Goal: Task Accomplishment & Management: Manage account settings

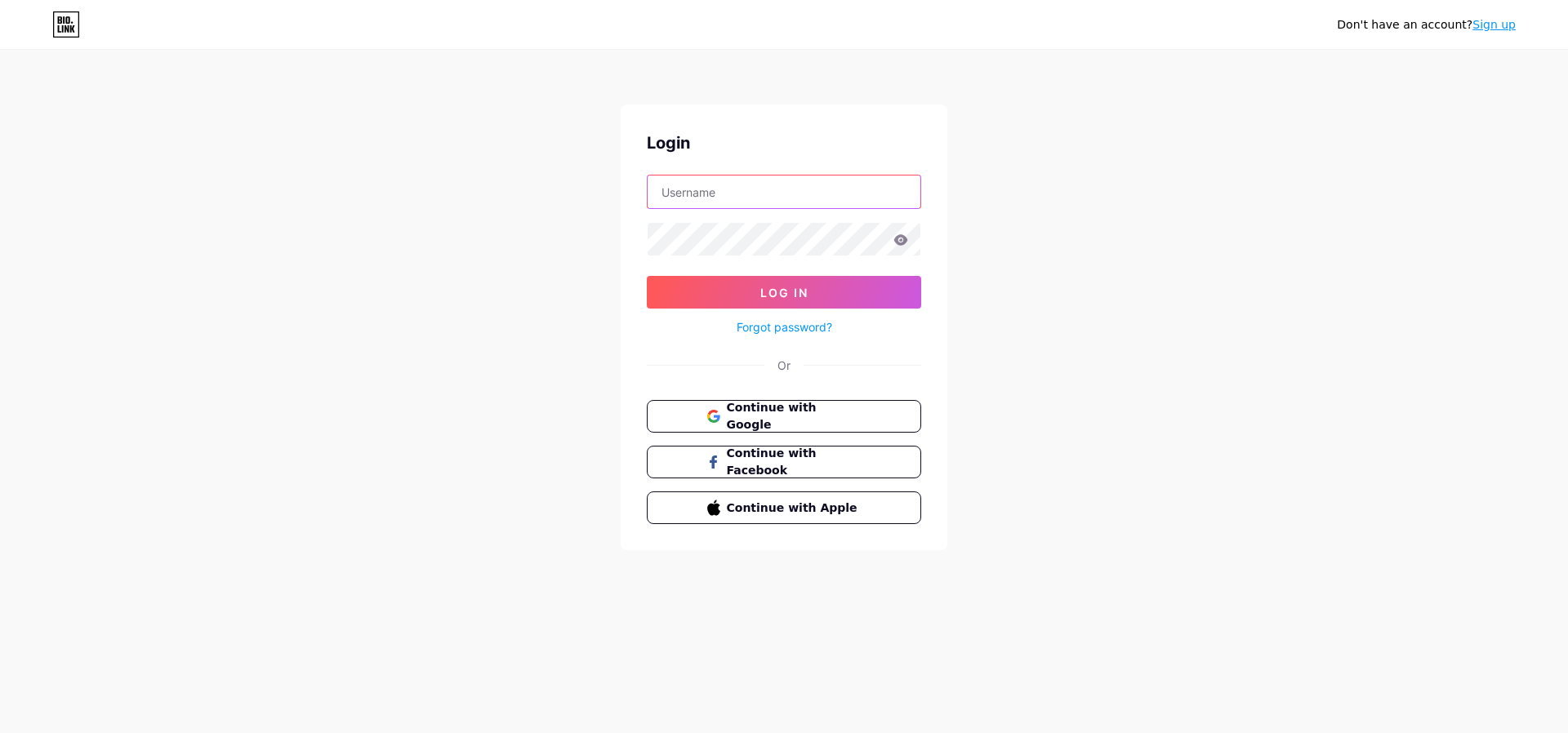
click at [690, 198] on input "text" at bounding box center [784, 192] width 273 height 33
click at [773, 286] on span "Log In" at bounding box center [784, 292] width 48 height 14
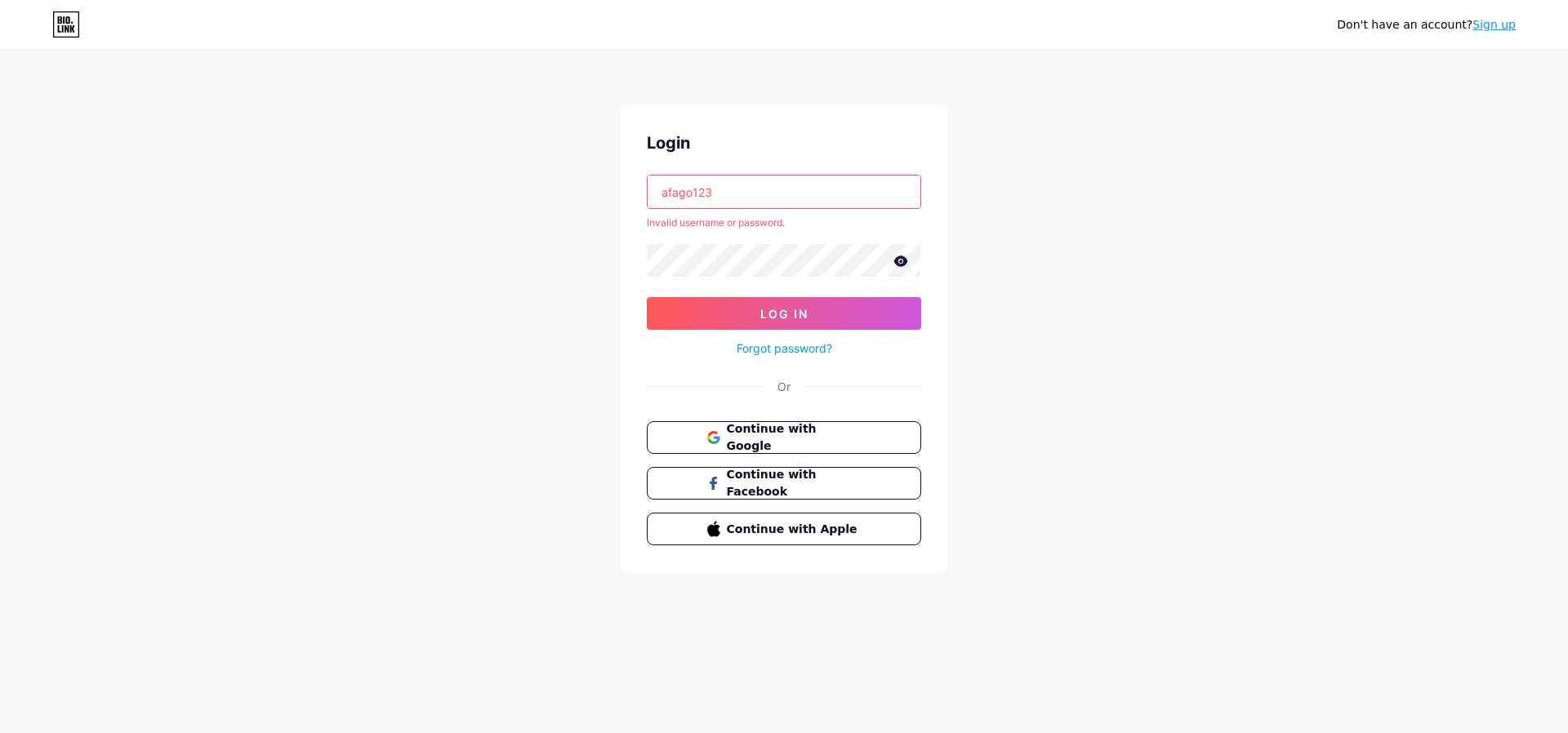
click at [731, 199] on input "afago123" at bounding box center [784, 192] width 273 height 33
drag, startPoint x: 731, startPoint y: 199, endPoint x: 717, endPoint y: 201, distance: 14.1
click at [717, 201] on input "afago123" at bounding box center [784, 192] width 273 height 33
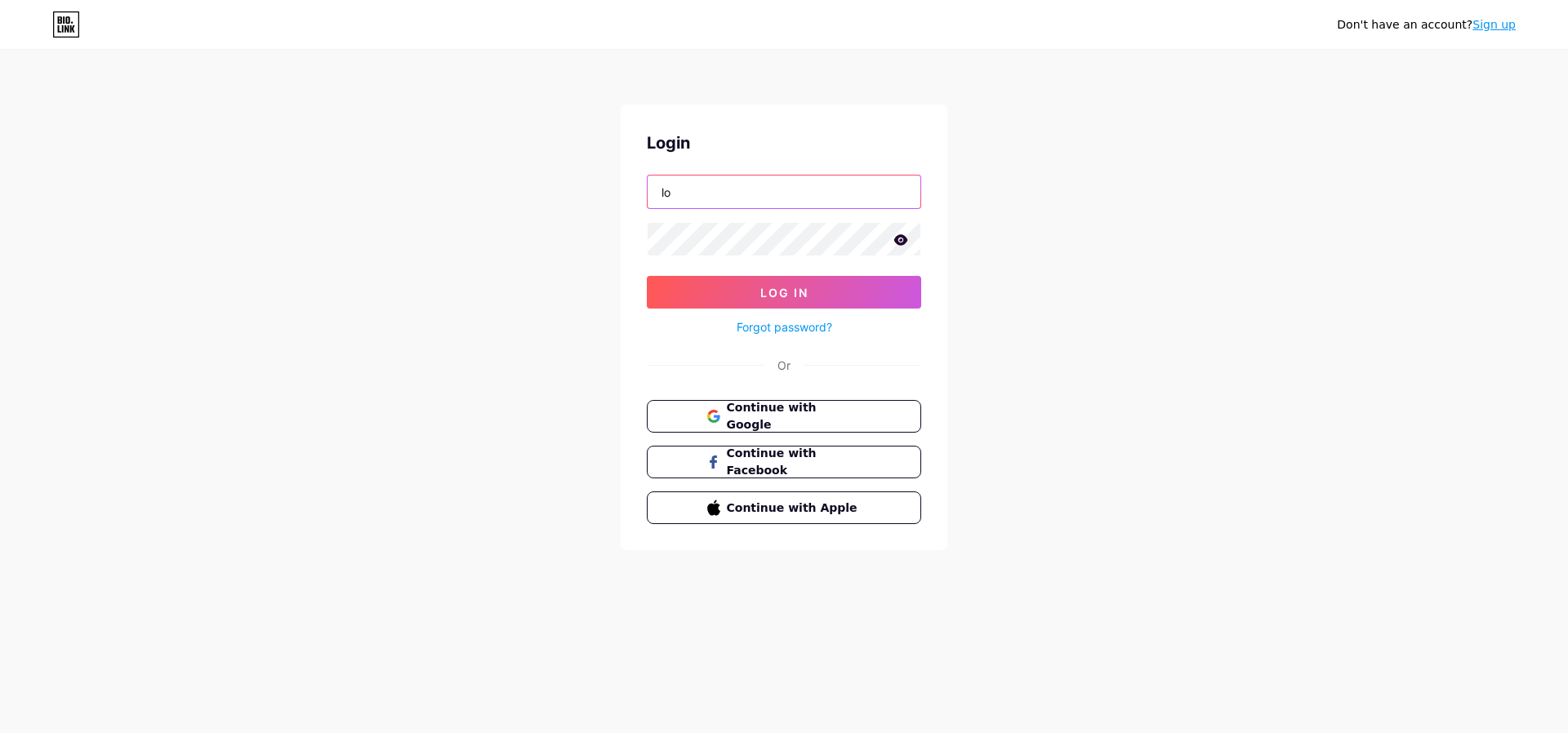
type input "l"
click at [744, 277] on button "Log In" at bounding box center [784, 292] width 275 height 33
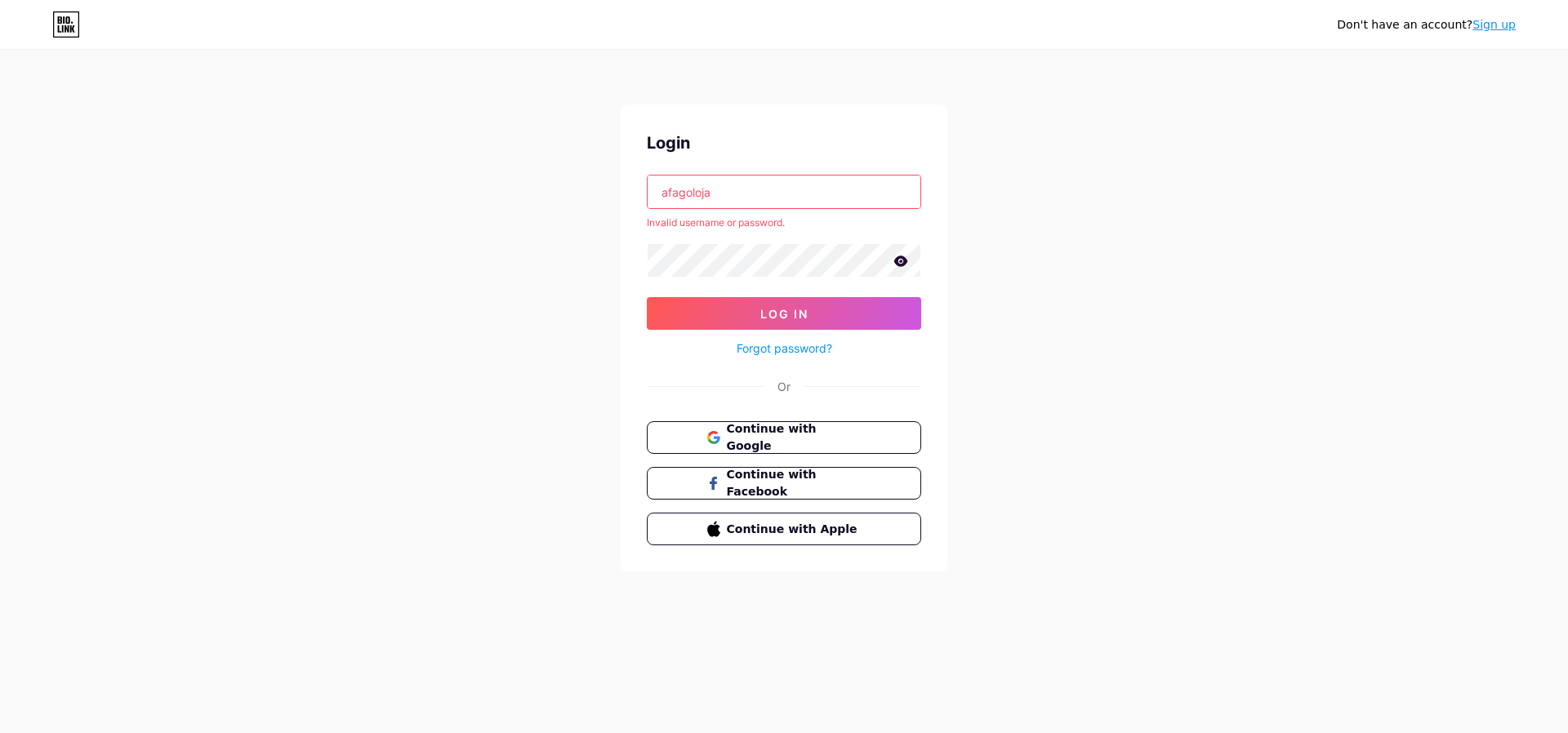
click at [899, 263] on icon at bounding box center [901, 261] width 14 height 12
click at [765, 298] on button "Log In" at bounding box center [784, 314] width 275 height 33
drag, startPoint x: 724, startPoint y: 195, endPoint x: 660, endPoint y: 191, distance: 64.1
click at [660, 191] on input "afagoloja" at bounding box center [784, 192] width 273 height 33
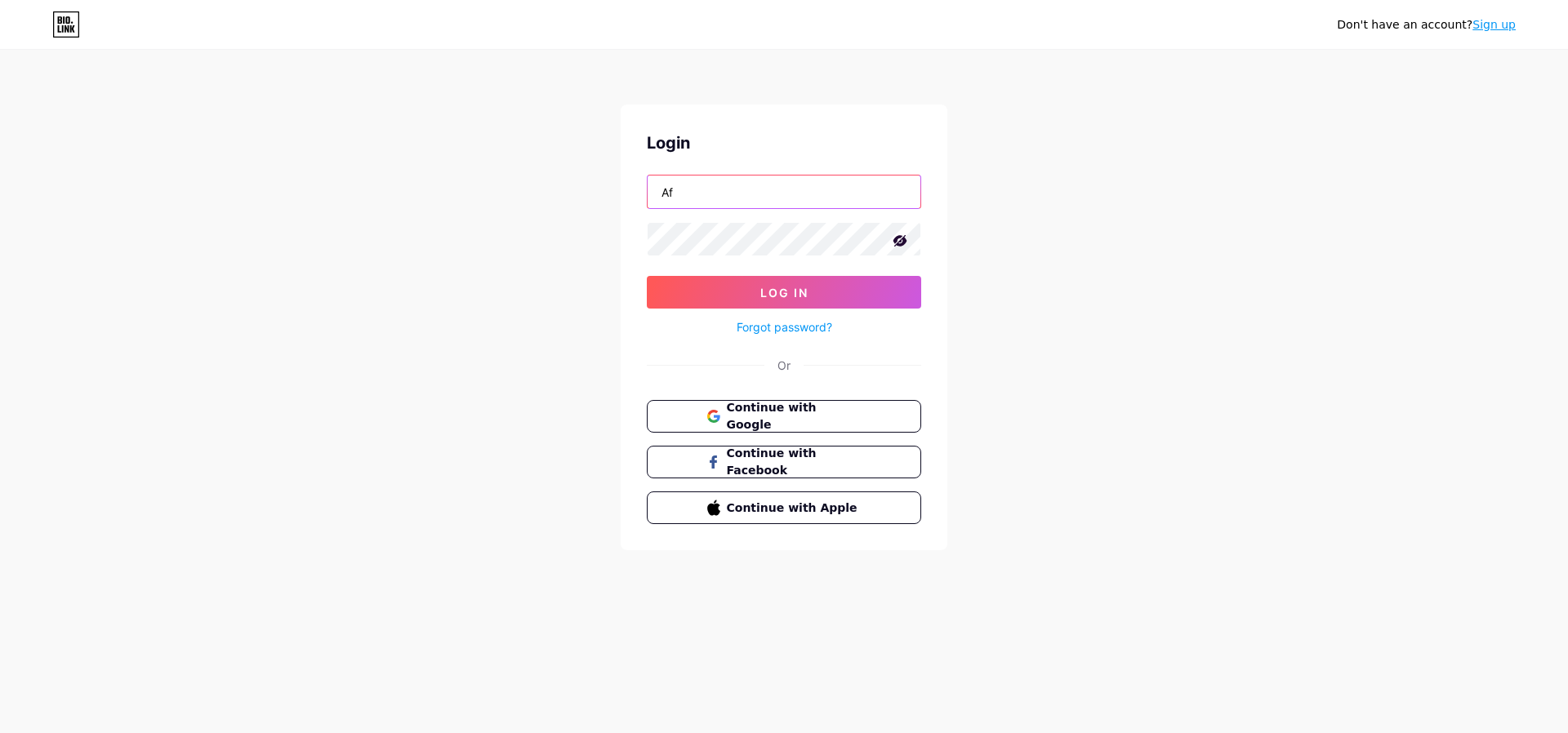
type input "A"
type input "@afagoloja"
click at [751, 285] on button "Log In" at bounding box center [784, 292] width 275 height 33
click at [768, 292] on span "Log In" at bounding box center [784, 292] width 48 height 14
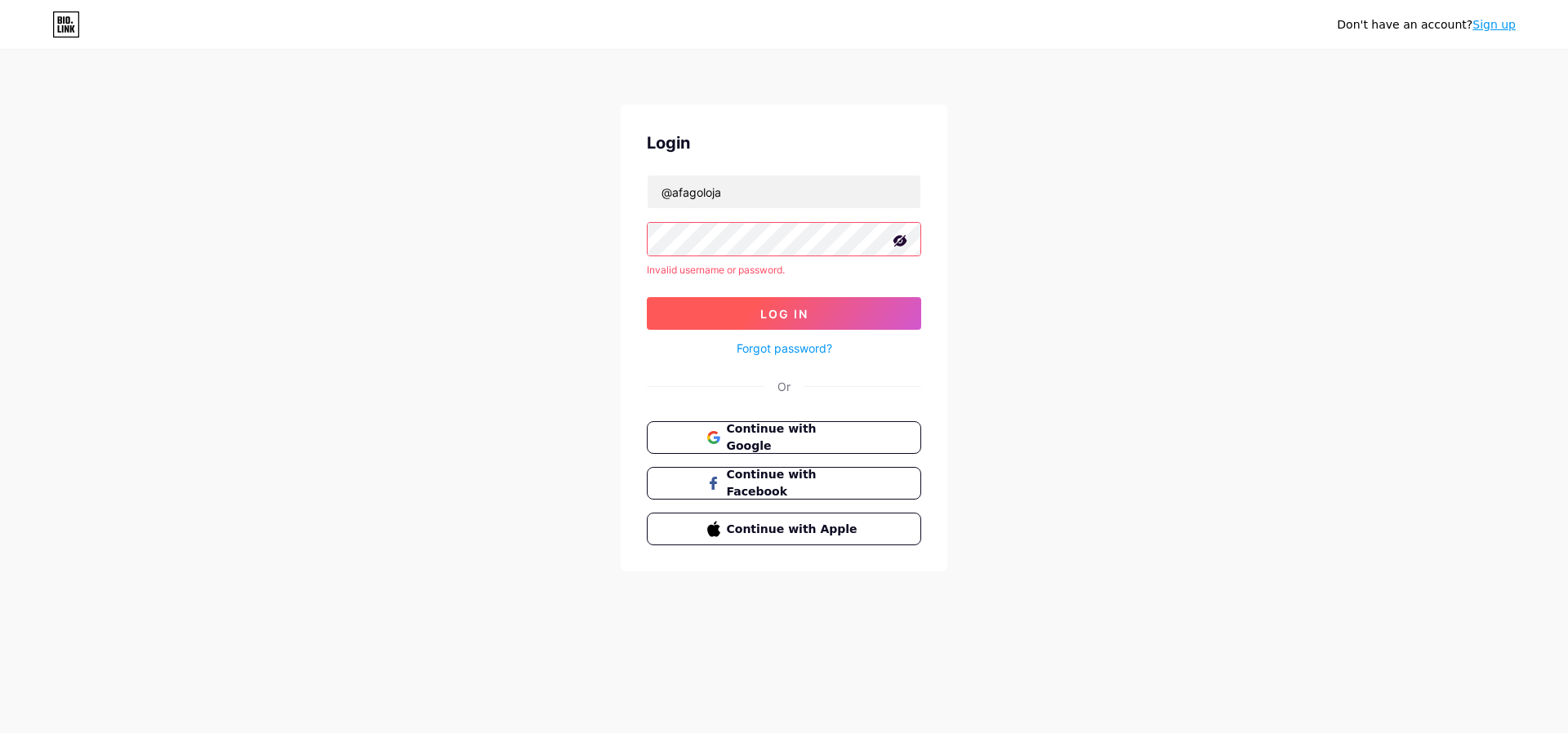
click at [723, 317] on button "Log In" at bounding box center [784, 314] width 275 height 33
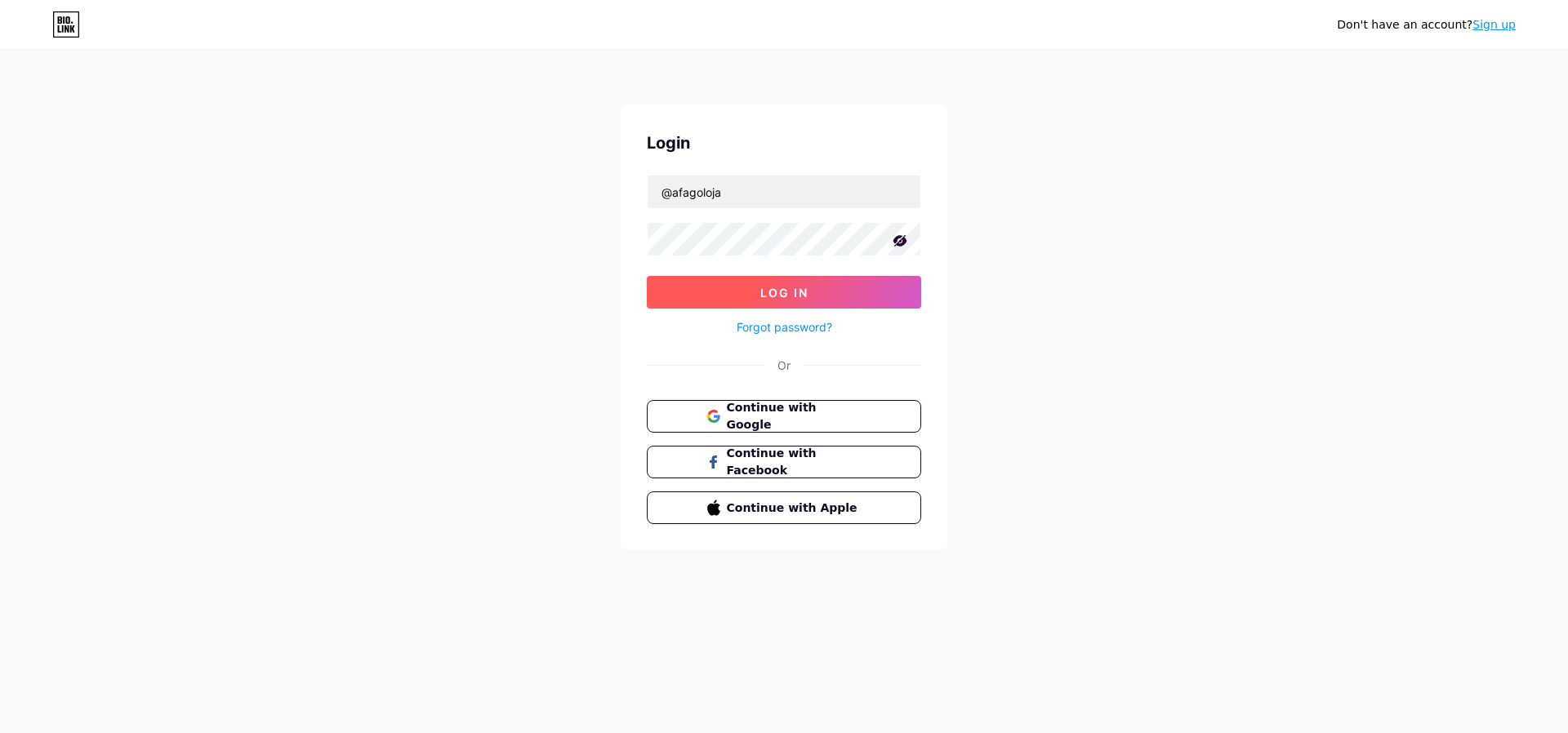
click at [739, 281] on button "Log In" at bounding box center [784, 292] width 275 height 33
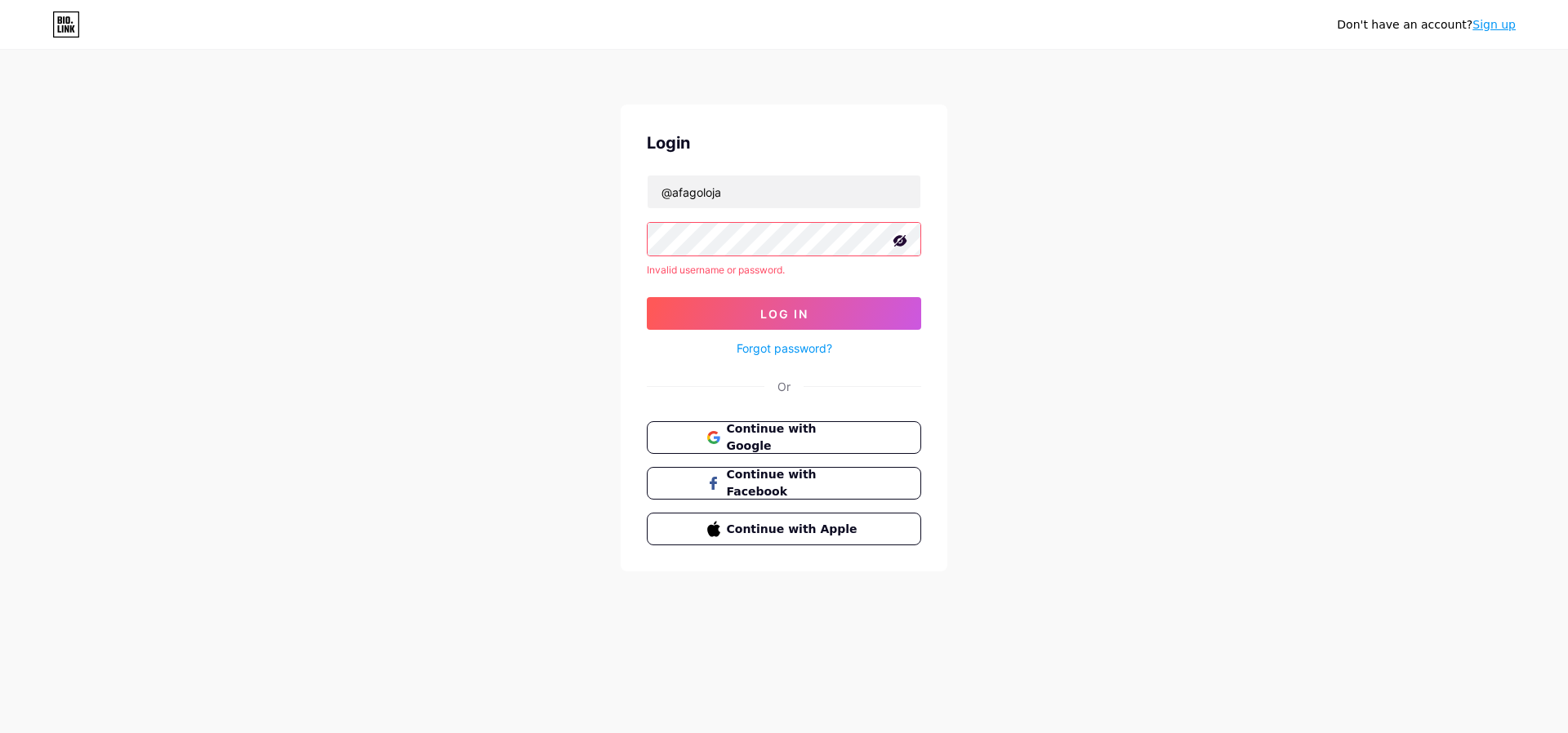
click at [895, 243] on icon at bounding box center [900, 241] width 16 height 16
click at [840, 305] on button "Log In" at bounding box center [784, 314] width 275 height 33
click at [898, 241] on icon at bounding box center [901, 240] width 14 height 12
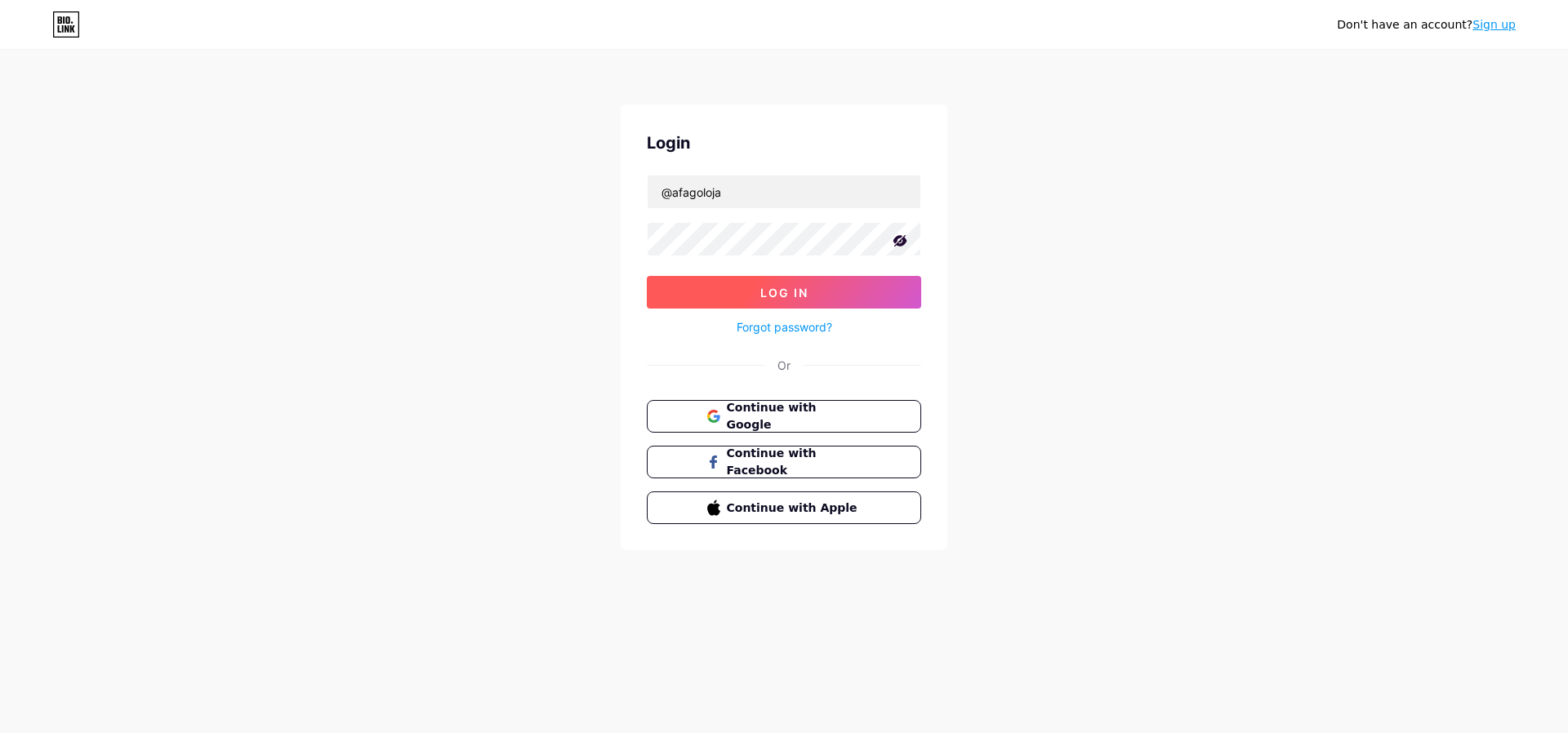
click at [851, 296] on button "Log In" at bounding box center [784, 292] width 275 height 33
click at [738, 296] on button "Log In" at bounding box center [784, 292] width 275 height 33
click at [737, 296] on button "Log In" at bounding box center [784, 292] width 275 height 33
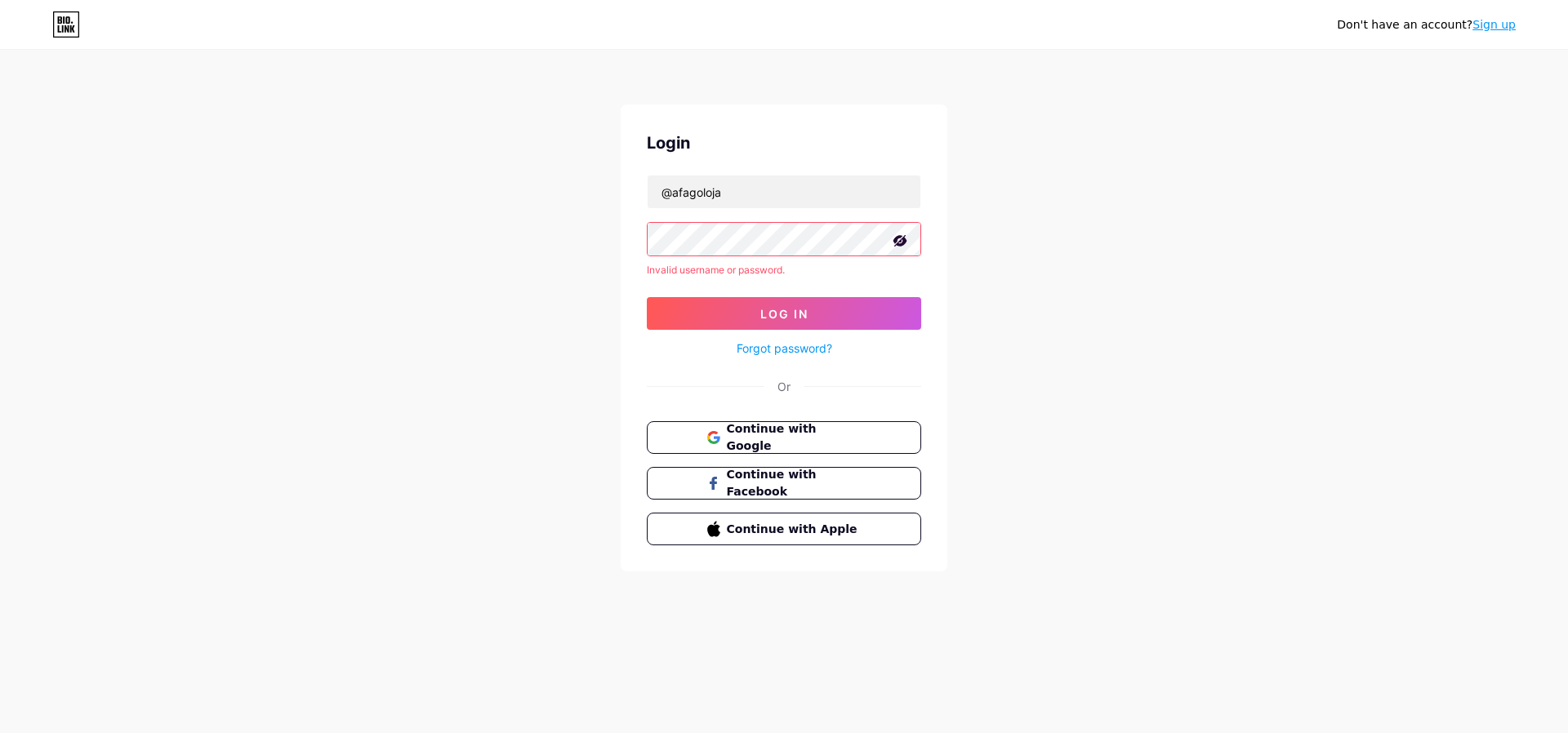
click at [790, 344] on link "Forgot password?" at bounding box center [784, 348] width 96 height 17
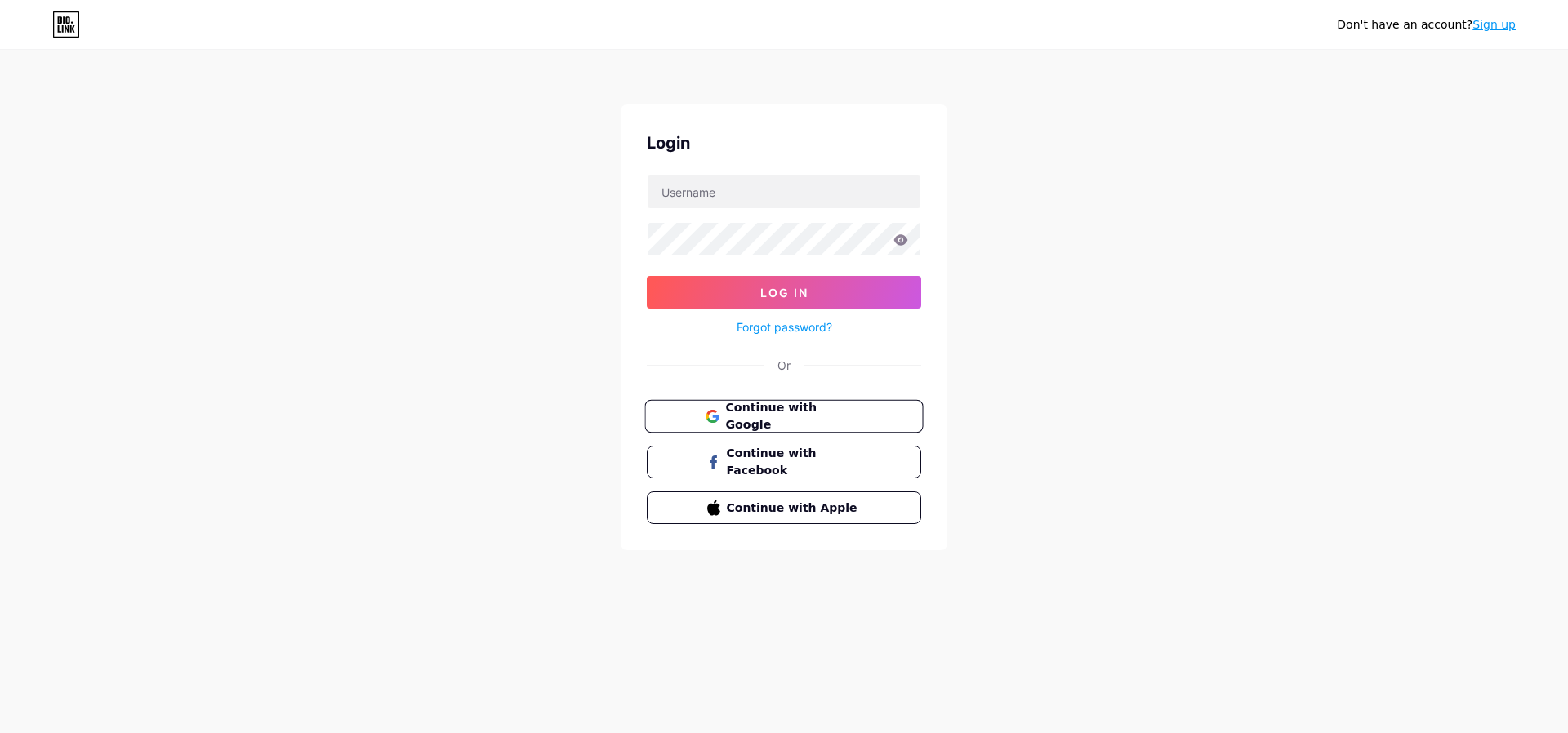
click at [777, 420] on span "Continue with Google" at bounding box center [793, 417] width 136 height 35
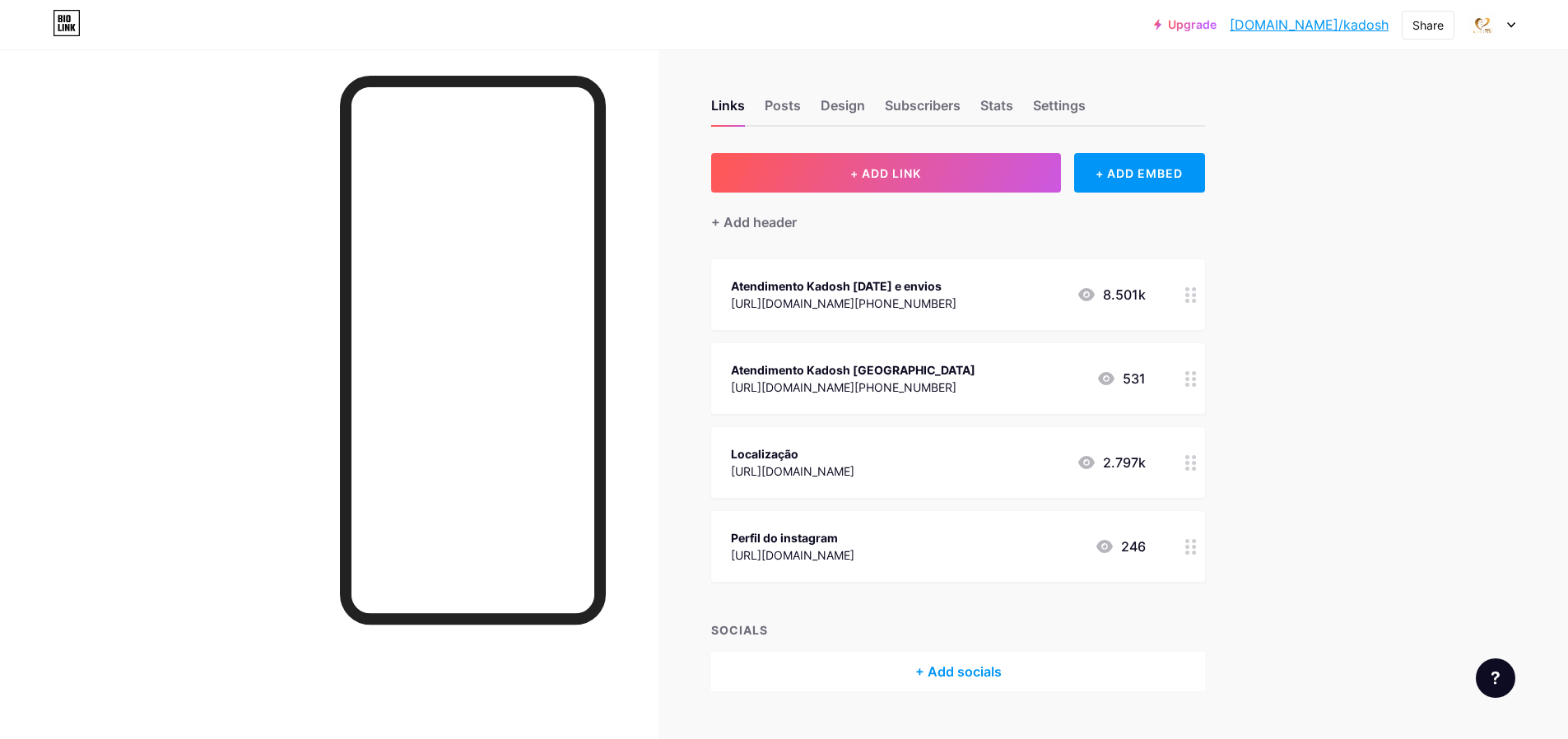
click at [1512, 29] on div at bounding box center [1491, 25] width 47 height 30
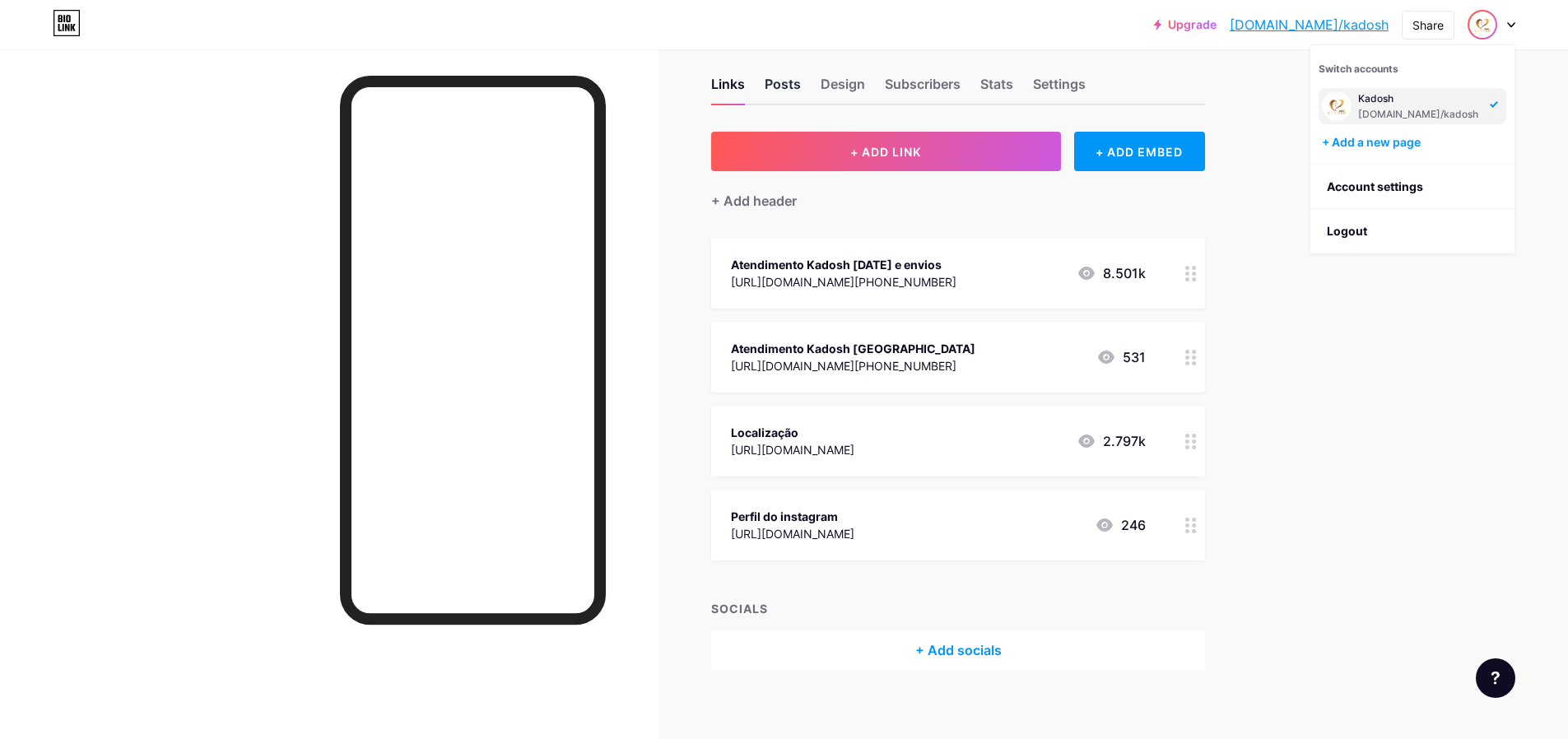
scroll to position [22, 0]
click at [789, 90] on div "Posts" at bounding box center [783, 87] width 36 height 30
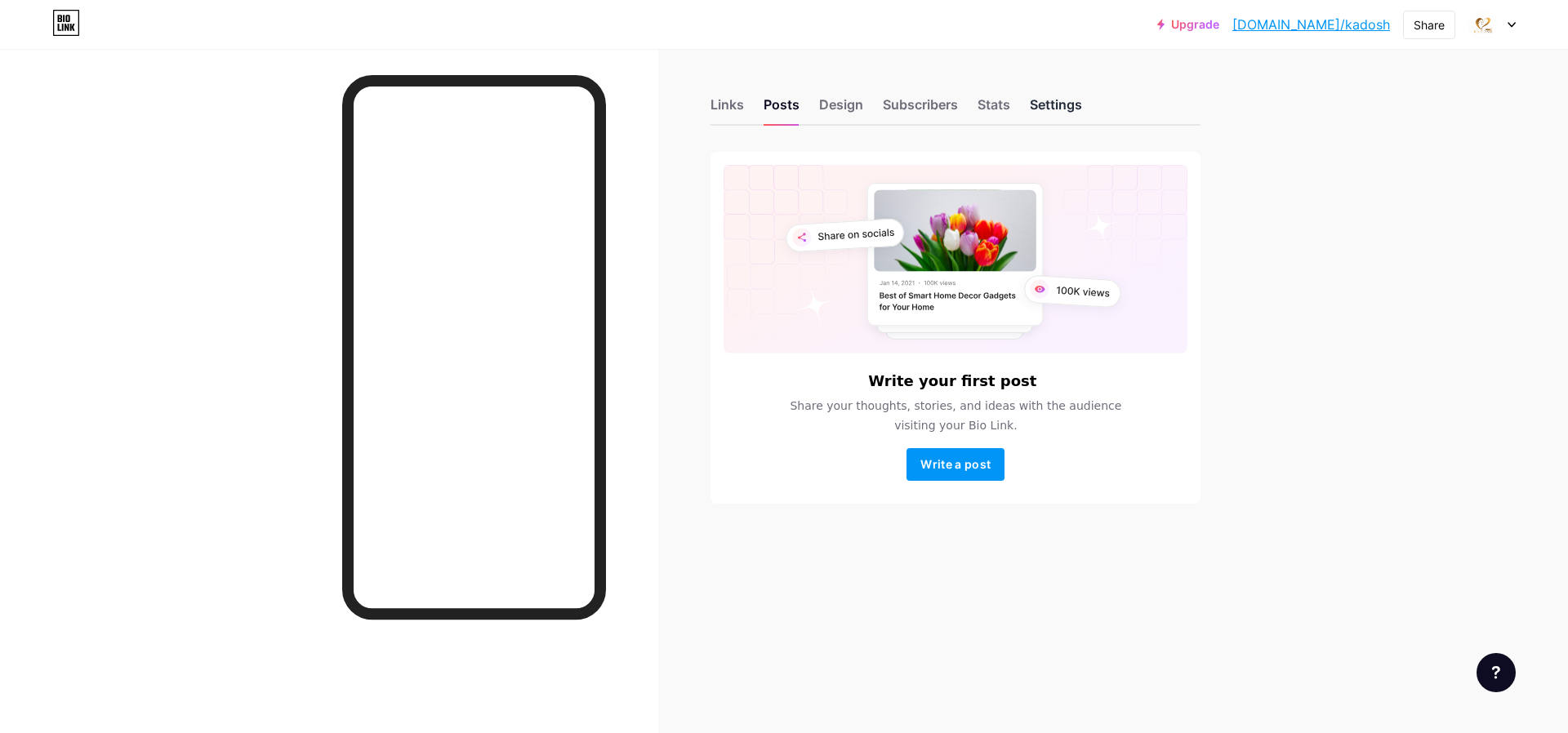
click at [1057, 99] on div "Settings" at bounding box center [1056, 109] width 52 height 30
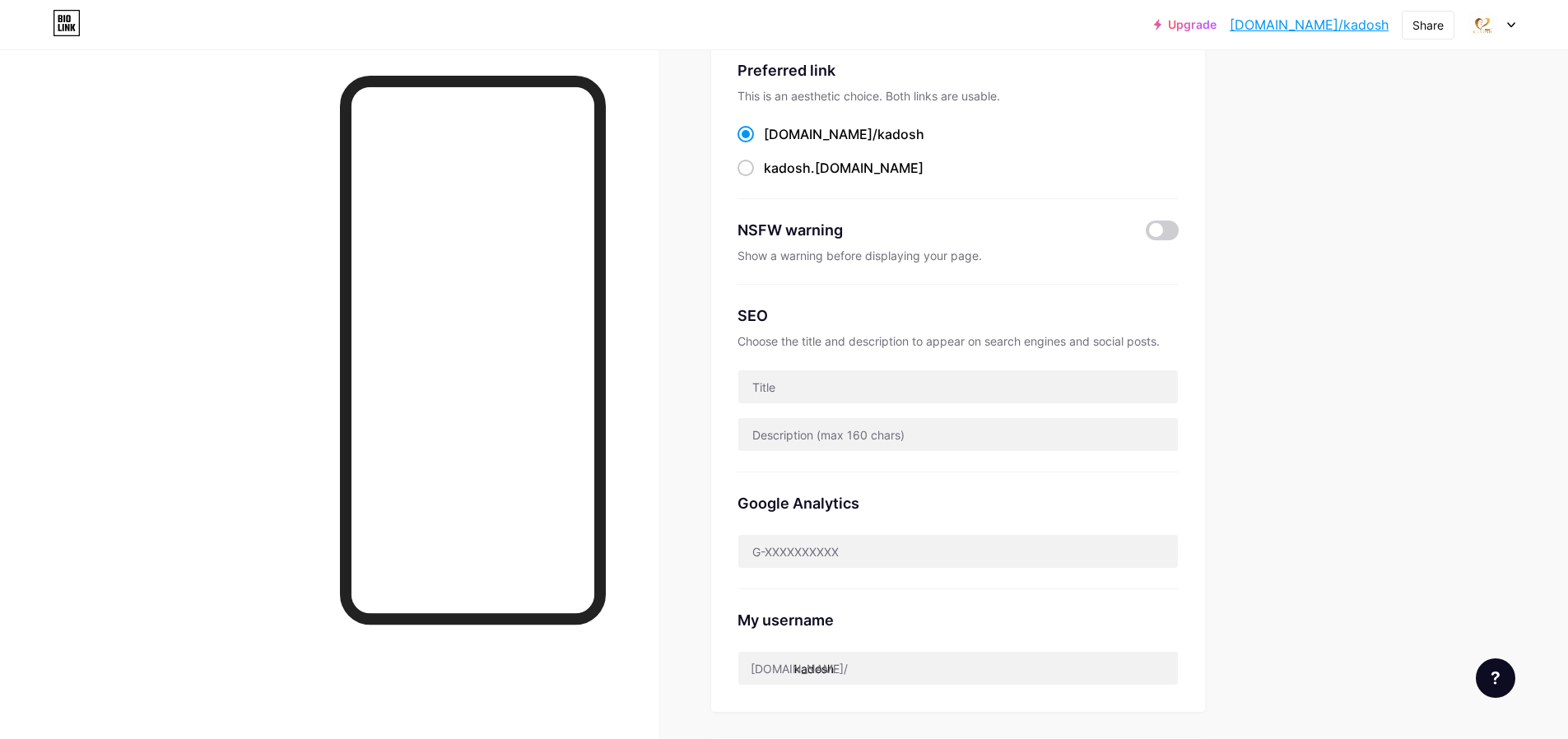
scroll to position [117, 0]
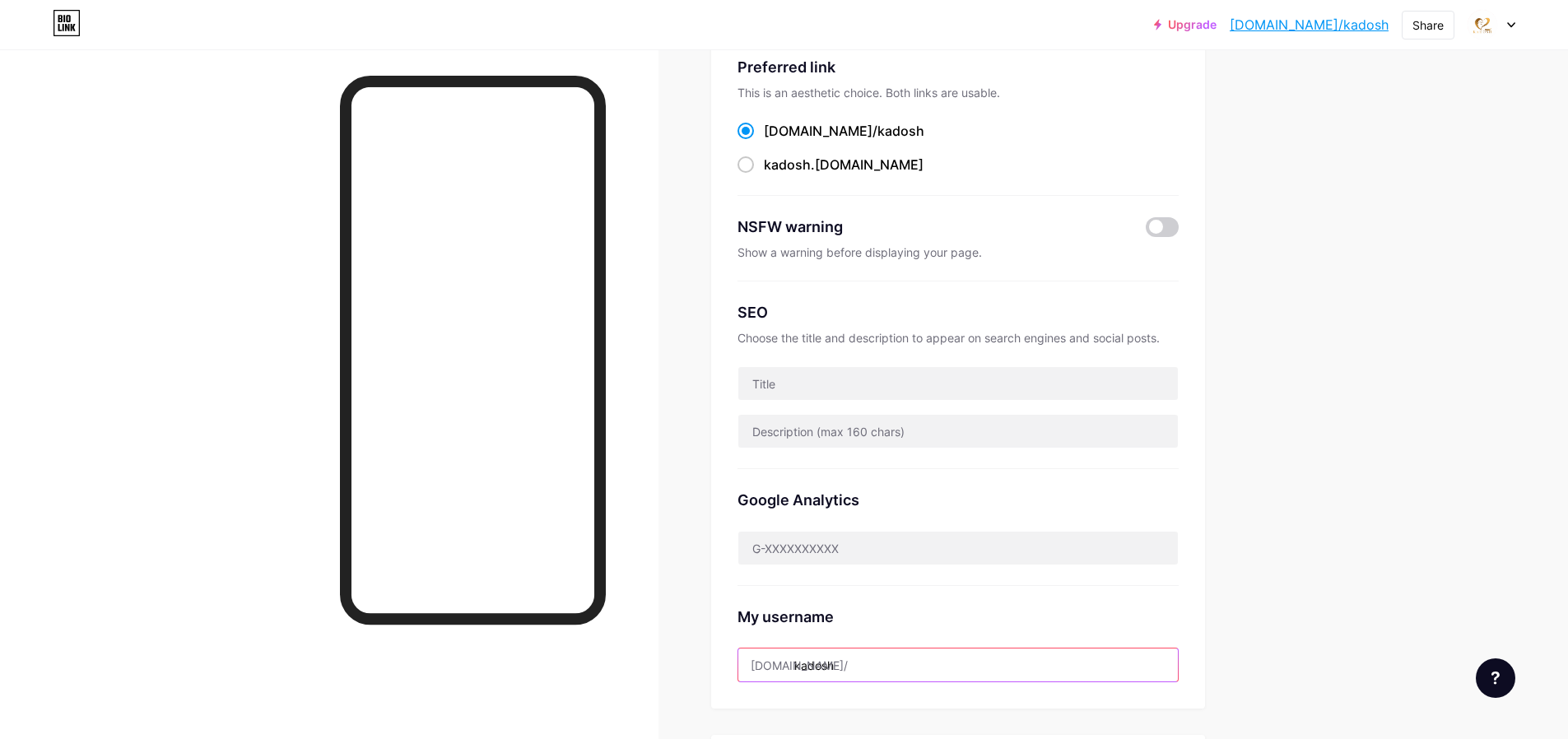
drag, startPoint x: 885, startPoint y: 662, endPoint x: 798, endPoint y: 670, distance: 87.4
click at [798, 670] on div "[DOMAIN_NAME]/ kadosh" at bounding box center [958, 665] width 441 height 35
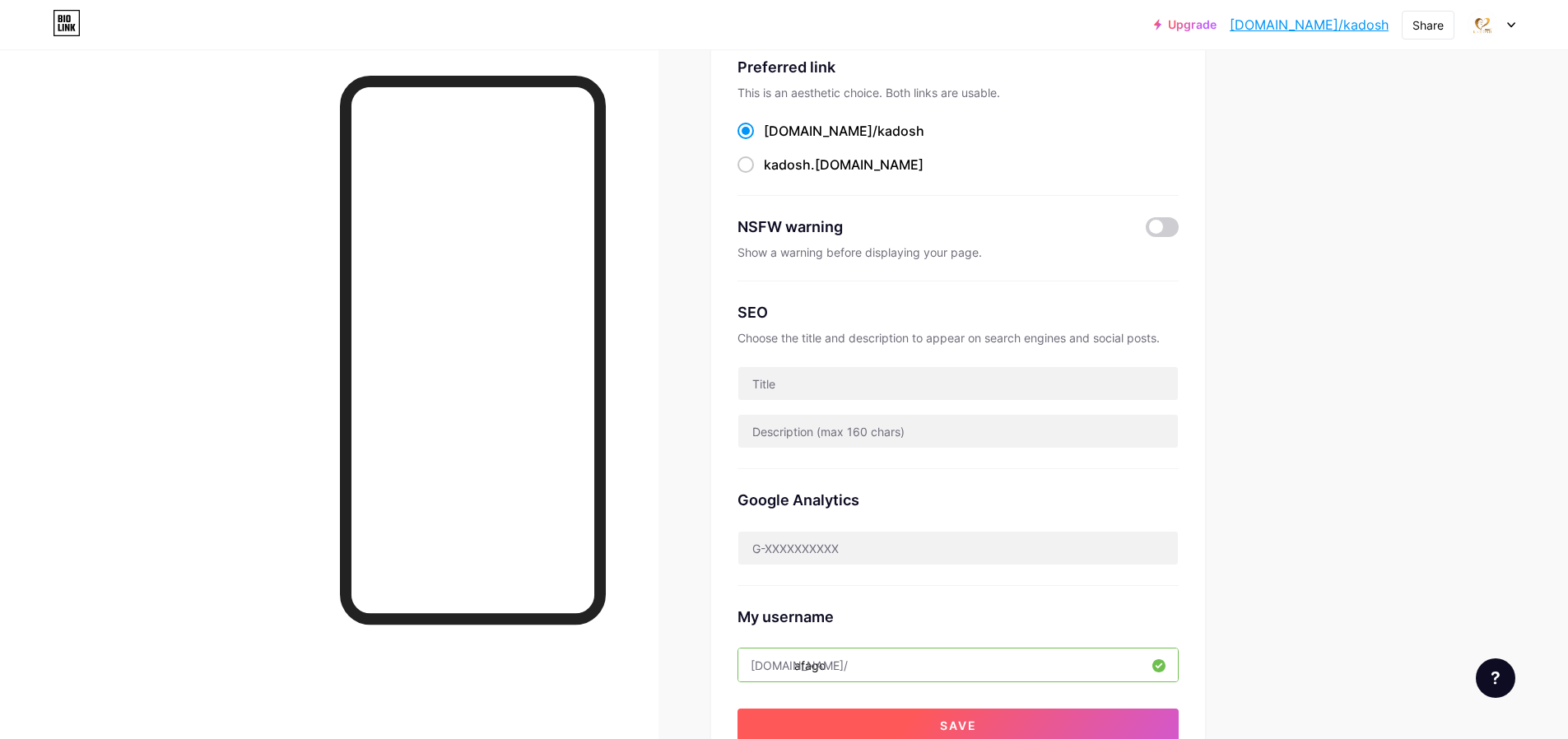
type input "afago"
click at [861, 728] on button "Save" at bounding box center [958, 725] width 441 height 33
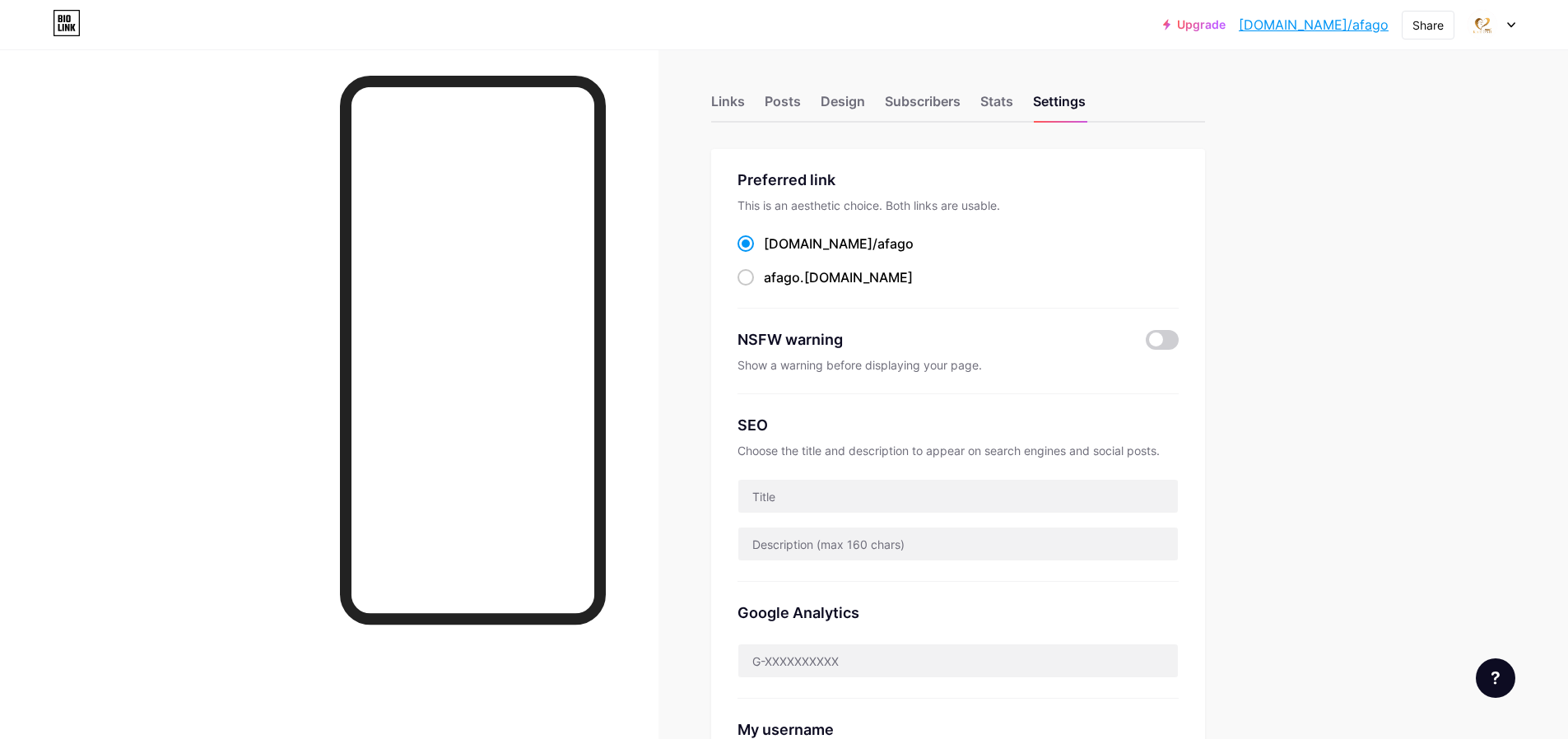
scroll to position [0, 0]
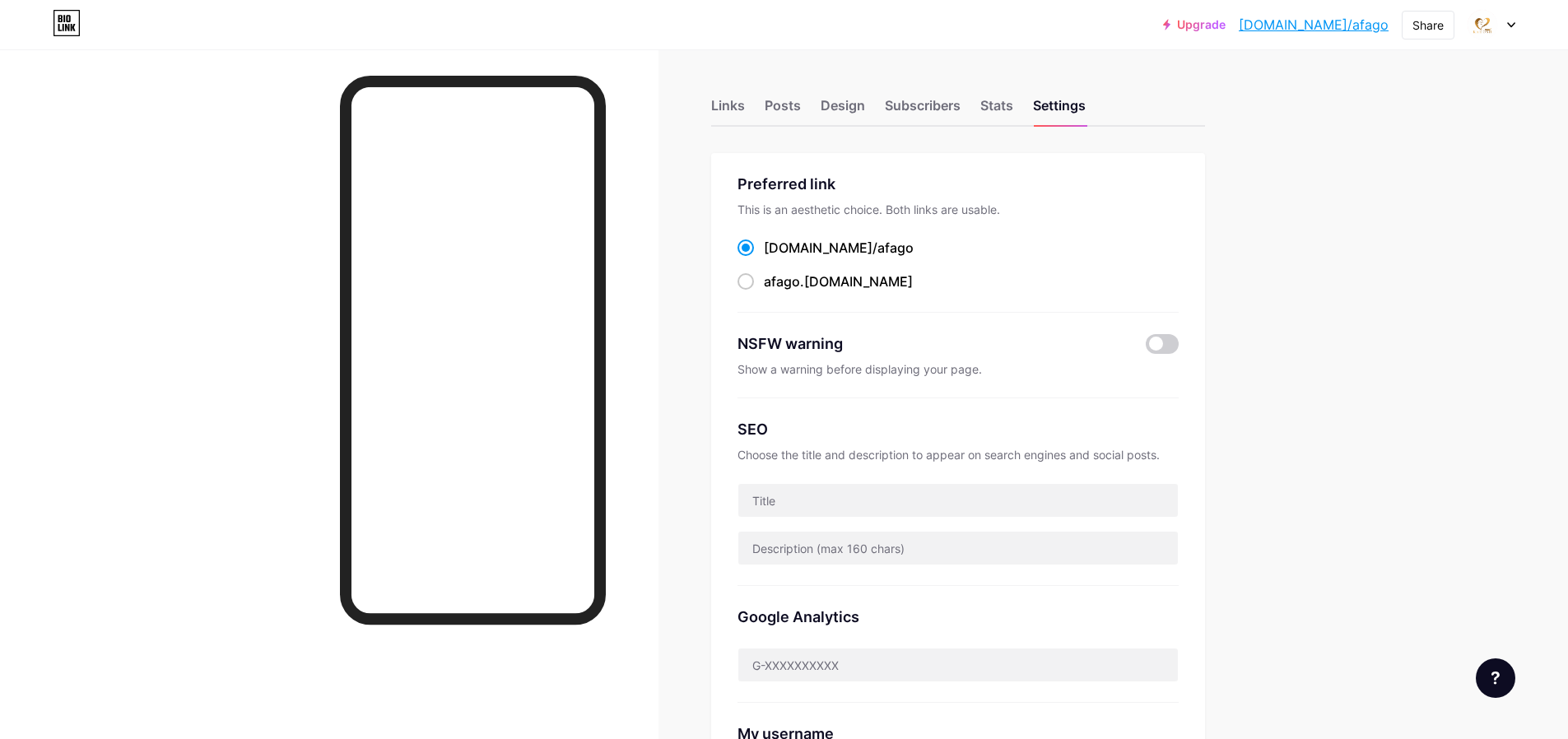
click at [1505, 24] on div at bounding box center [1491, 25] width 47 height 30
click at [722, 99] on div "Links" at bounding box center [728, 110] width 34 height 30
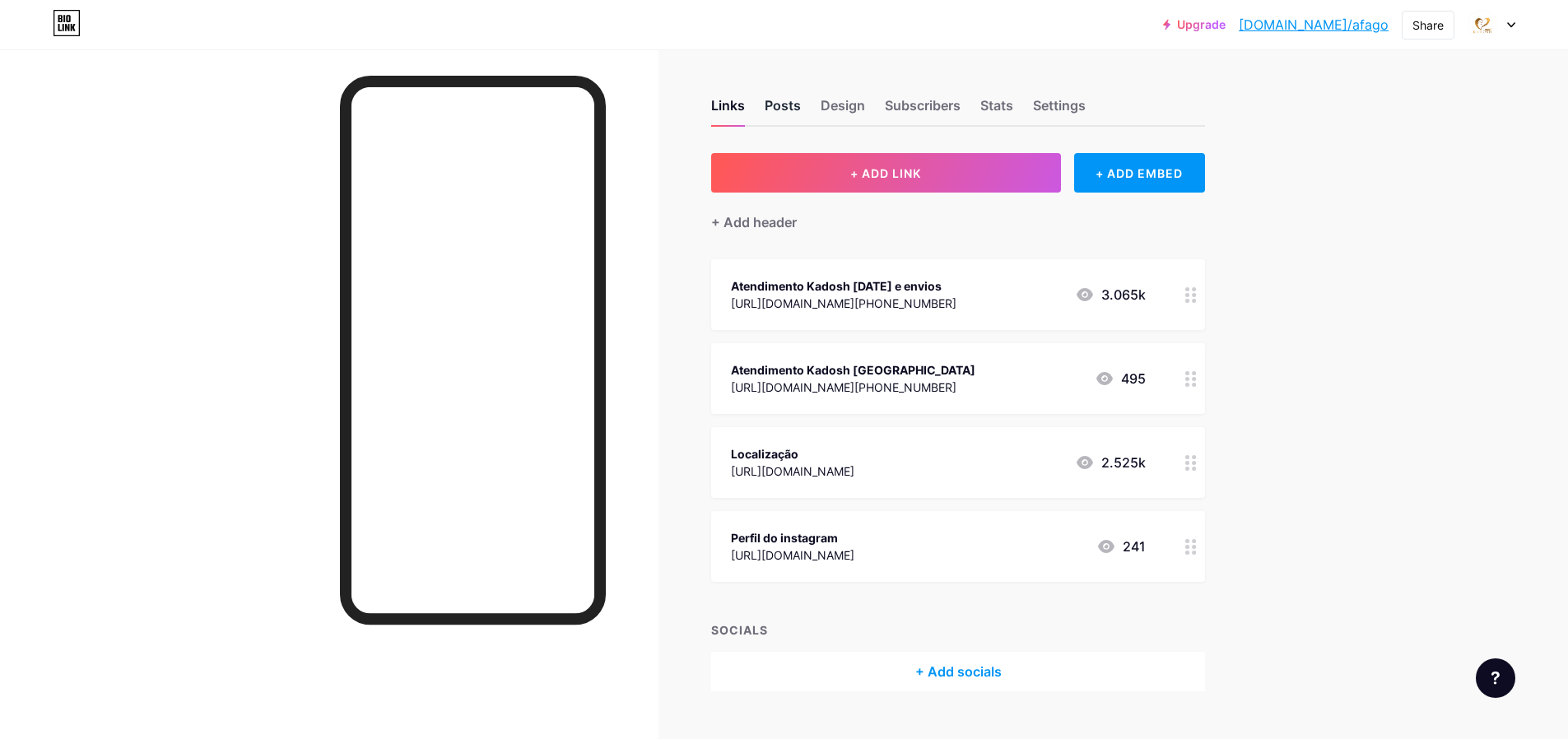
click at [785, 107] on div "Posts" at bounding box center [783, 110] width 36 height 30
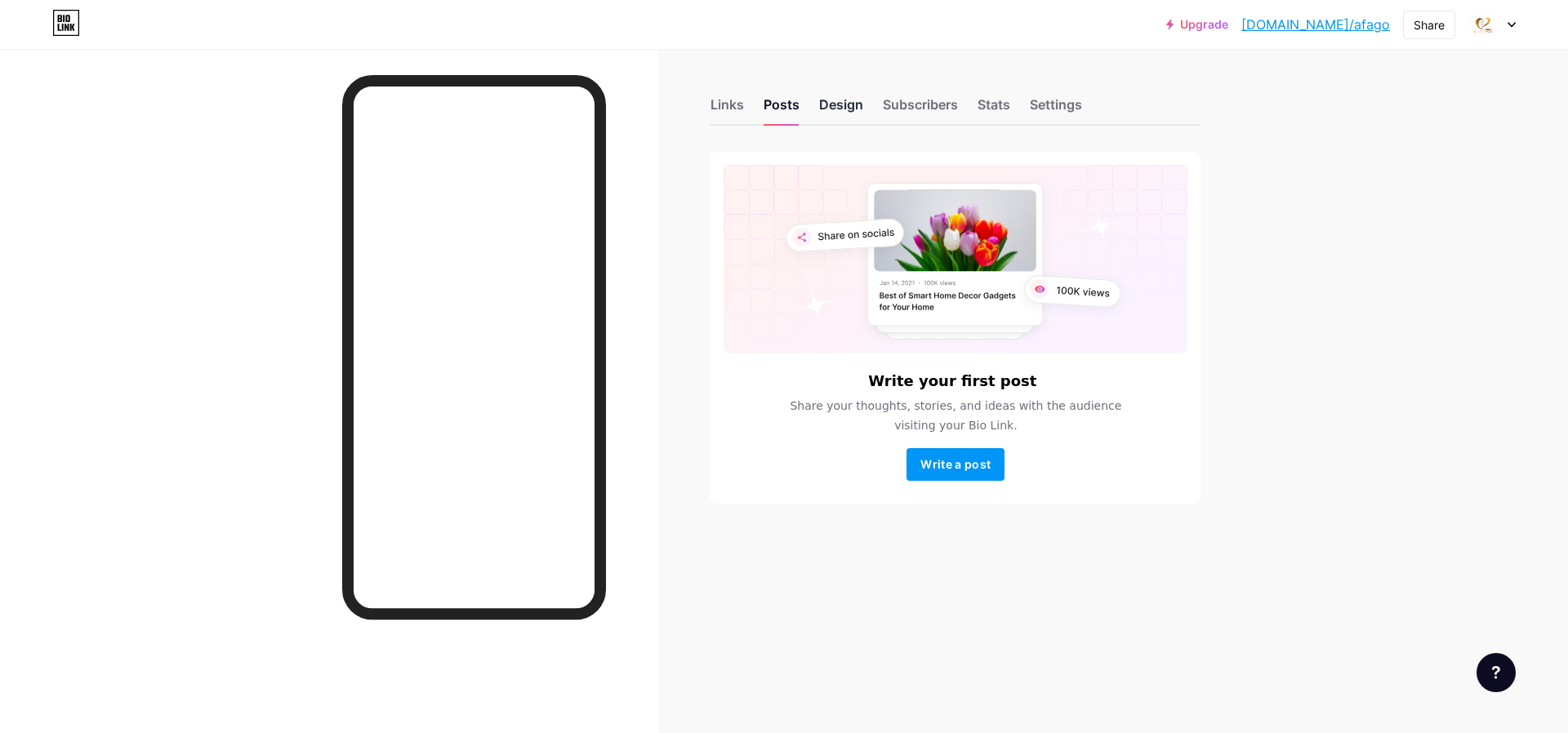
click at [828, 101] on div "Design" at bounding box center [840, 109] width 44 height 30
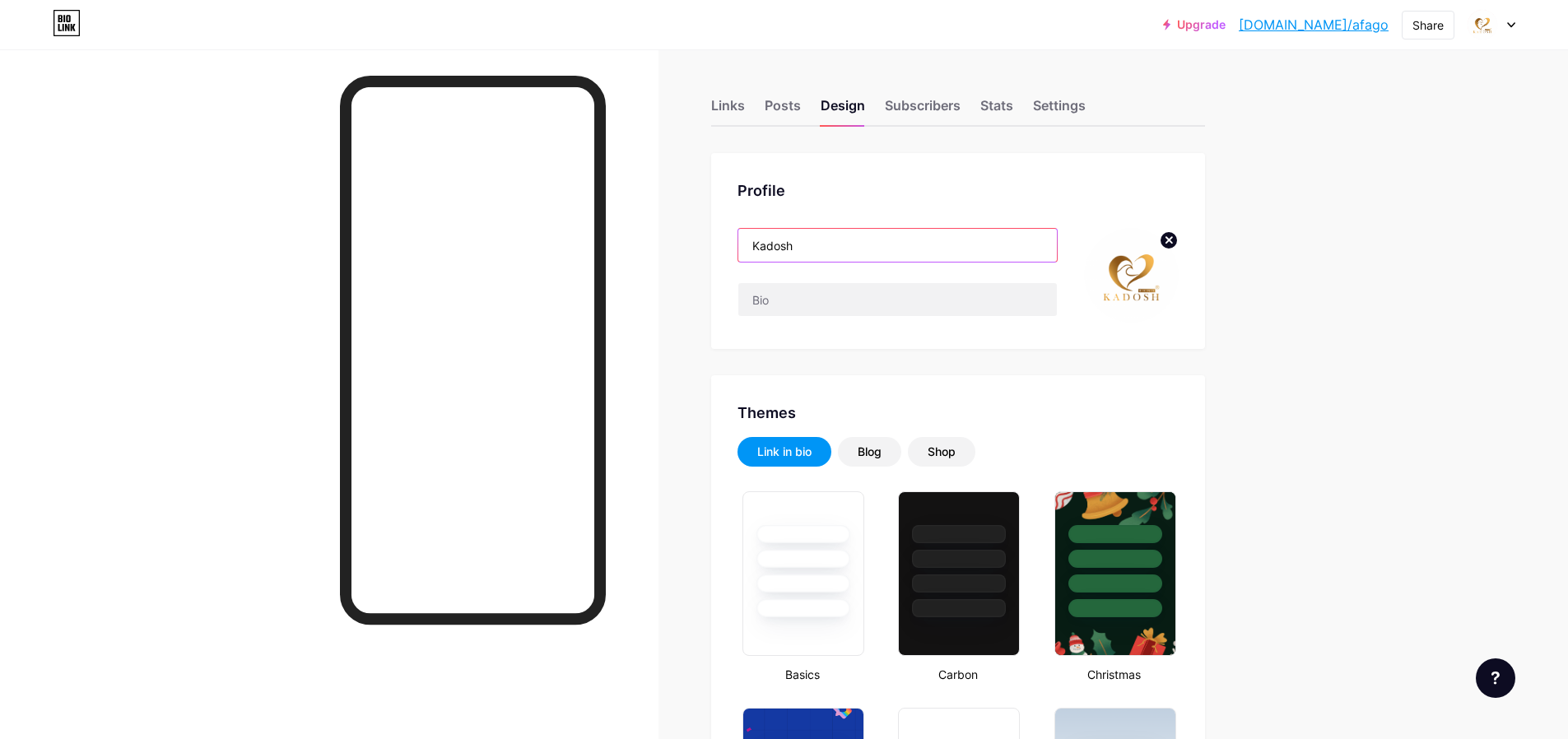
type input "#ffffff"
type input "#f7a8aa"
type input "#000000"
drag, startPoint x: 767, startPoint y: 236, endPoint x: 712, endPoint y: 226, distance: 55.9
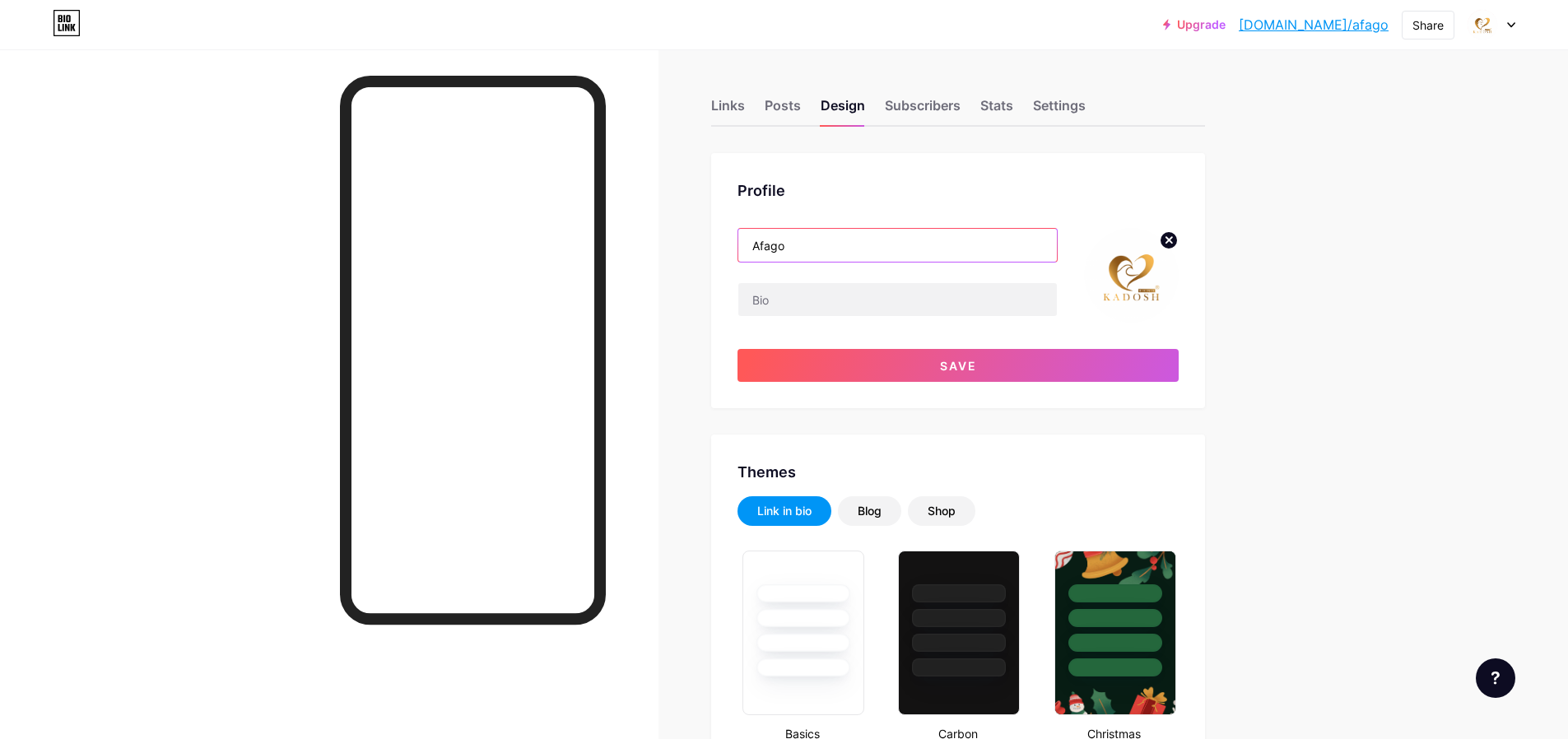
type input "Afago"
click at [1174, 248] on circle at bounding box center [1169, 241] width 18 height 18
click at [1122, 276] on input "file" at bounding box center [1132, 275] width 95 height 95
type input "C:\fakepath\IMG_8639.PNG"
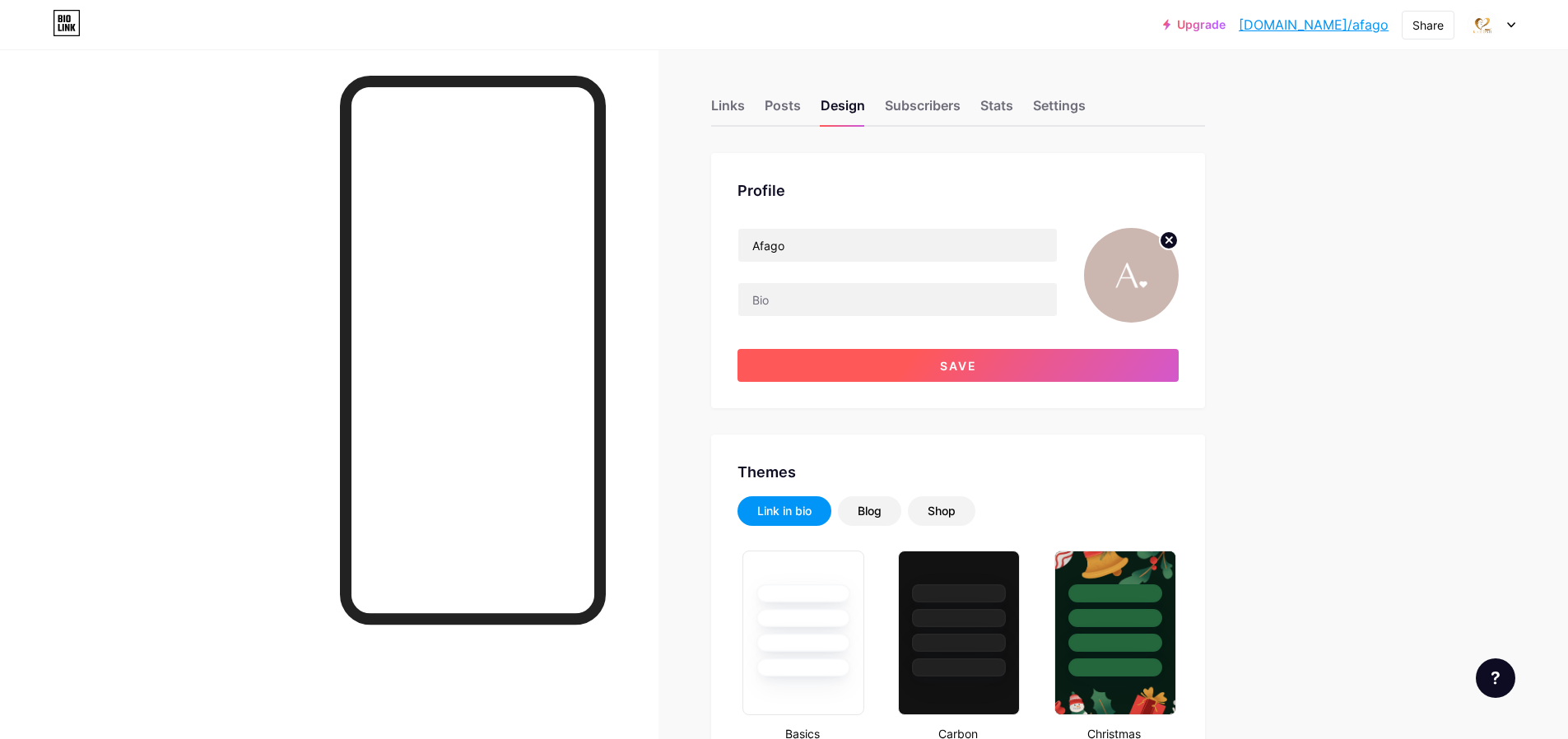
click at [1037, 376] on button "Save" at bounding box center [958, 365] width 441 height 33
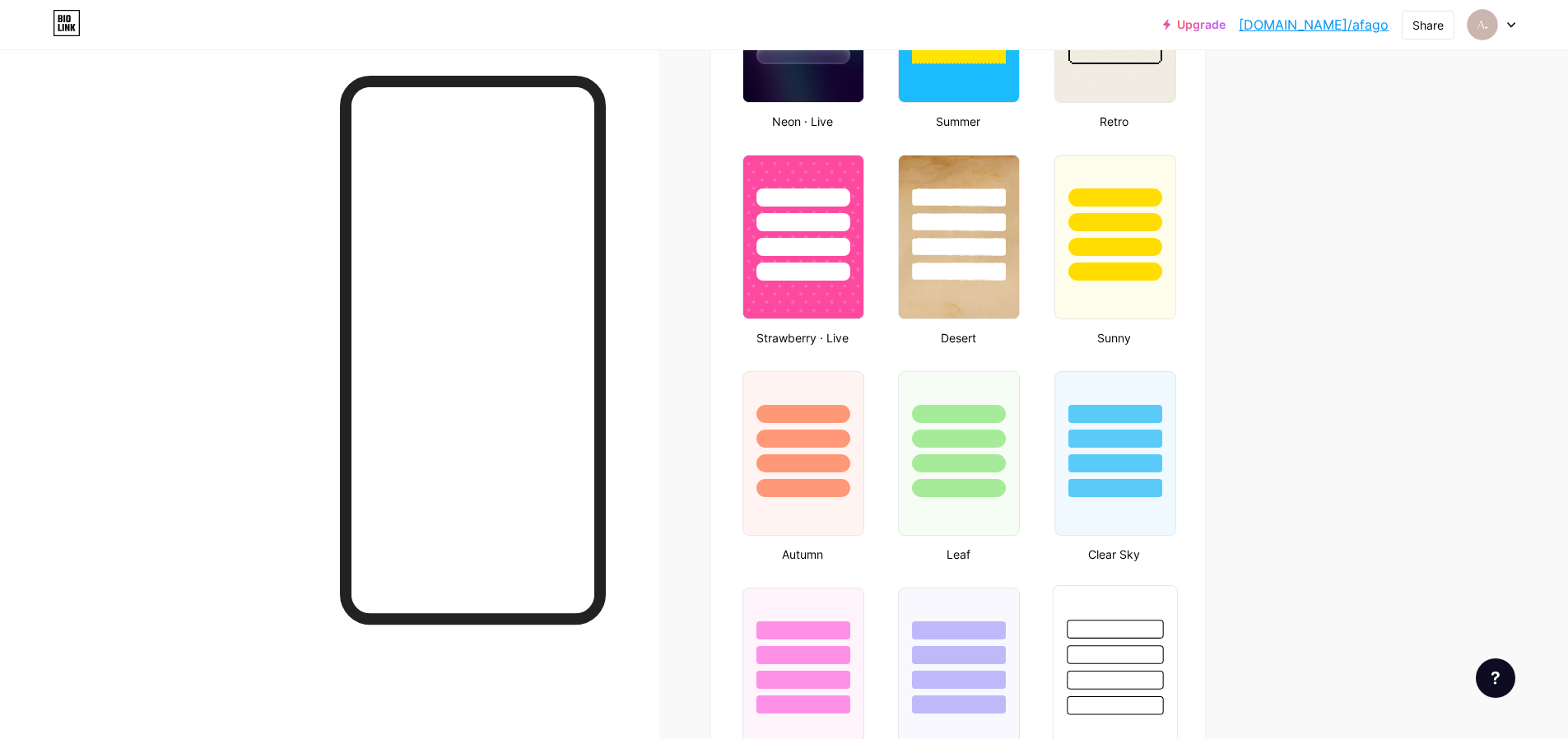
scroll to position [1639, 0]
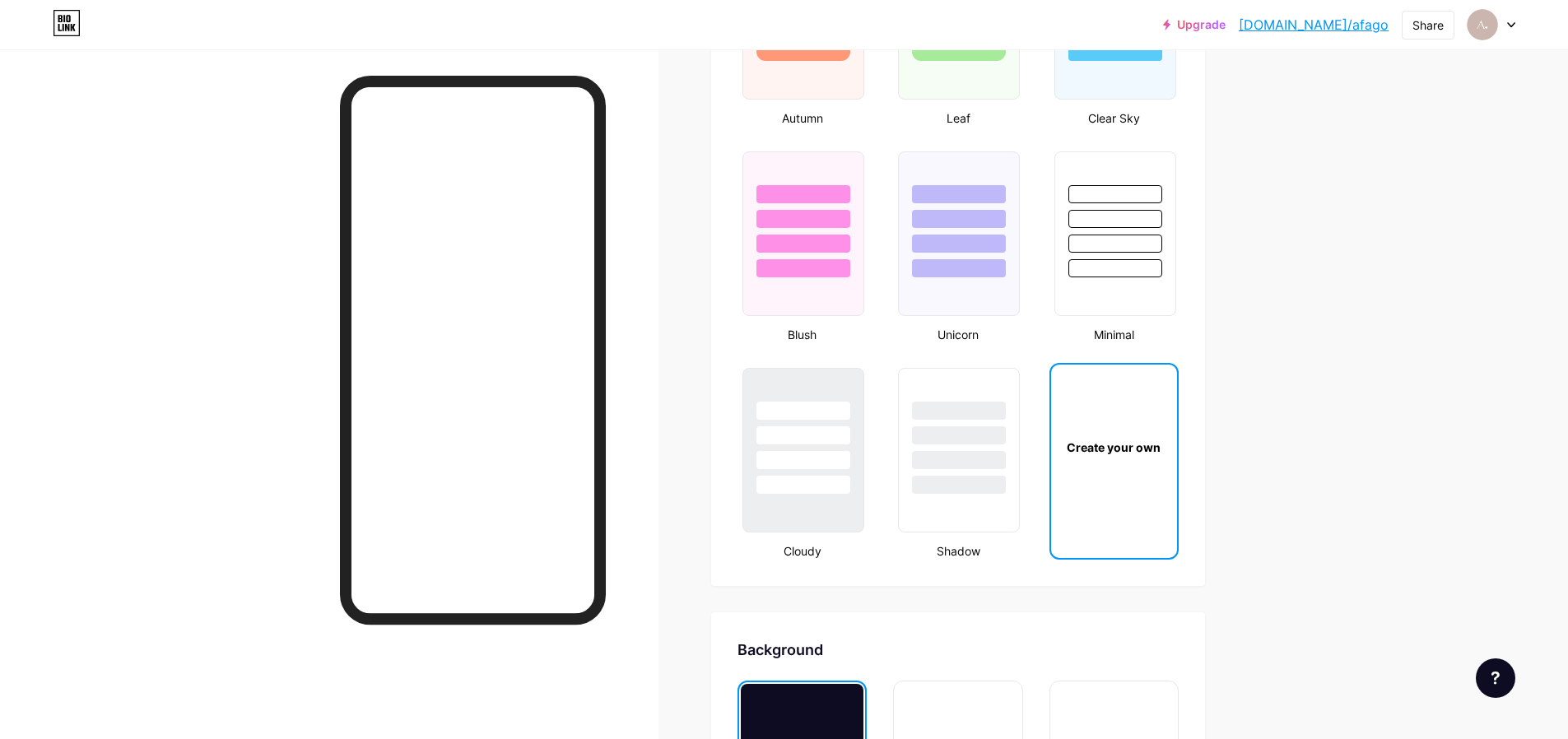
click at [1106, 446] on div "Create your own" at bounding box center [1114, 447] width 120 height 17
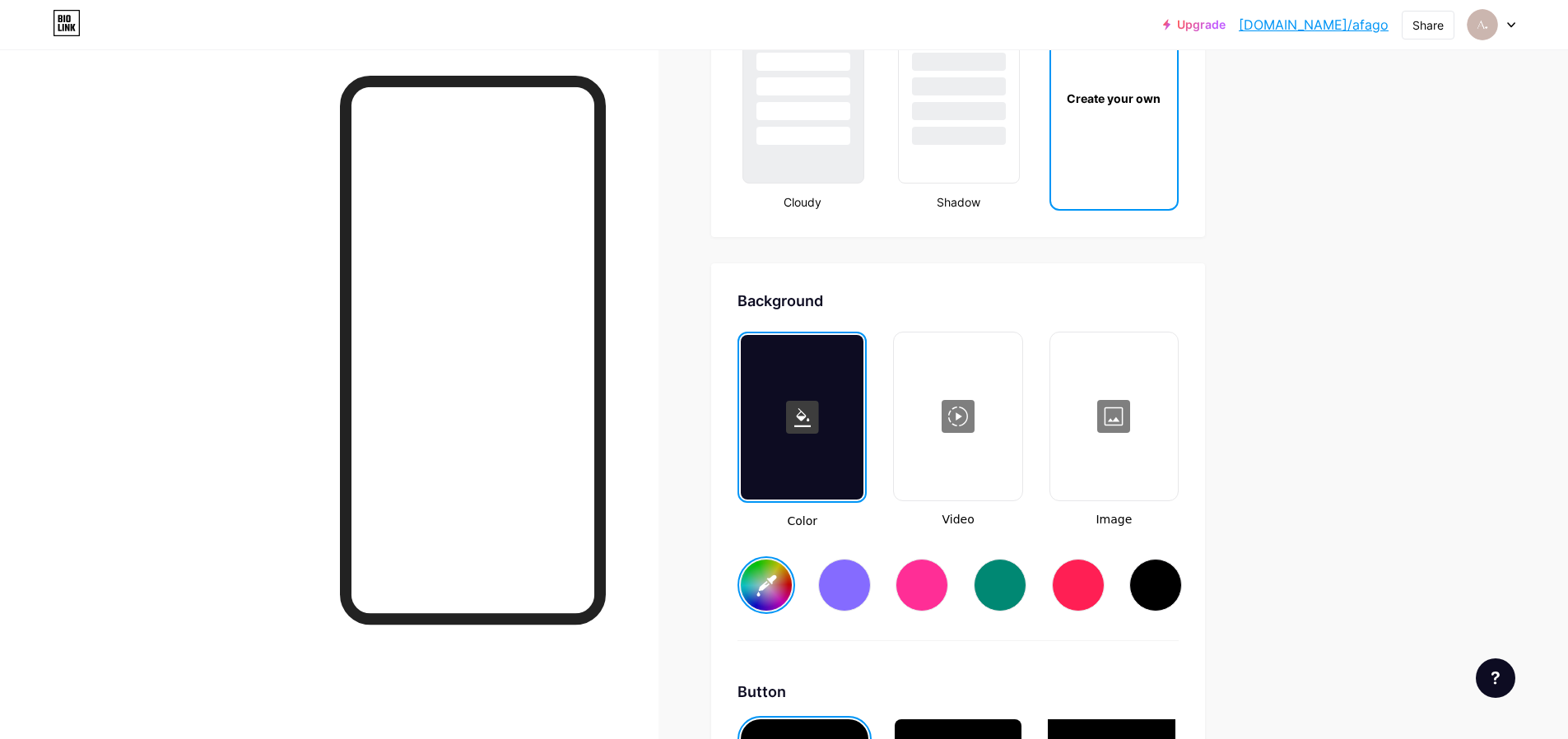
scroll to position [1970, 0]
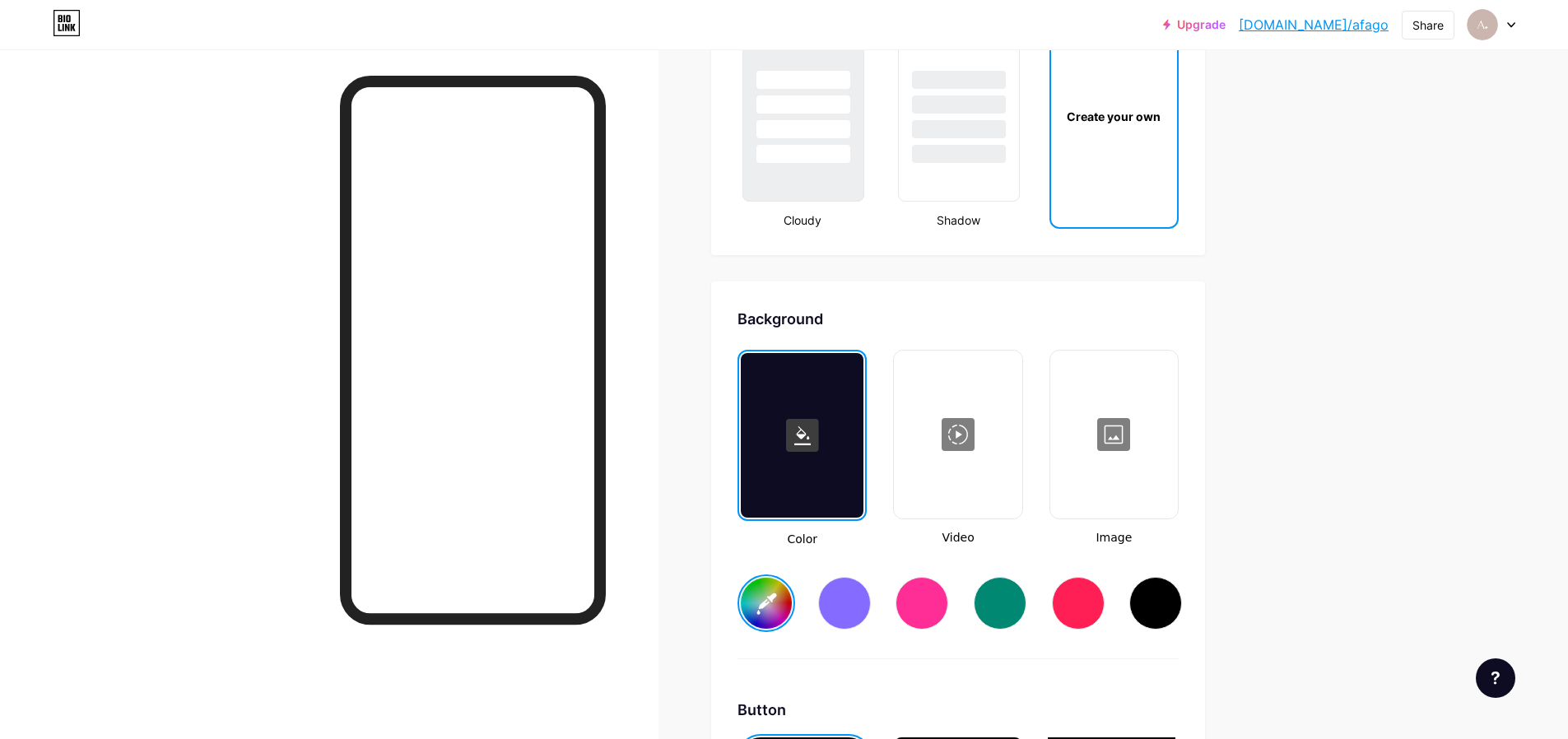
click at [798, 426] on rect at bounding box center [803, 436] width 33 height 33
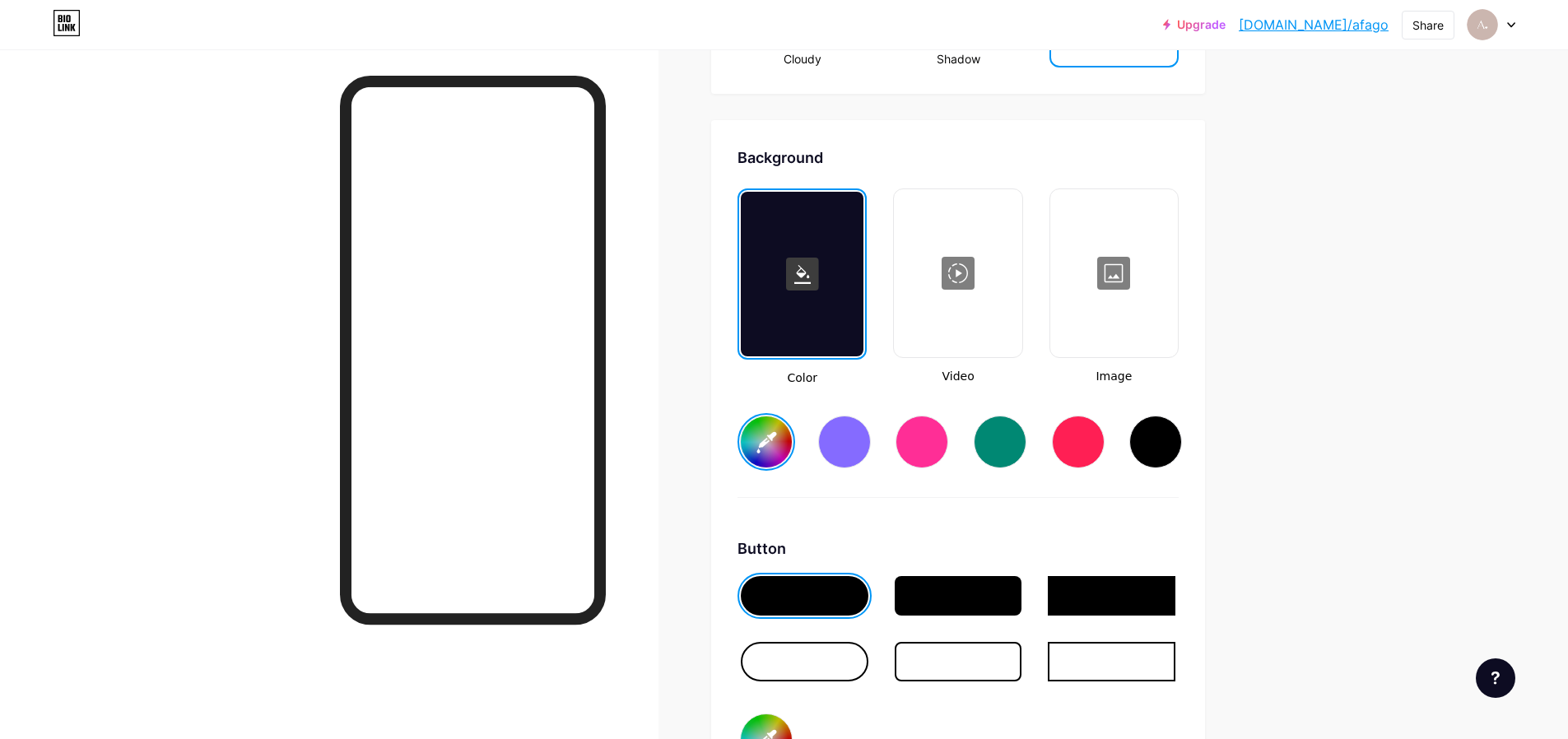
scroll to position [2133, 0]
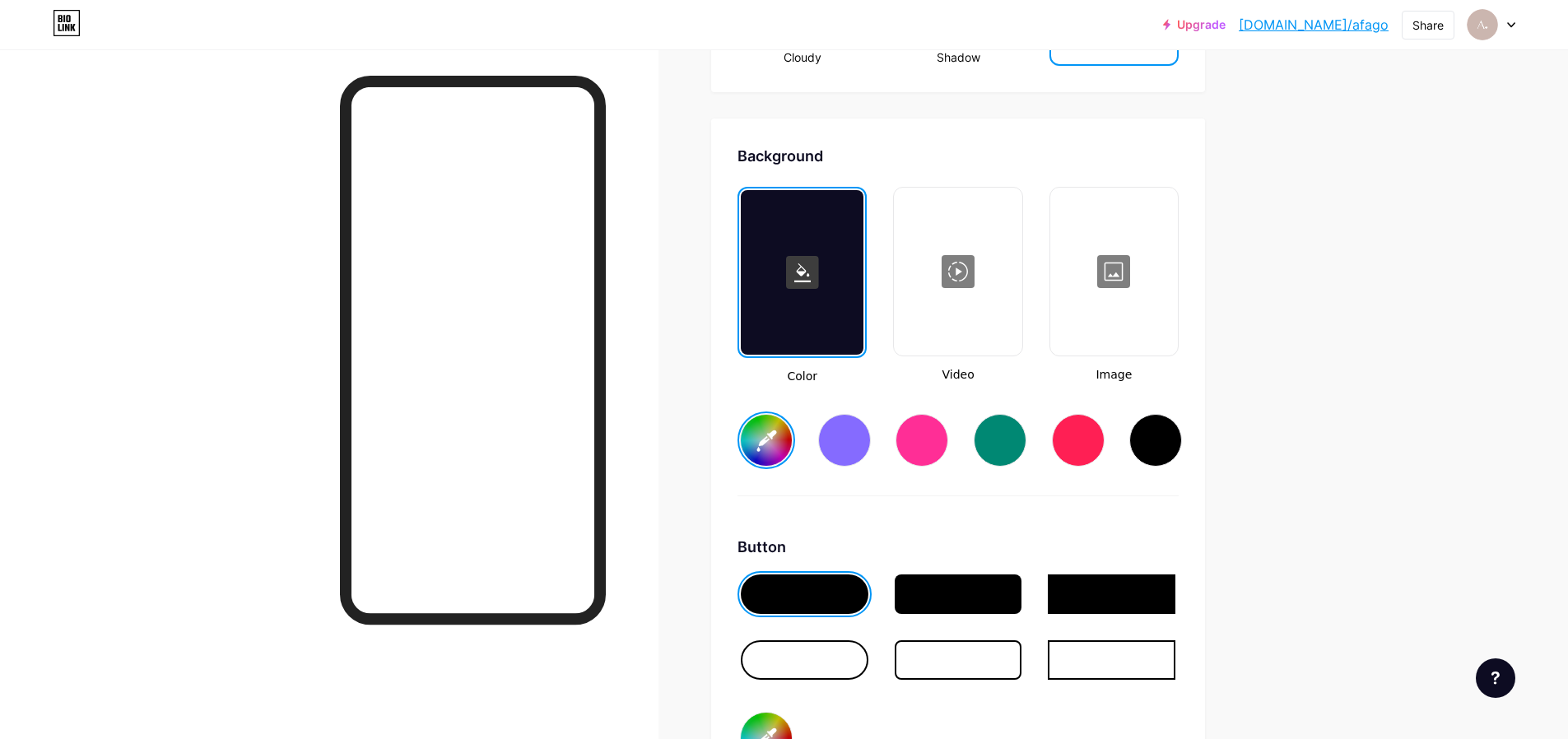
click at [798, 647] on div at bounding box center [804, 660] width 128 height 39
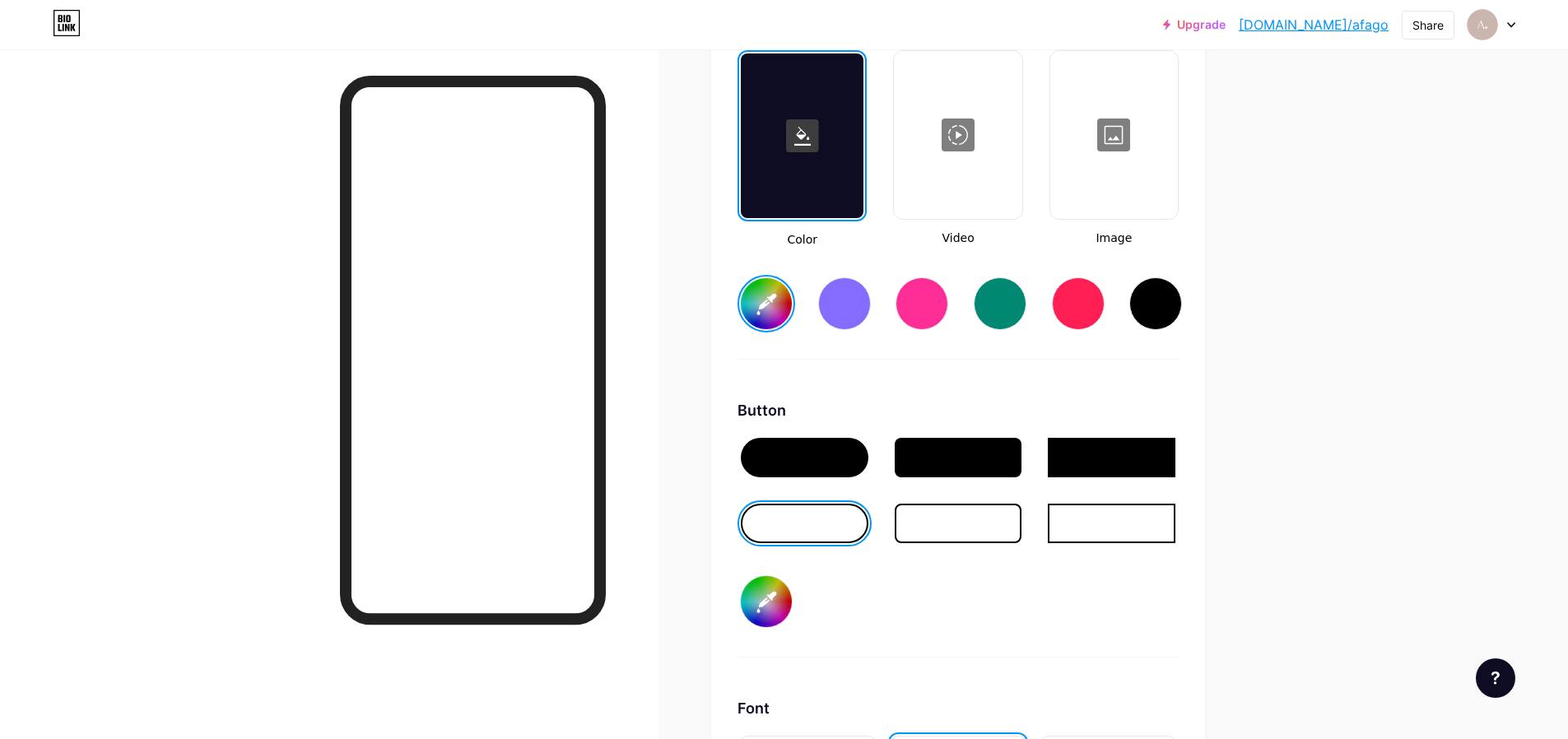
scroll to position [2365, 0]
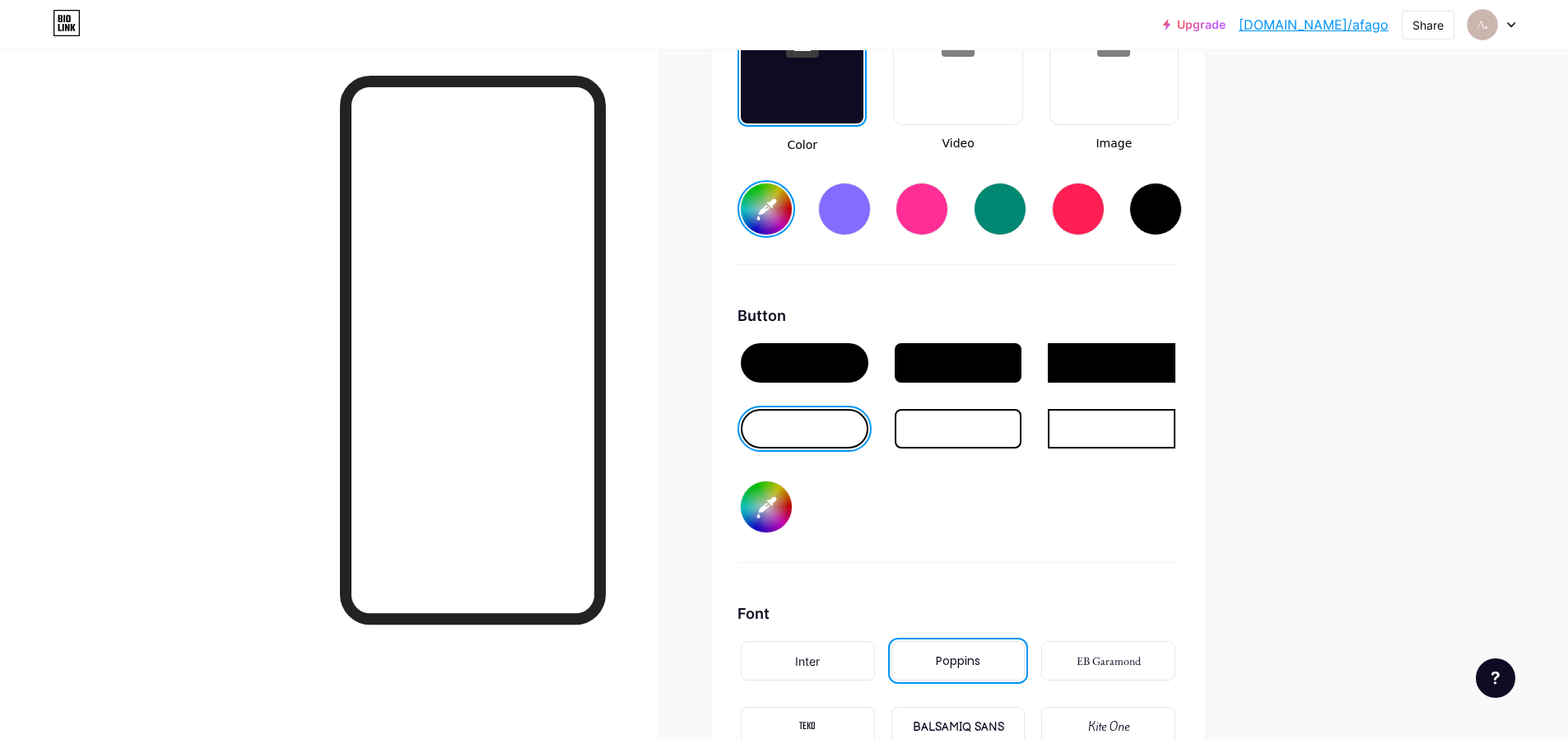
click at [774, 494] on input "#f7a8aa" at bounding box center [766, 508] width 51 height 51
type input "#ffffff"
type input "#cbb6af"
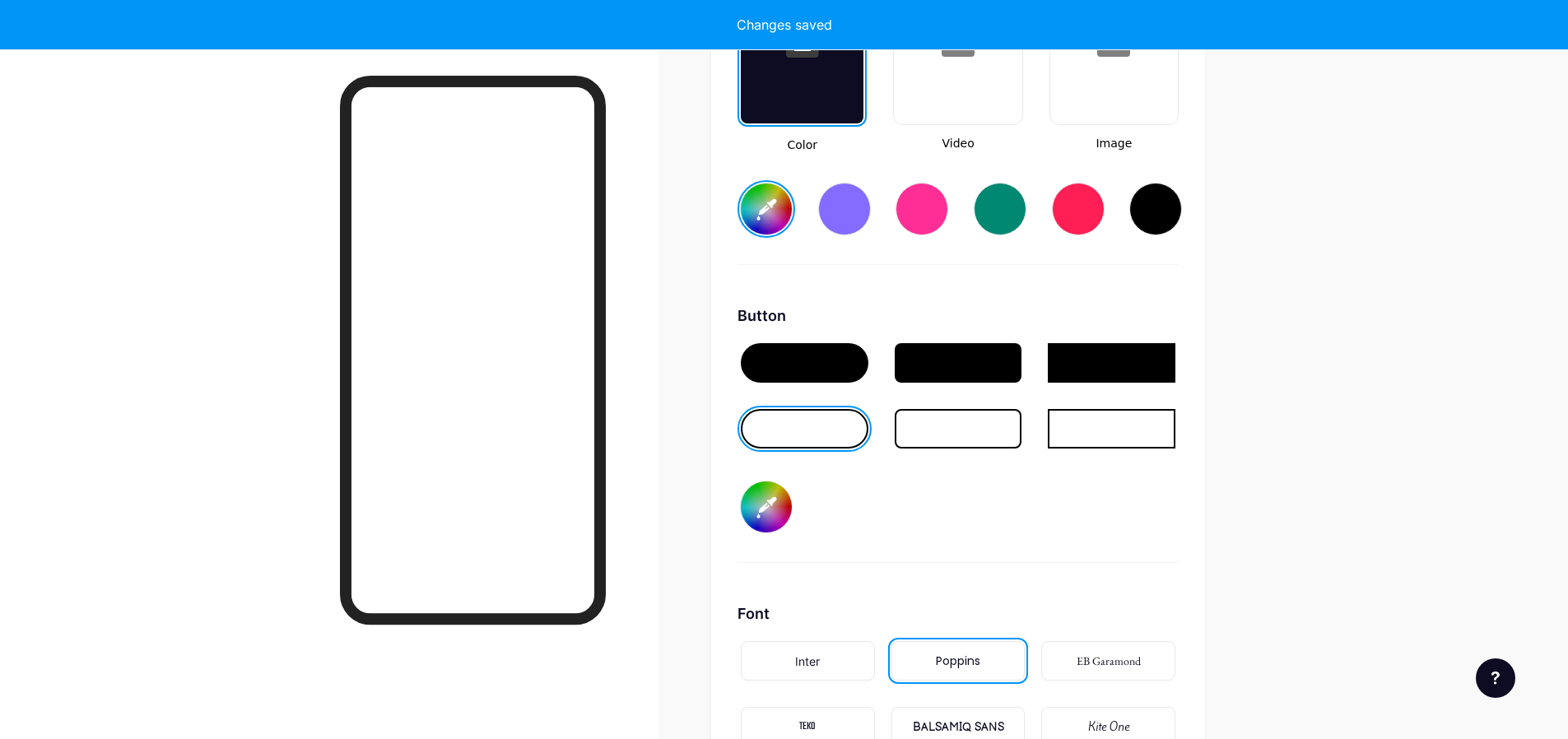
type input "#ffffff"
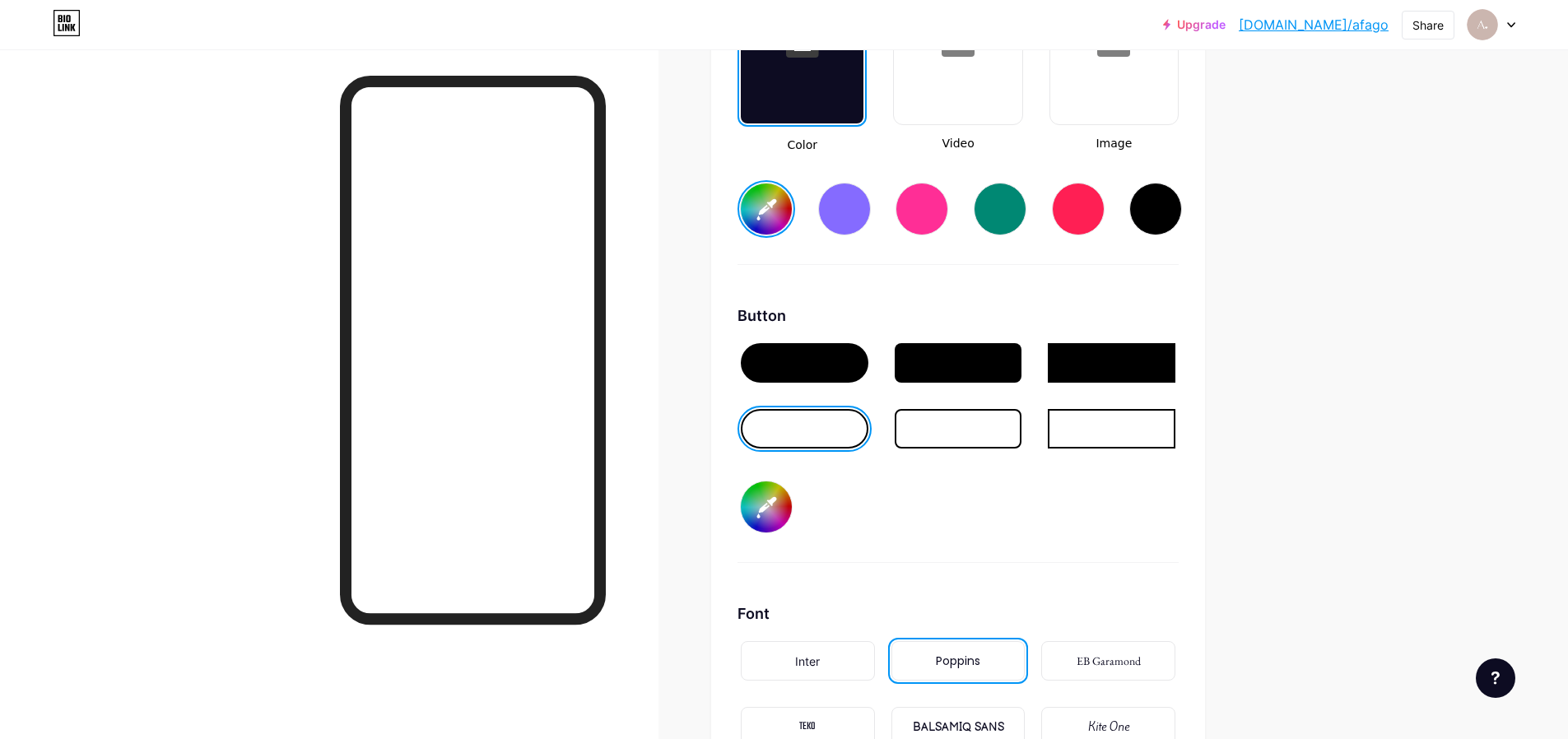
type input "#cbb6af"
drag, startPoint x: 1009, startPoint y: 577, endPoint x: 943, endPoint y: 531, distance: 80.4
click at [1009, 577] on div "Background Color Video Image #ffffff Button #cbb6af Font Inter Poppins EB Garam…" at bounding box center [958, 401] width 441 height 975
click at [770, 355] on div at bounding box center [804, 363] width 128 height 39
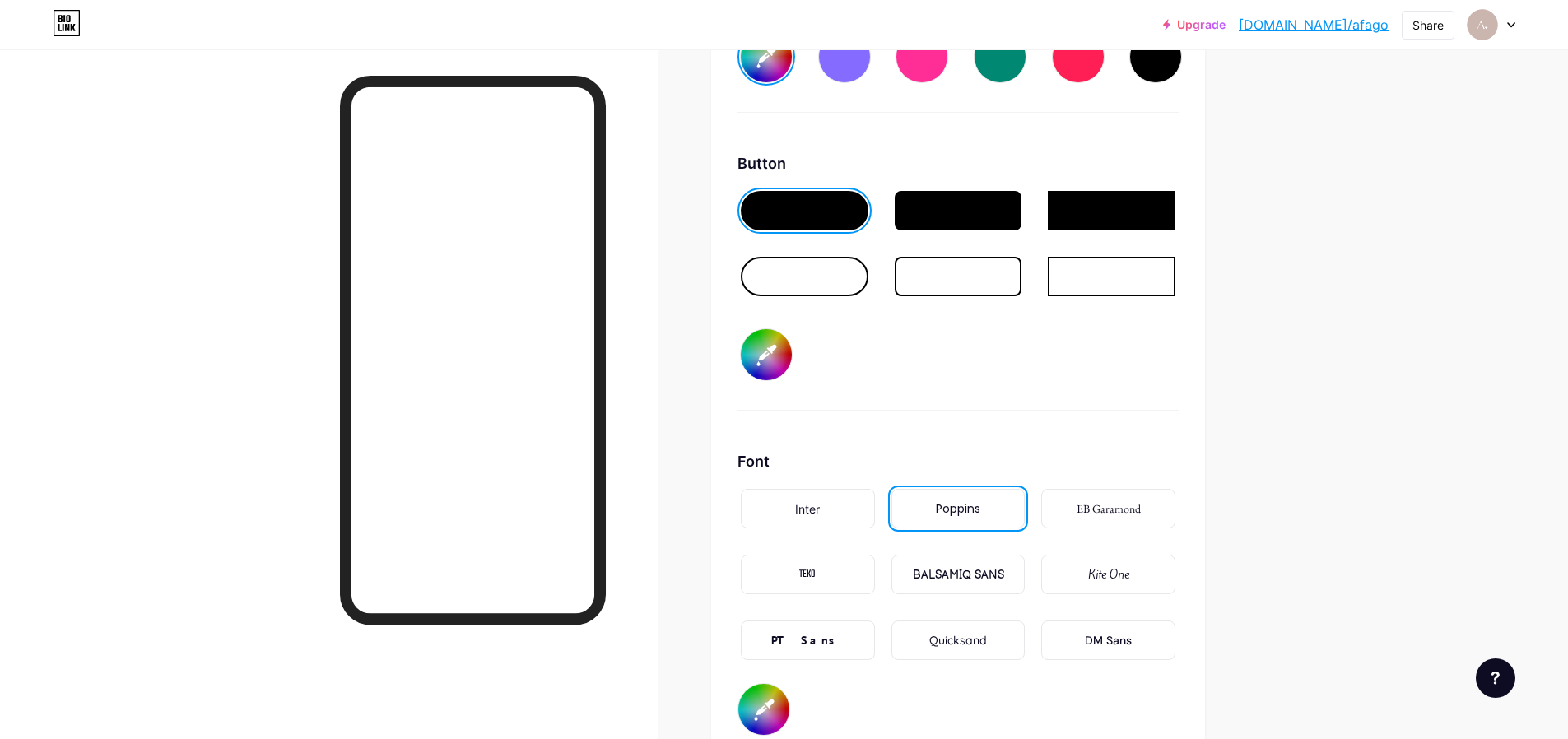
scroll to position [2529, 0]
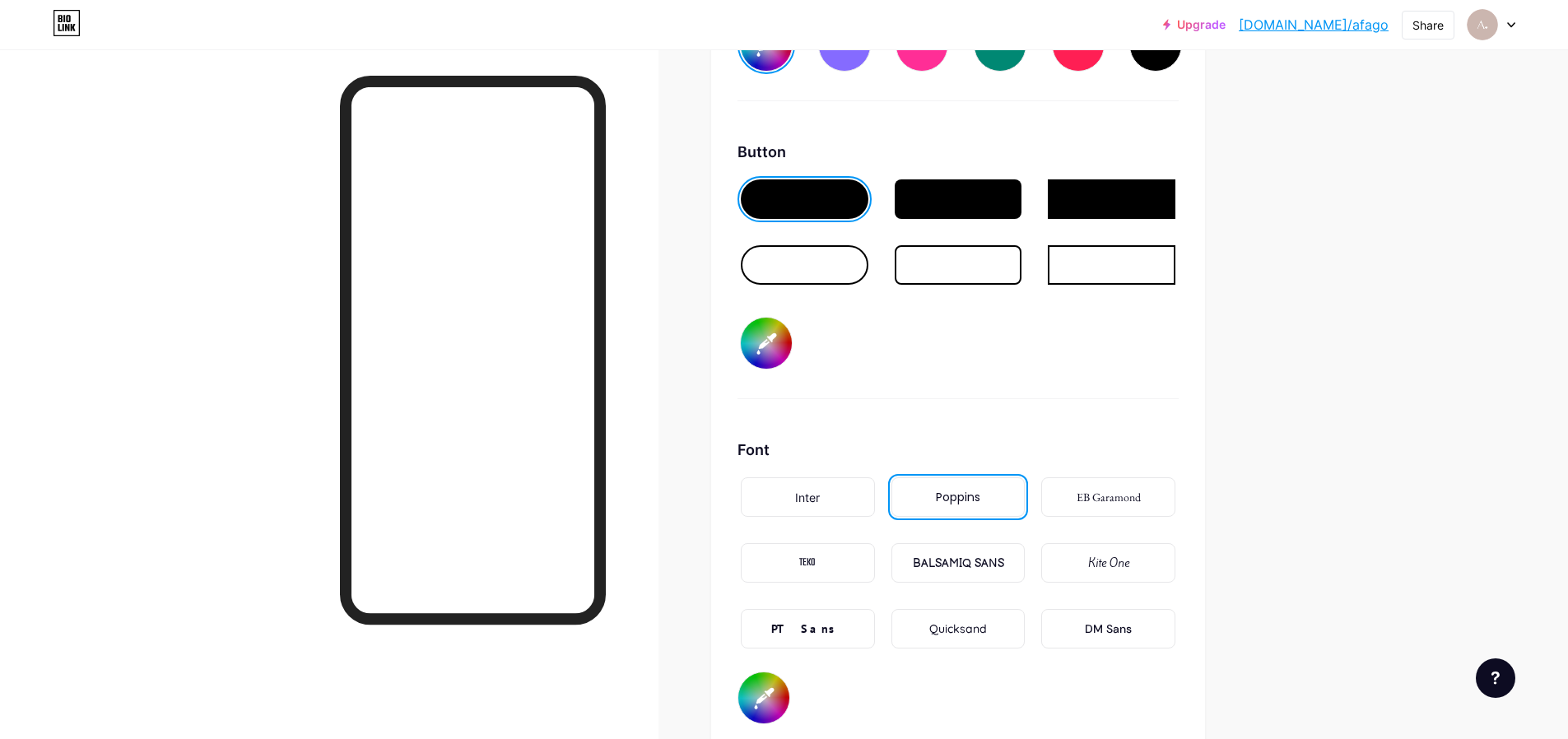
click at [802, 499] on div "Inter" at bounding box center [807, 498] width 25 height 17
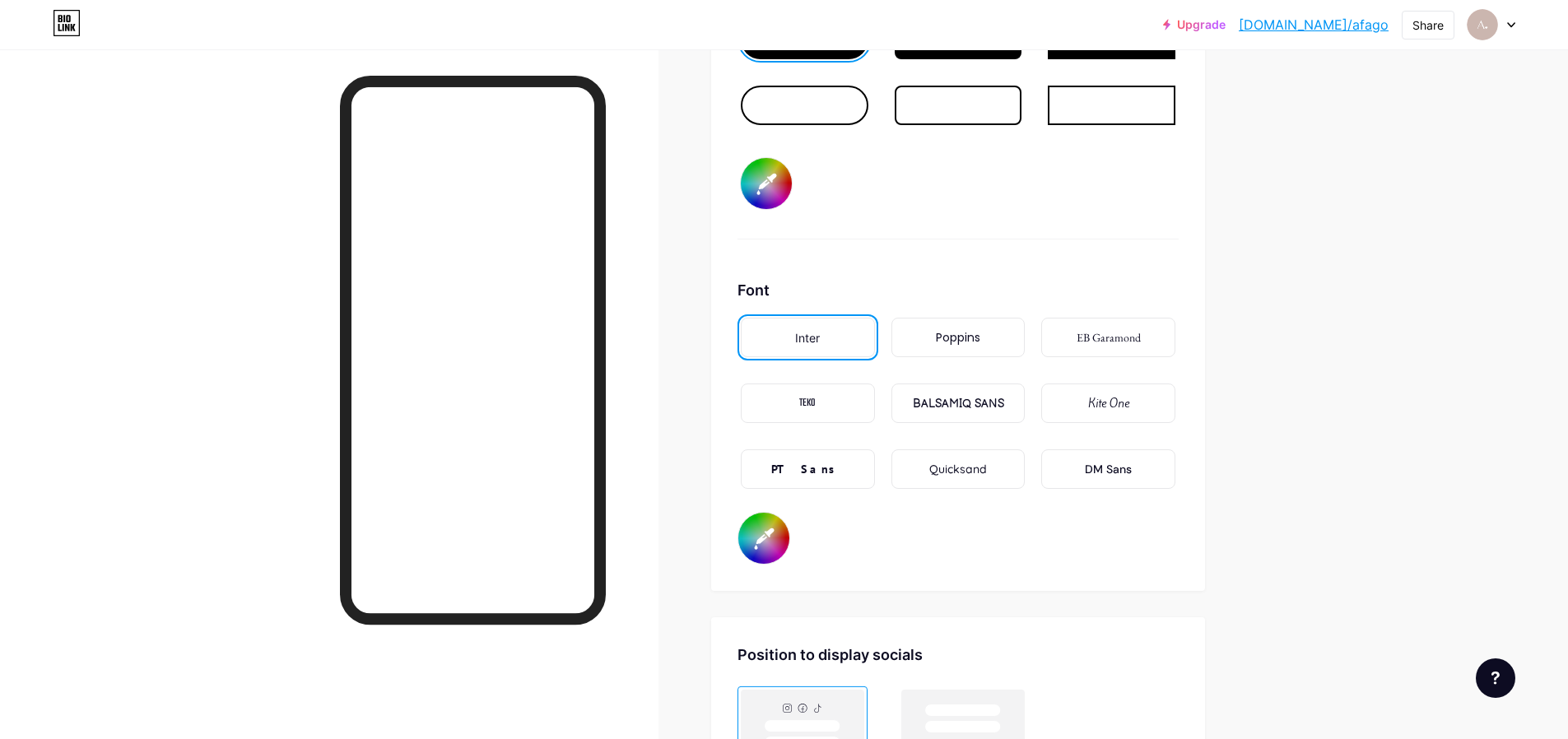
scroll to position [2780, 0]
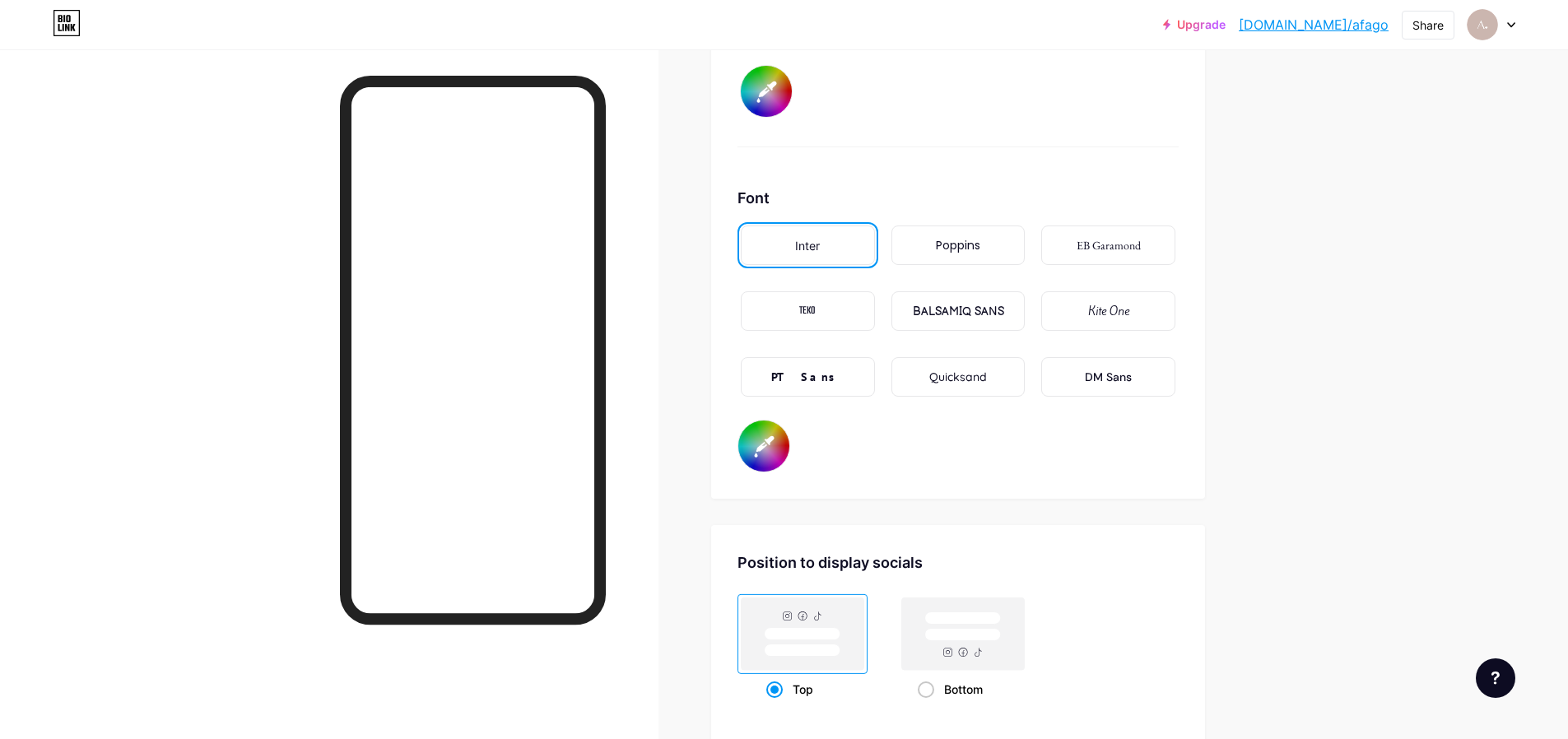
click at [765, 450] on input "#000000" at bounding box center [764, 446] width 51 height 51
type input "#ffffff"
type input "#141414"
type input "#ffffff"
type input "#171717"
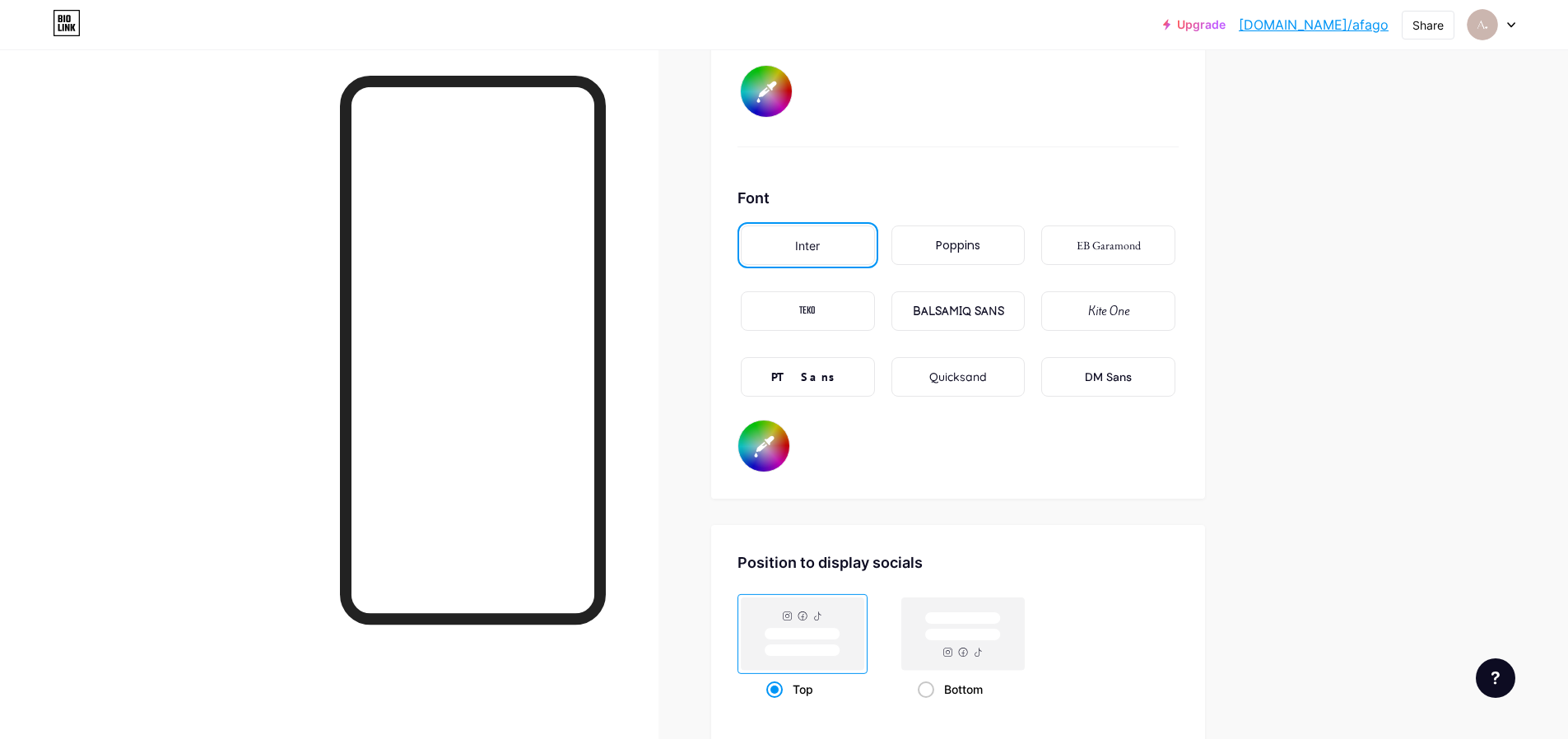
type input "#ffffff"
type input "#1f1f1f"
type input "#ffffff"
type input "#242424"
type input "#ffffff"
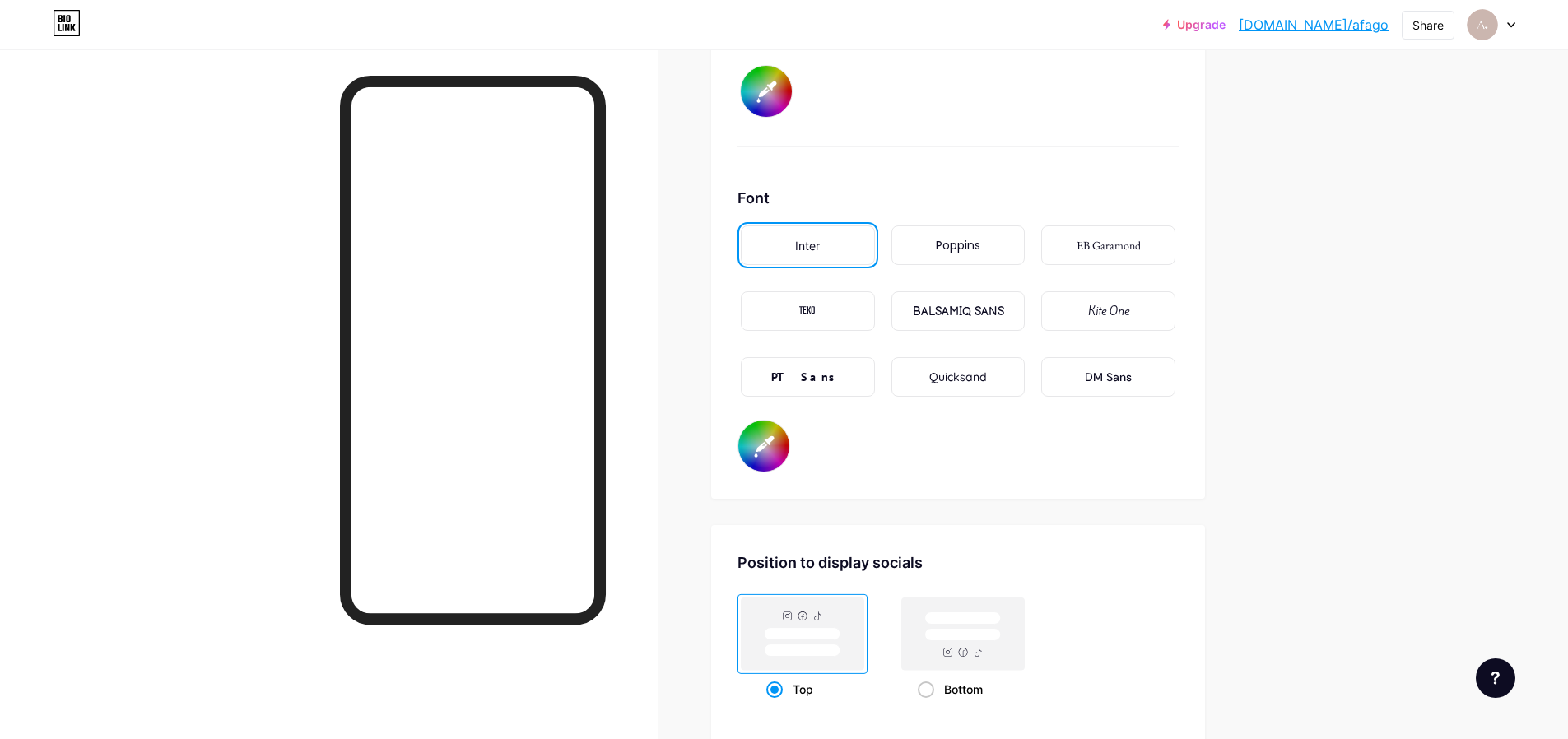
type input "#292929"
type input "#ffffff"
type input "#303030"
type input "#ffffff"
type input "#383838"
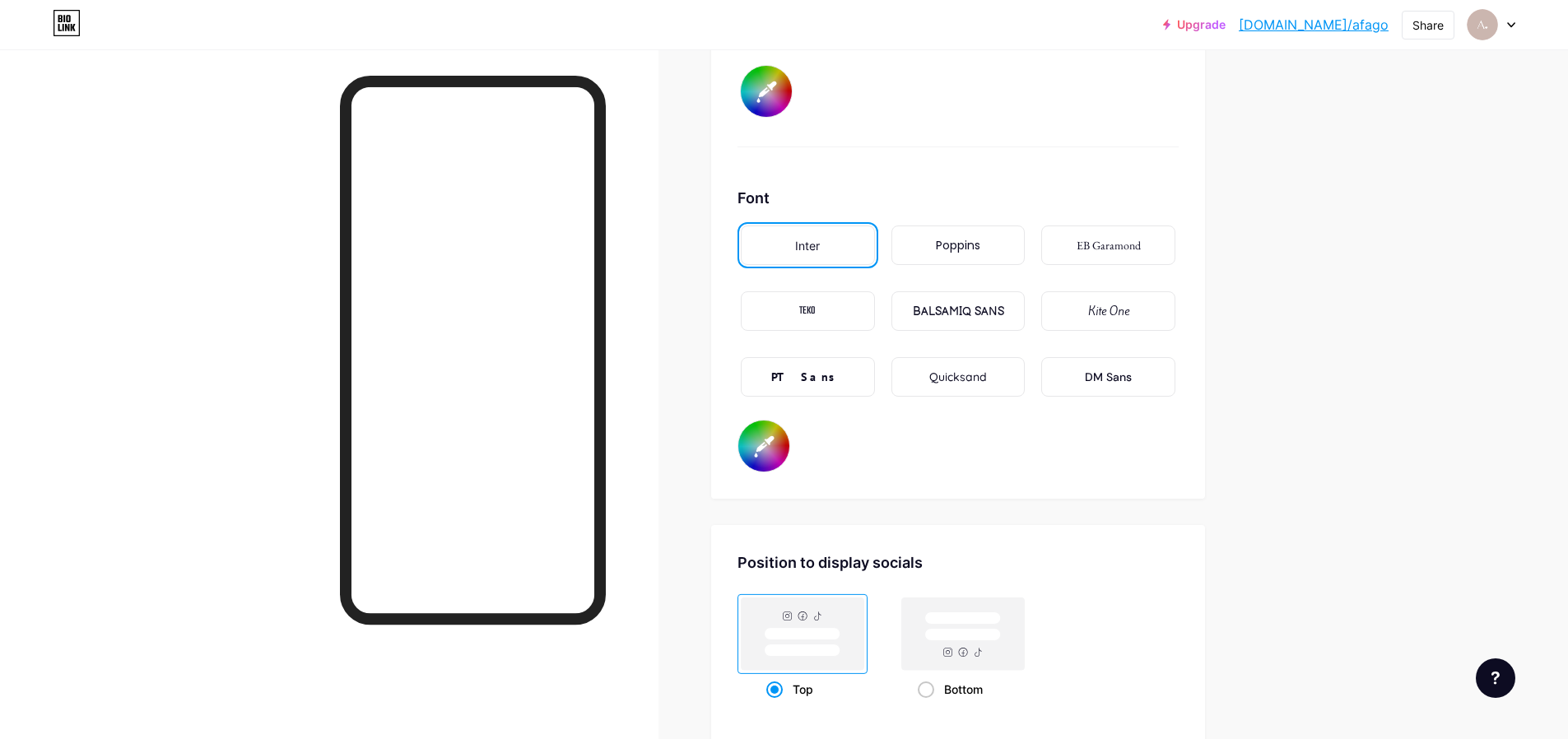
type input "#ffffff"
type input "#404040"
type input "#ffffff"
type input "#474747"
type input "#ffffff"
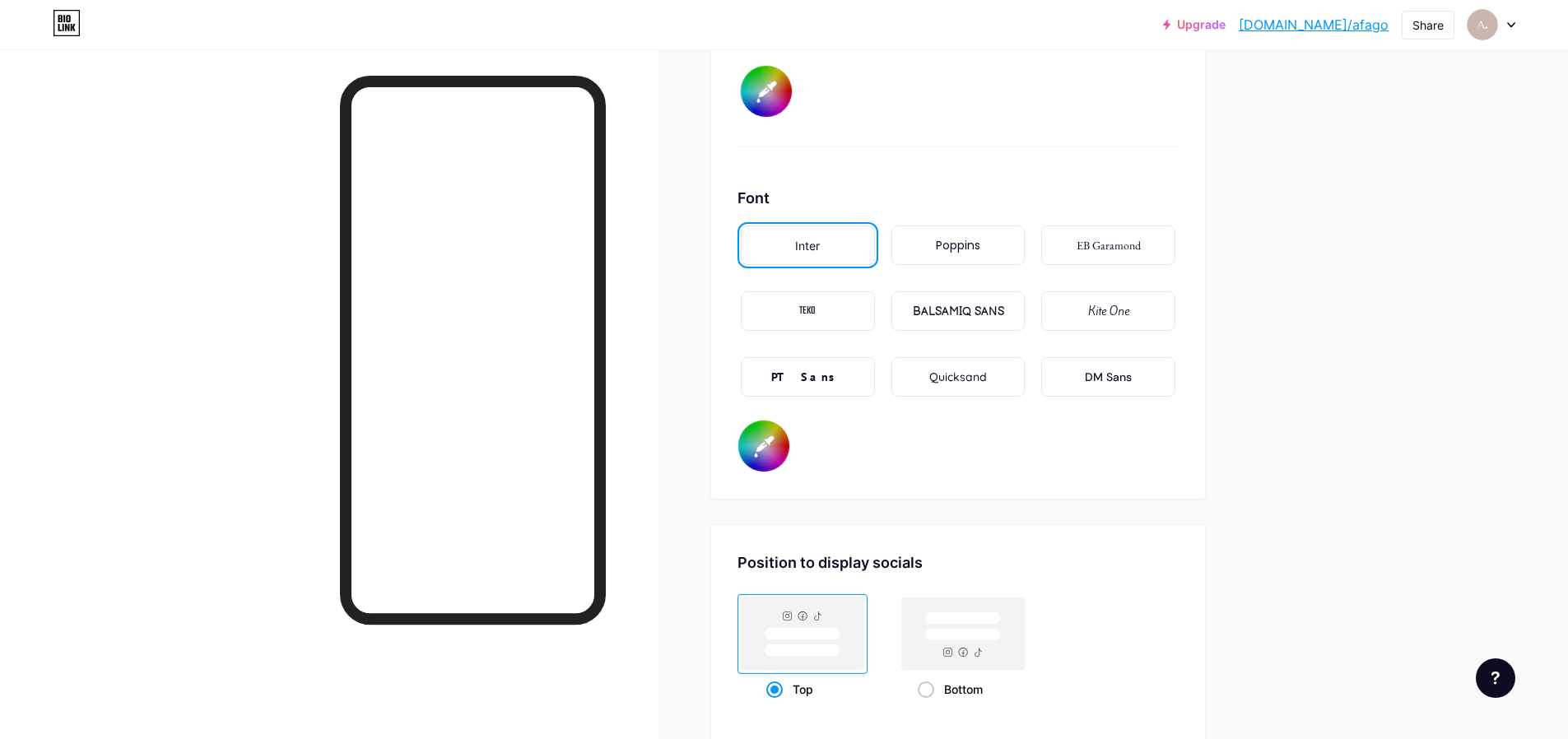
type input "#525252"
type input "#ffffff"
type input "#5c5c5c"
type input "#ffffff"
type input "#636363"
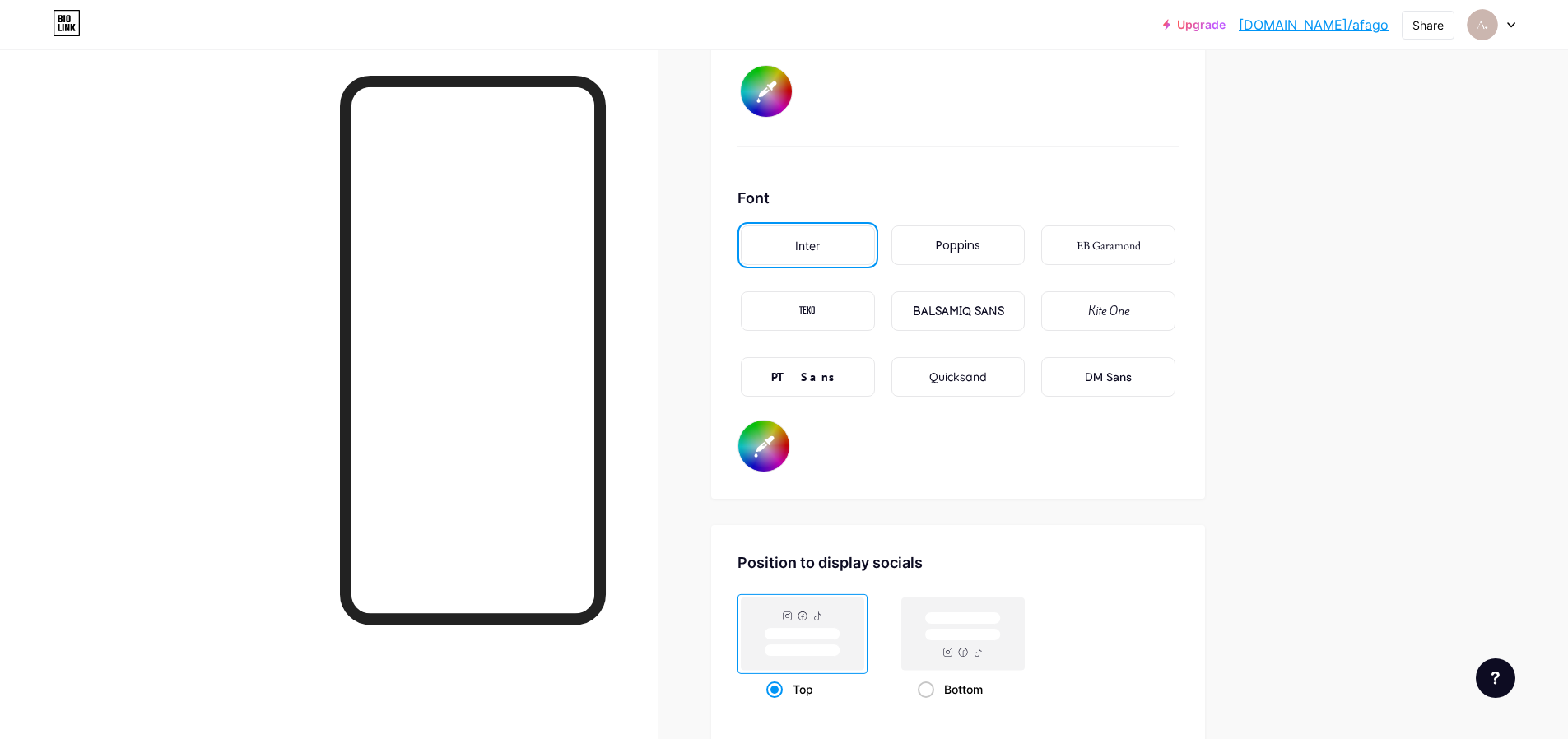
type input "#ffffff"
type input "#6b6b6b"
type input "#ffffff"
type input "#757575"
type input "#ffffff"
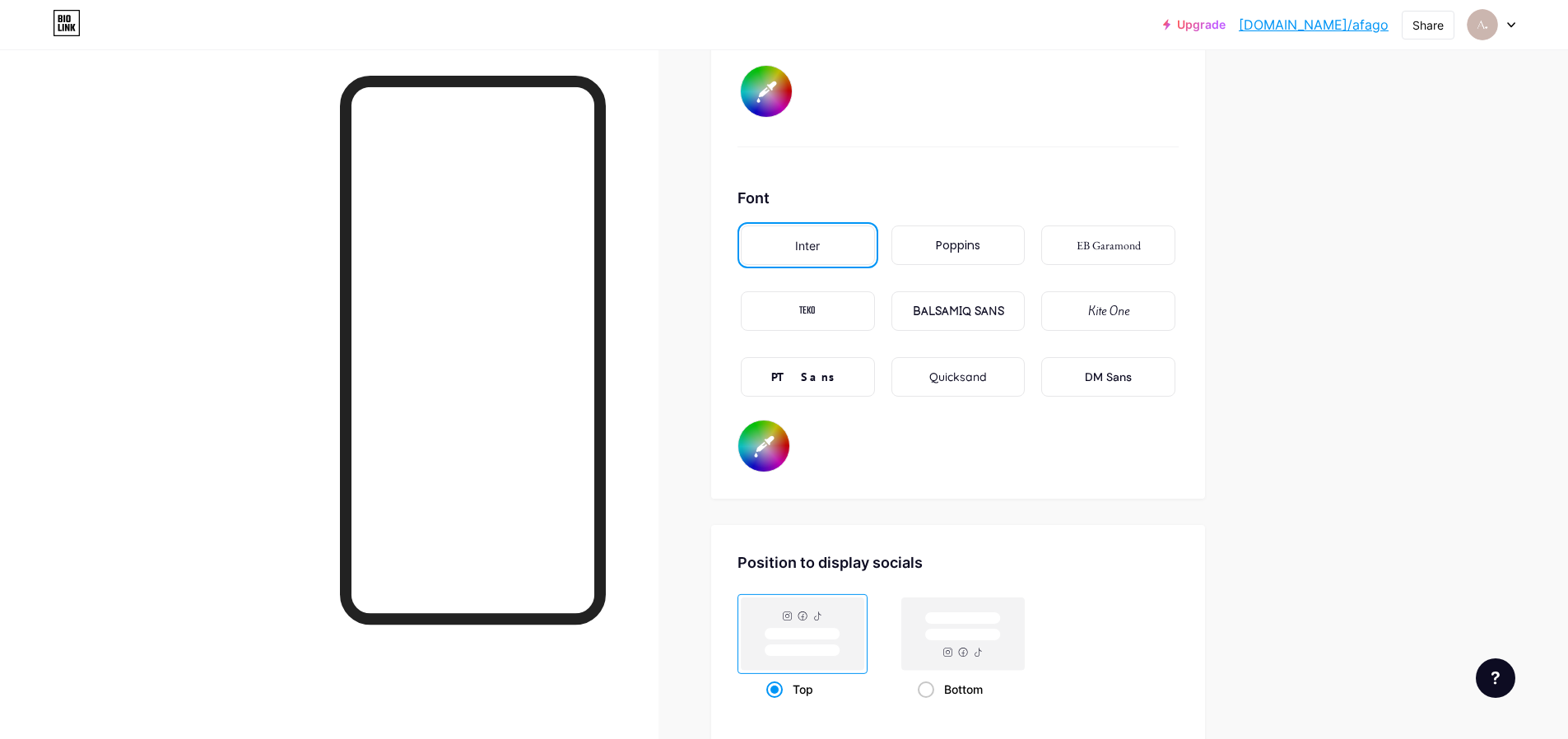
type input "#808080"
type input "#ffffff"
type input "#878787"
type input "#ffffff"
type input "#8c8c8c"
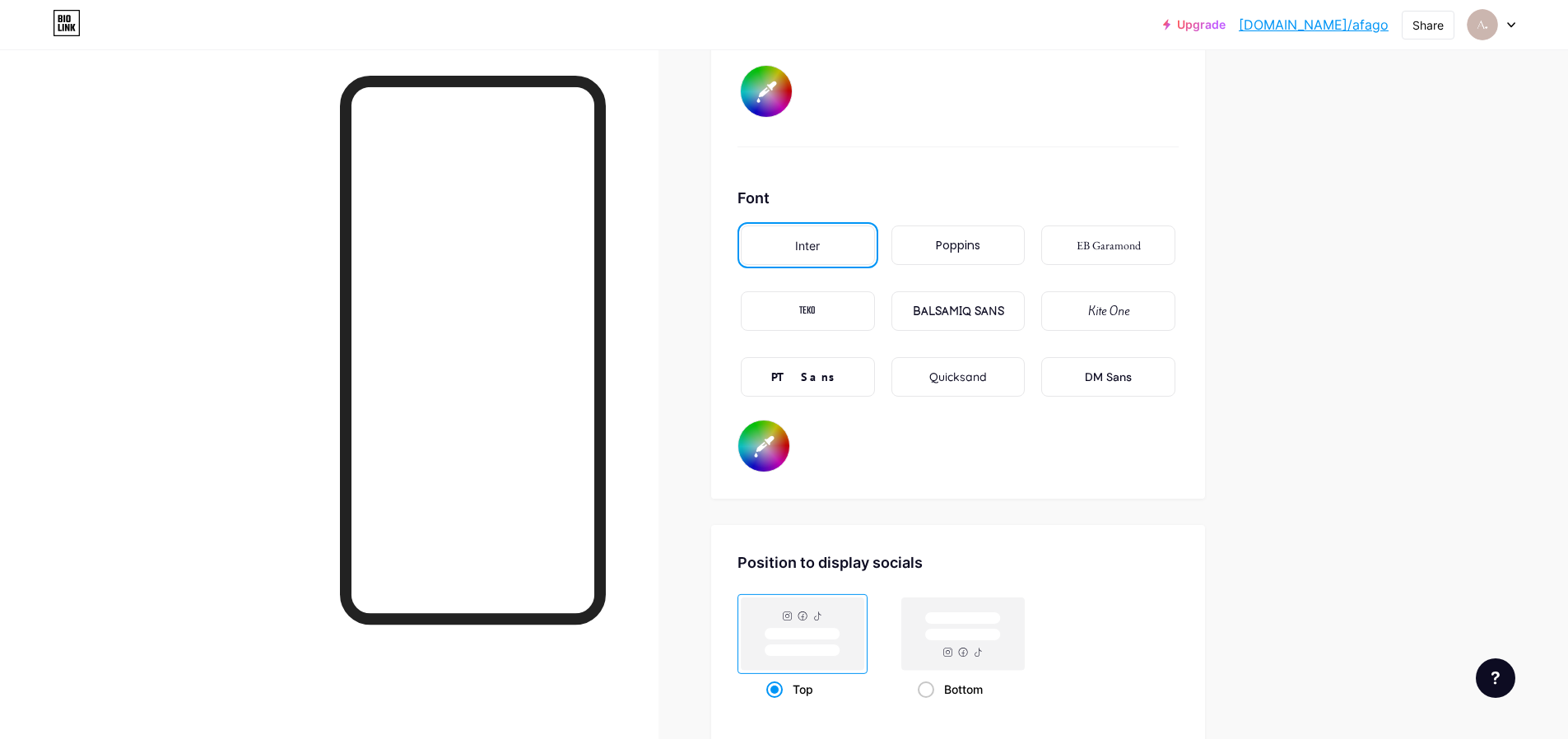
type input "#ffffff"
type input "#949494"
type input "#ffffff"
type input "#9c9c9c"
type input "#ffffff"
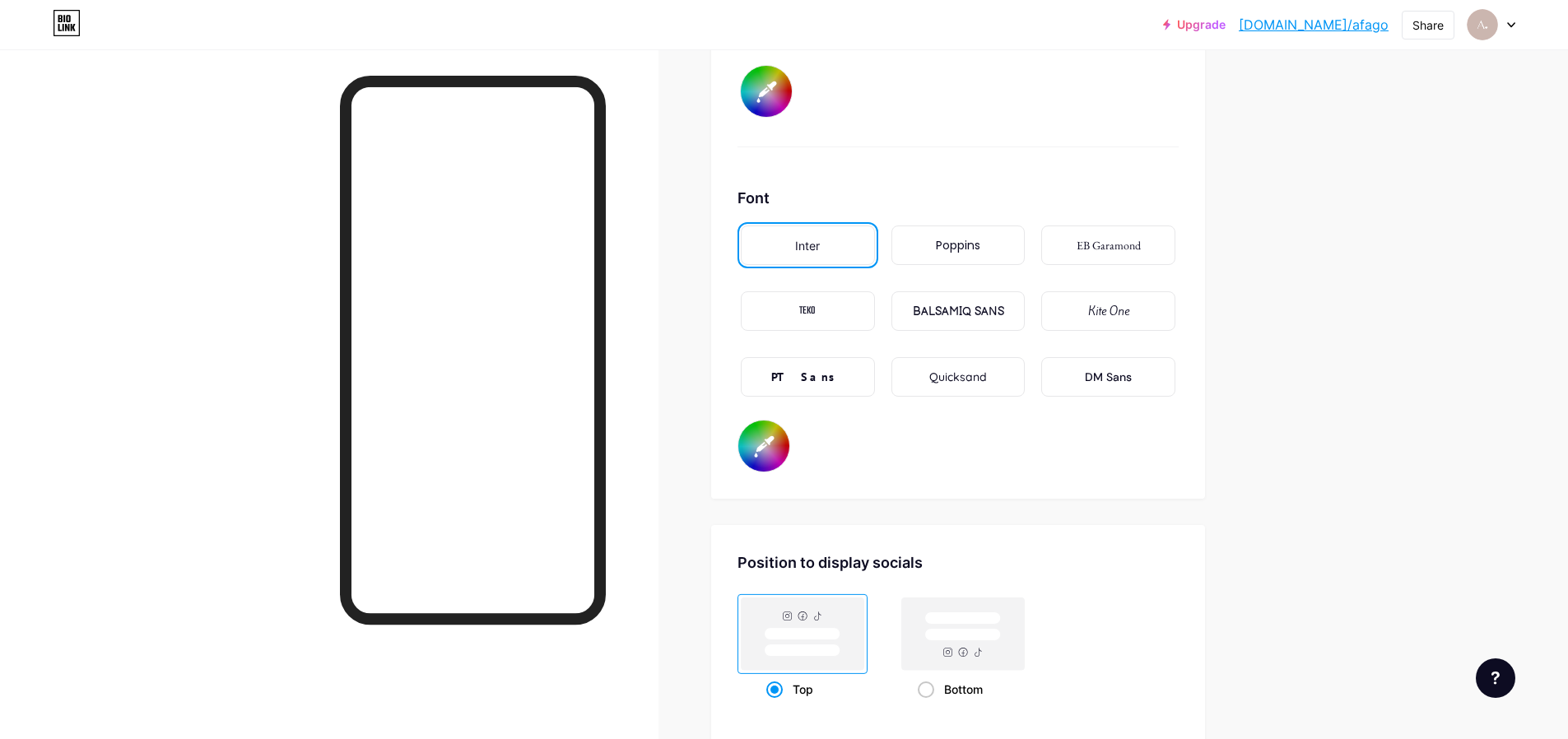
type input "#a1a1a1"
type input "#ffffff"
type input "#a8a8a8"
type input "#ffffff"
type input "#ababab"
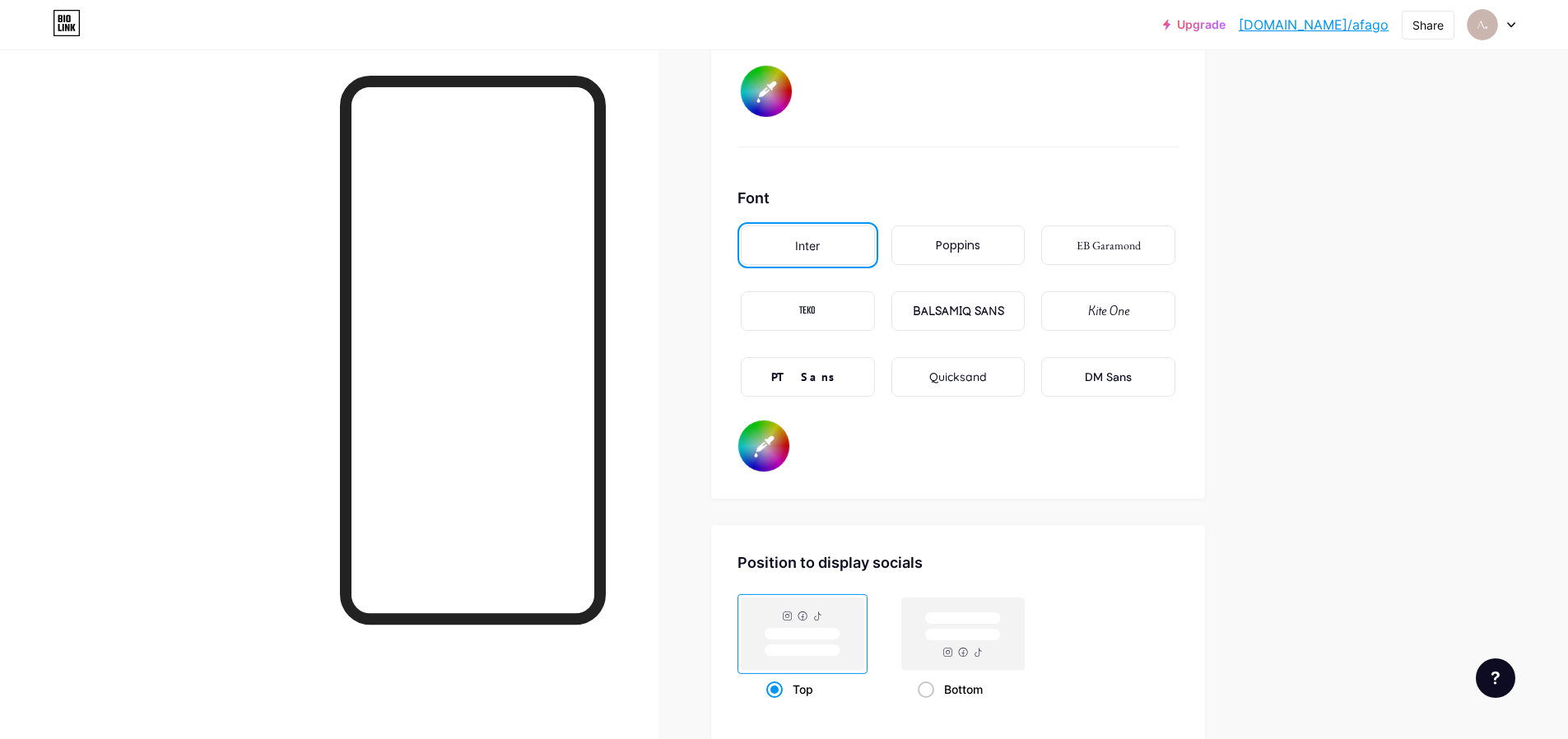
type input "#ffffff"
type input "#b0b0b0"
type input "#ffffff"
type input "#b8b8b8"
type input "#ffffff"
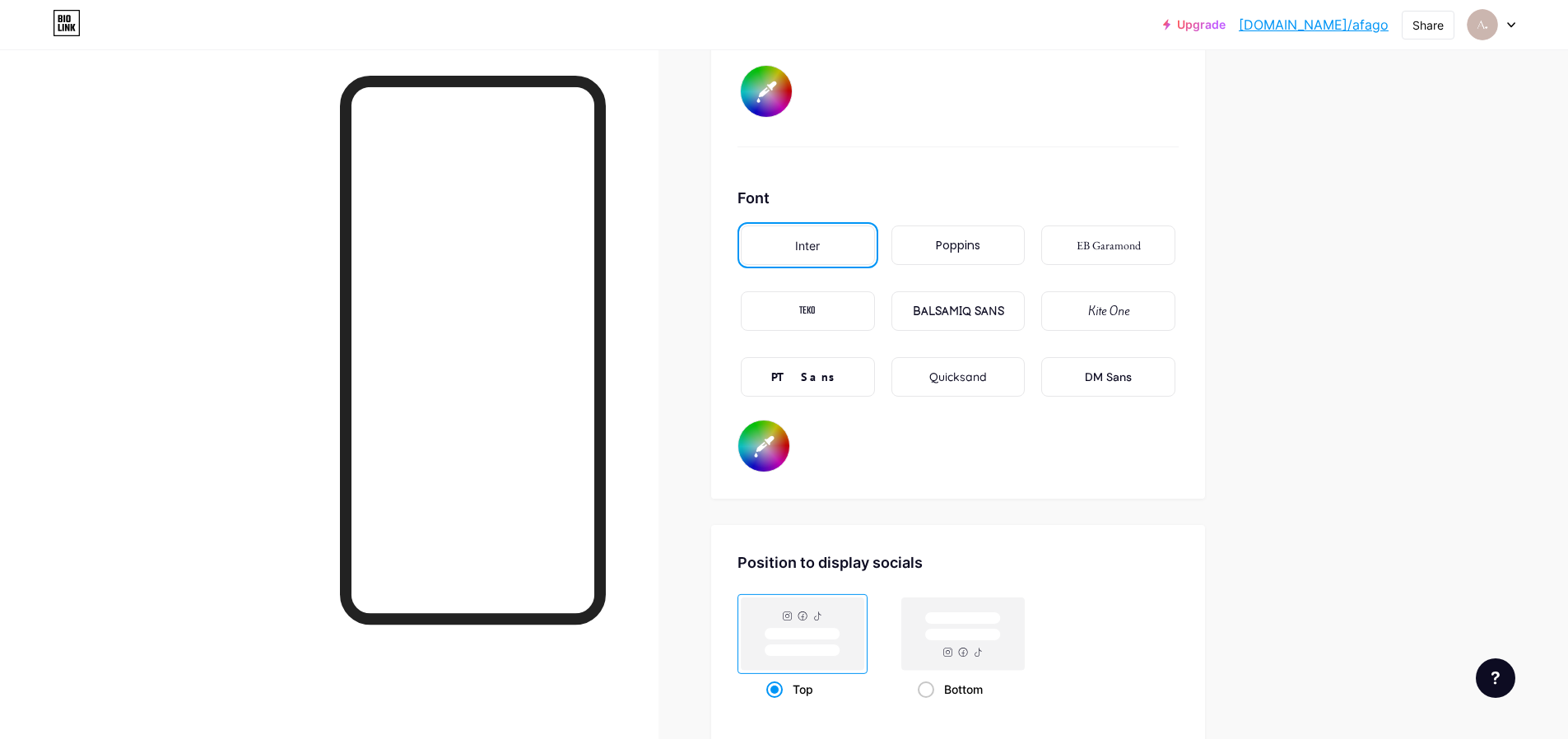
type input "#bdbdbd"
type input "#ffffff"
type input "#c2c2c2"
type input "#ffffff"
type input "#c7c7c7"
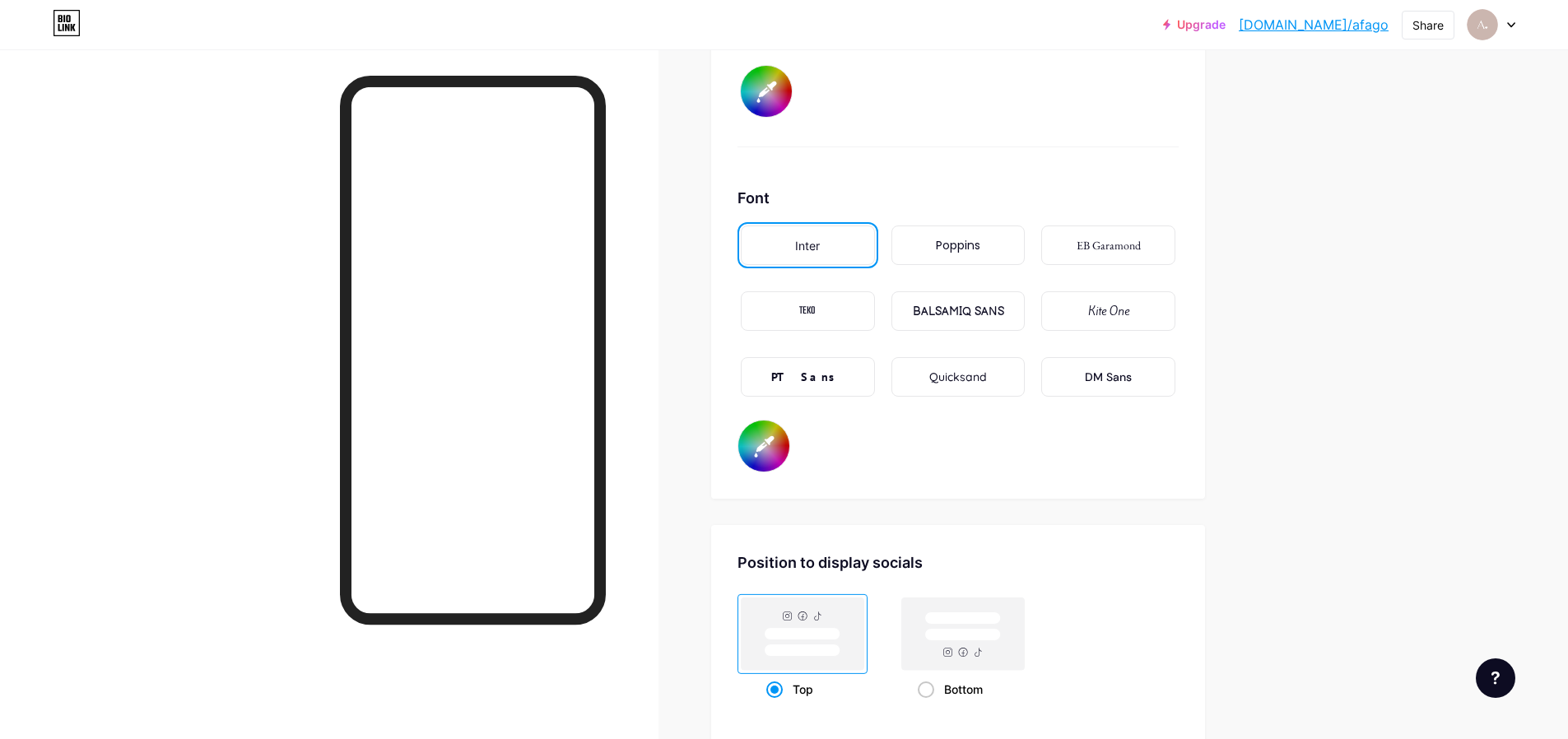
type input "#ffffff"
type input "#cccccc"
type input "#ffffff"
type input "#d1d1d1"
type input "#ffffff"
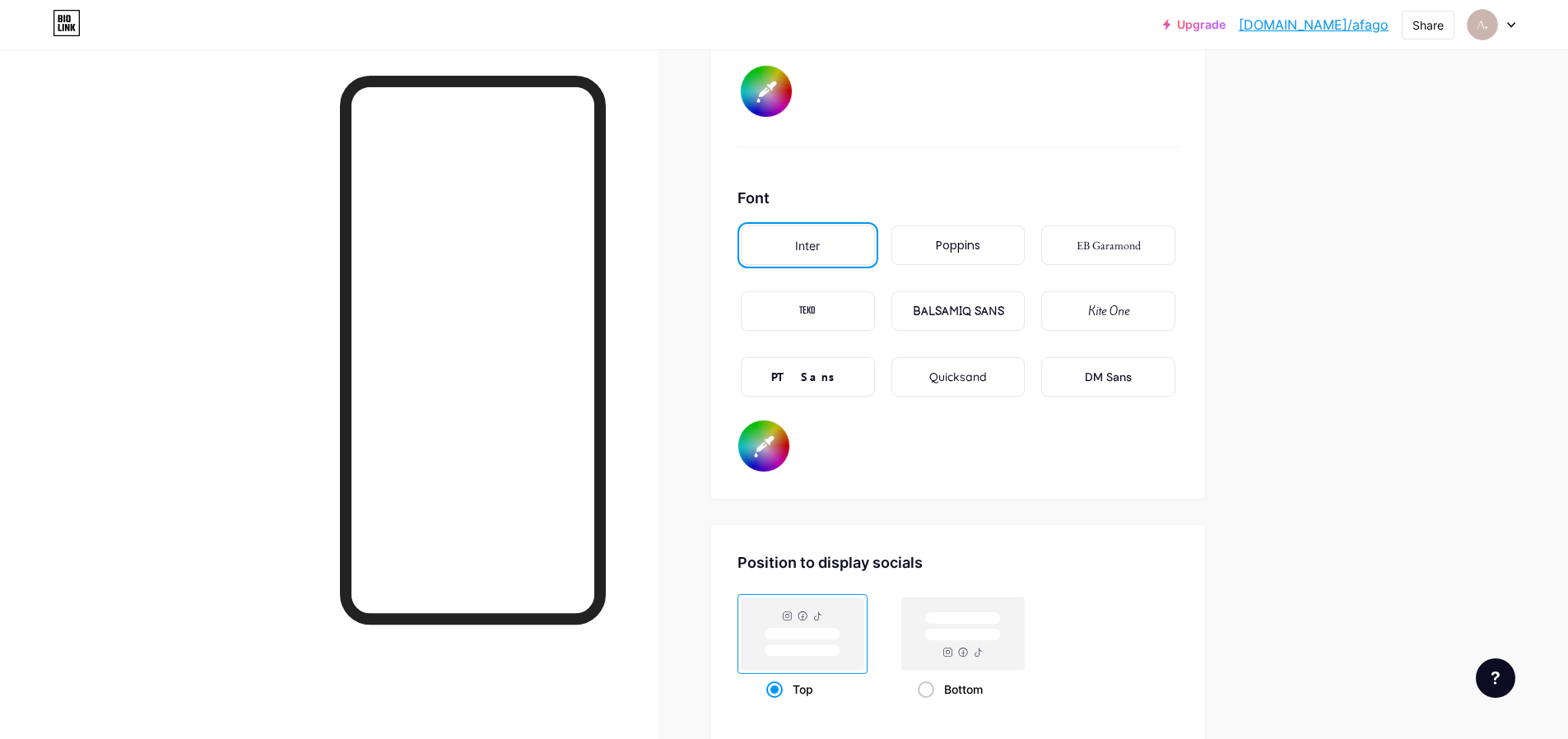
type input "#d6d6d6"
type input "#ffffff"
type input "#dbdbdb"
type input "#ffffff"
type input "#dedede"
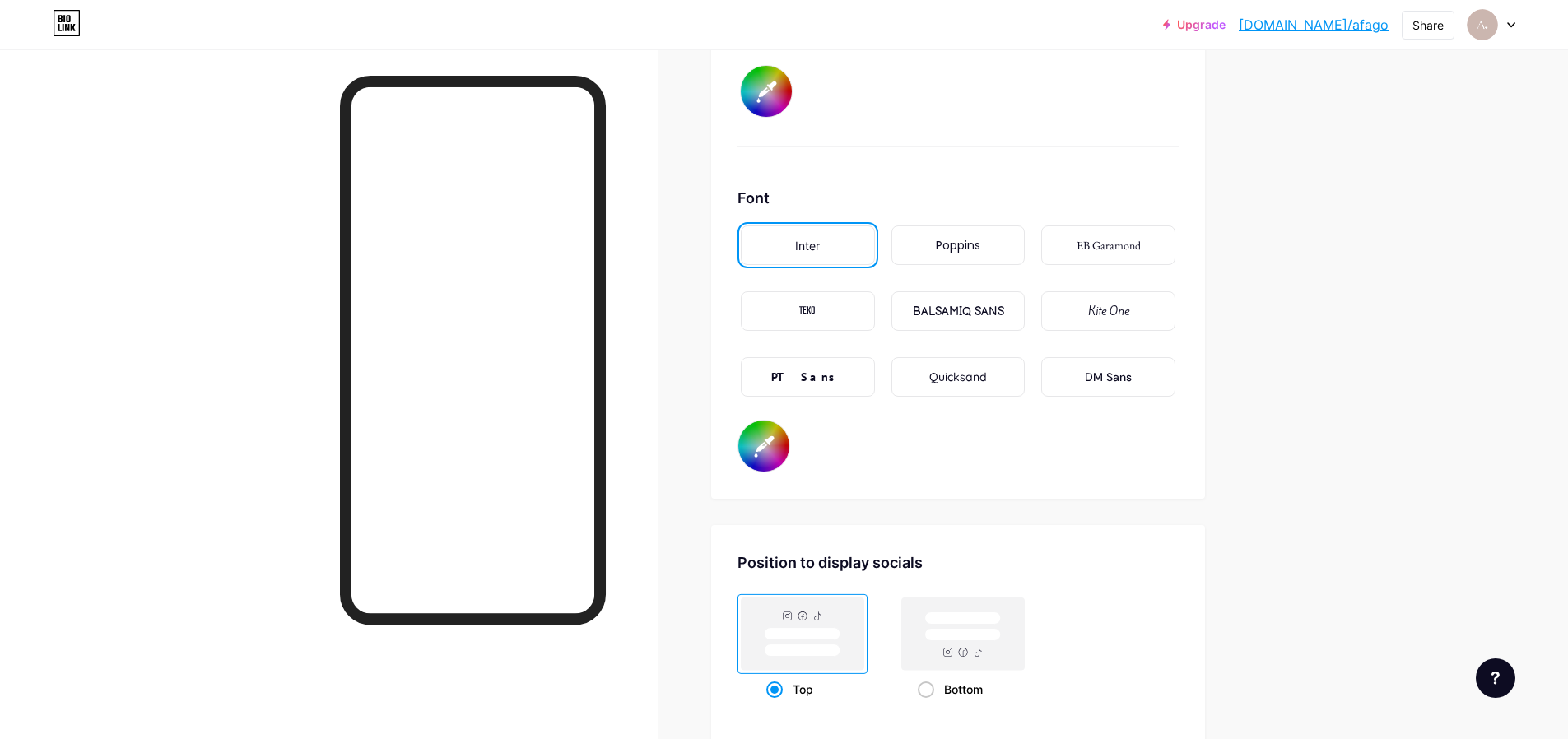
type input "#ffffff"
type input "#e3e3e3"
type input "#ffffff"
type input "#e6e6e6"
type input "#ffffff"
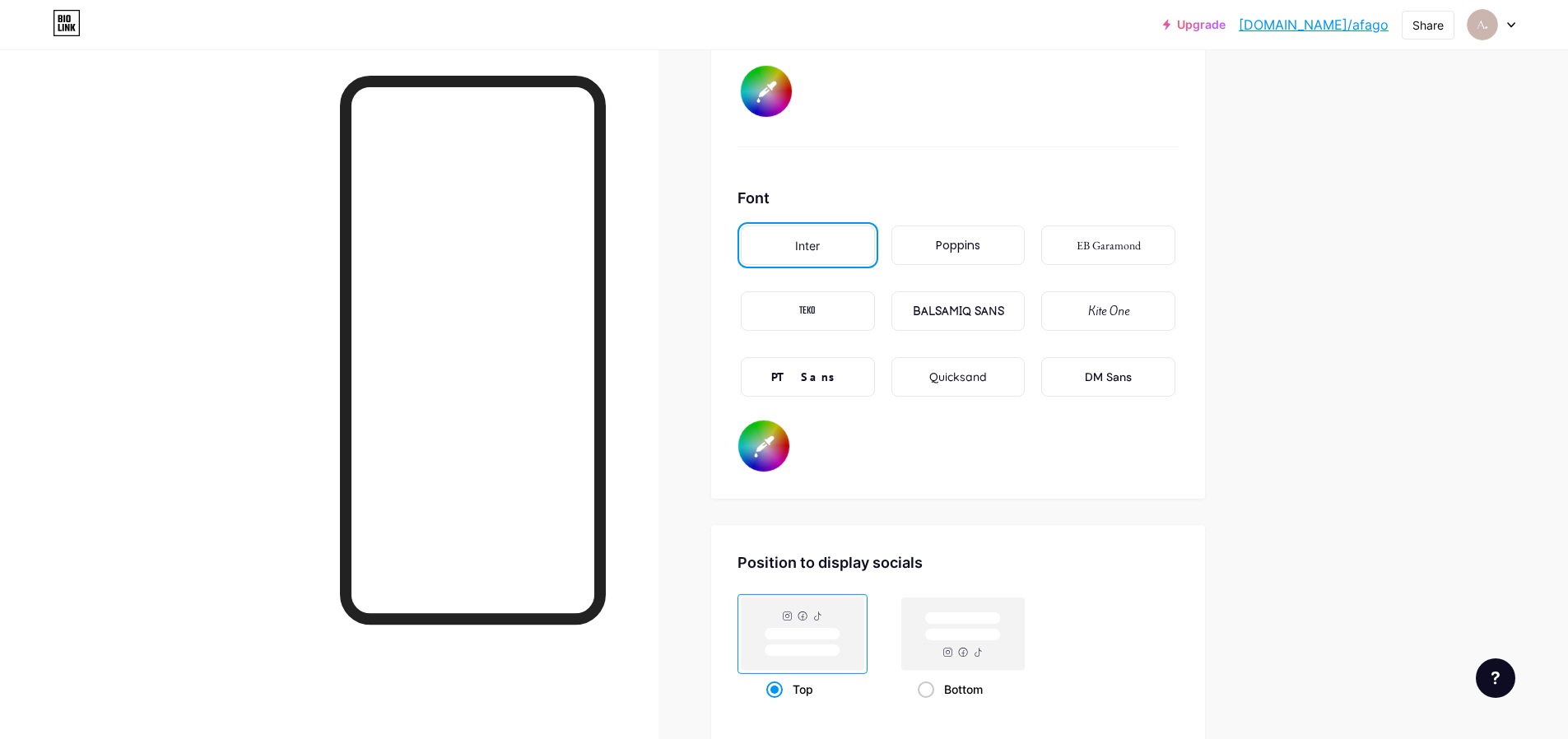
type input "#ebebeb"
type input "#ffffff"
type input "#ededed"
type input "#ffffff"
type input "#f5f5f5"
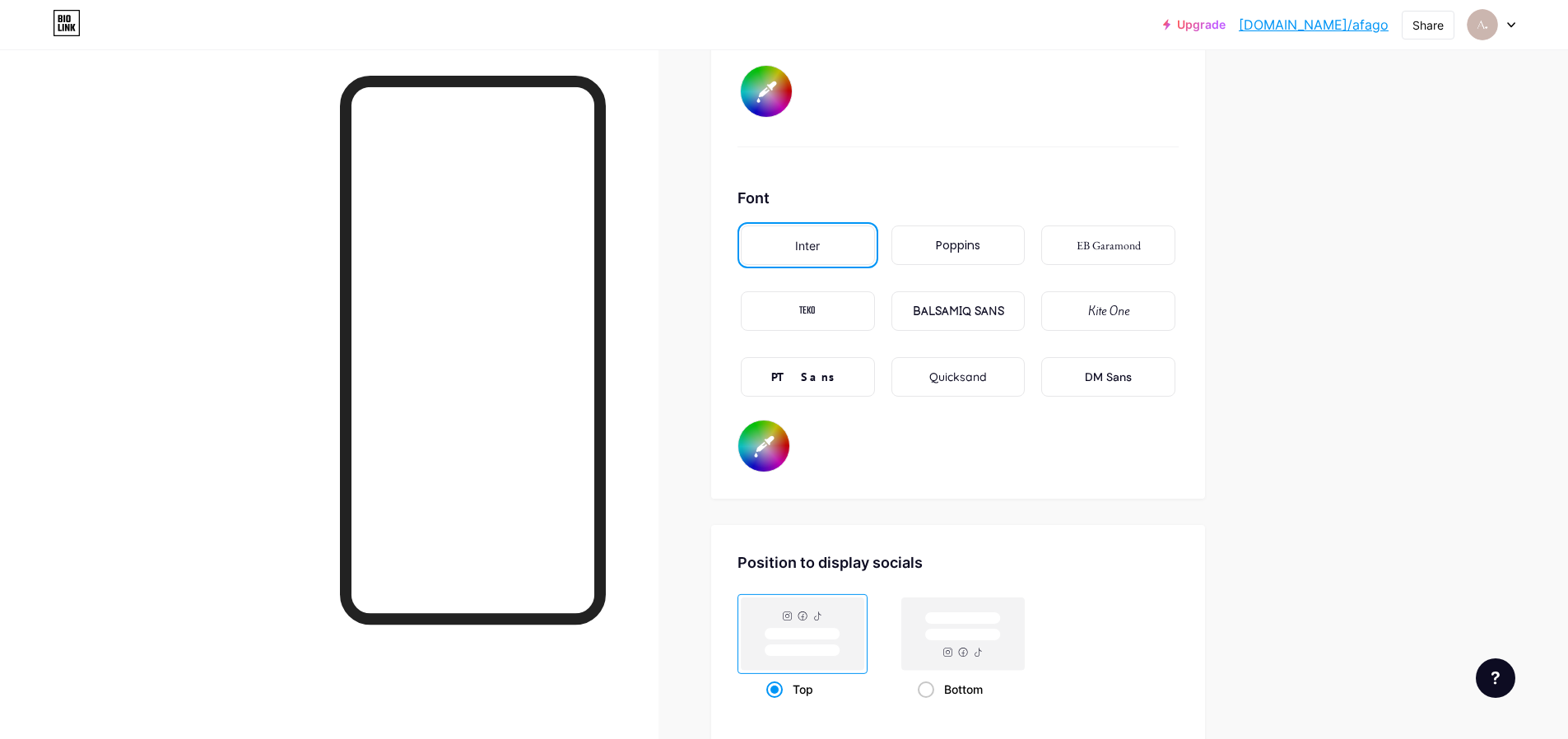
type input "#ffffff"
type input "#fafafa"
type input "#ffffff"
type input "#fcfcfc"
type input "#ffffff"
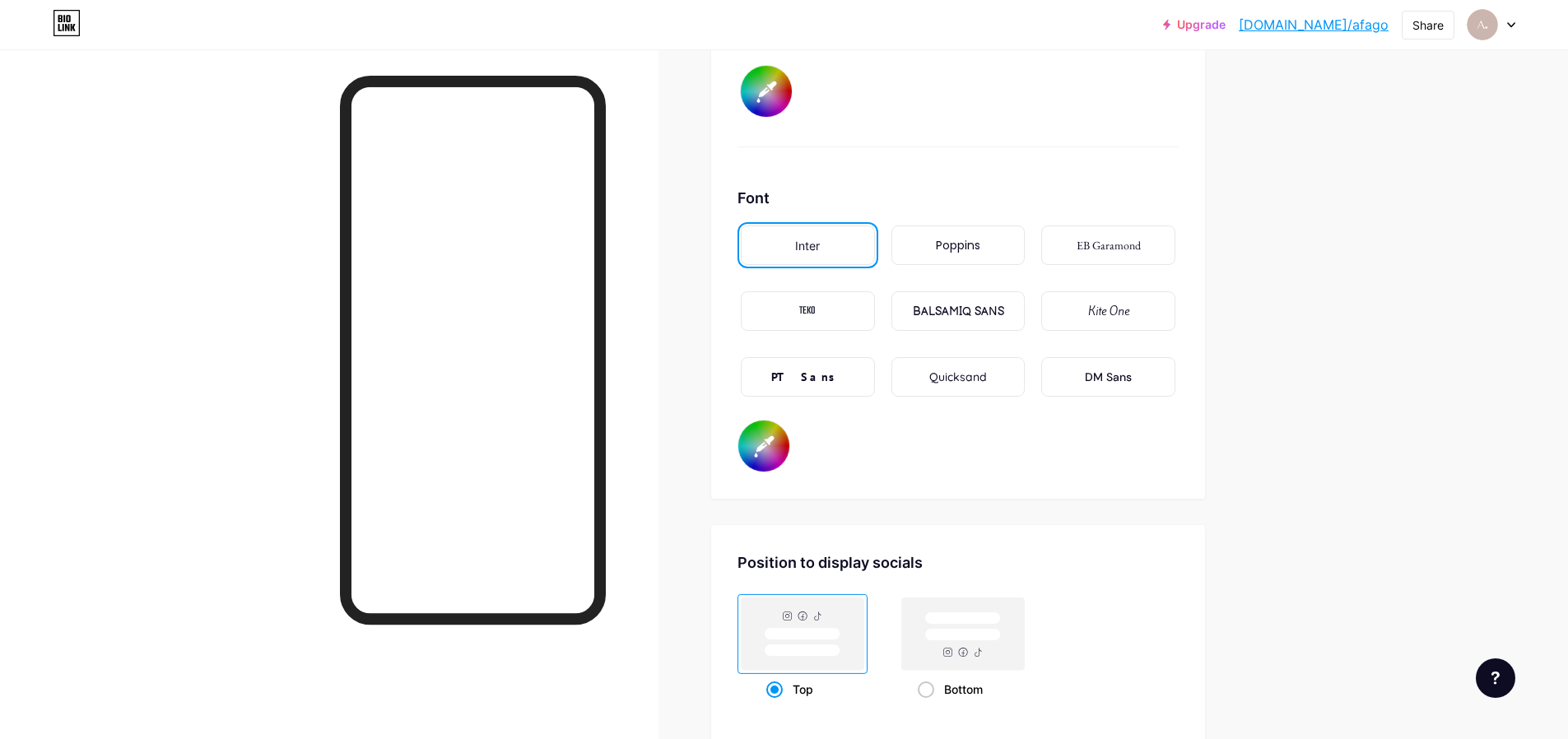
type input "#ffffff"
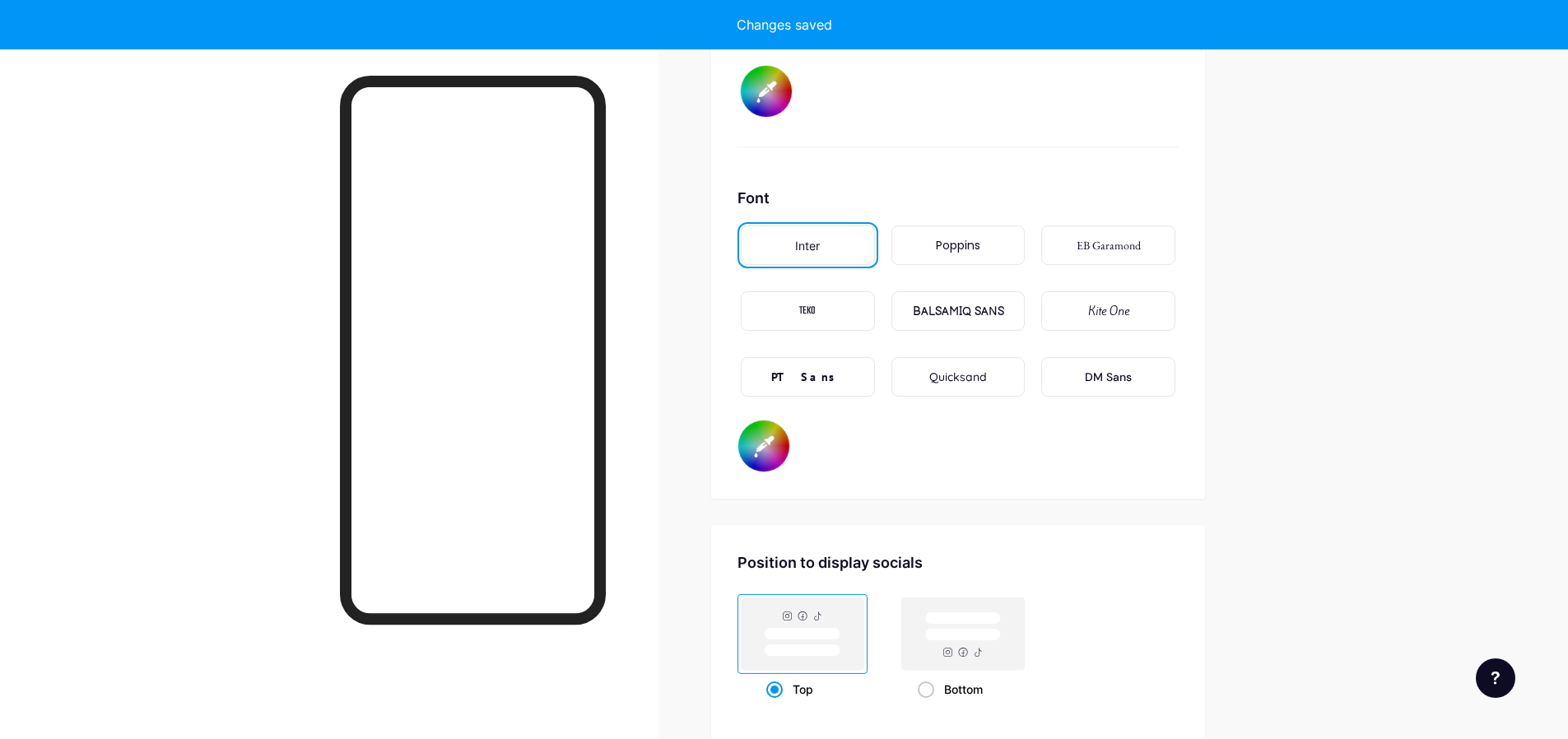
type input "#ffffff"
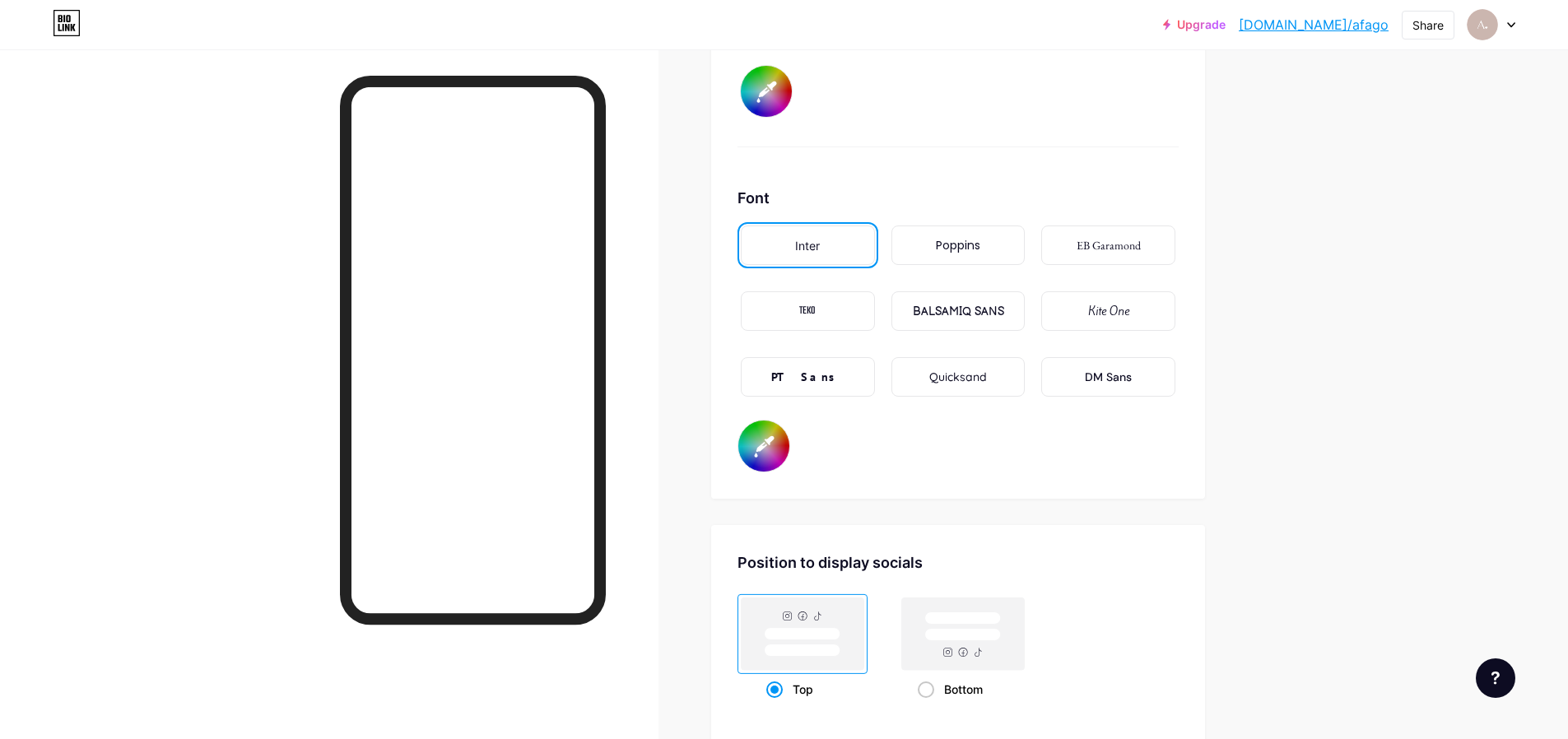
type input "#ffffff"
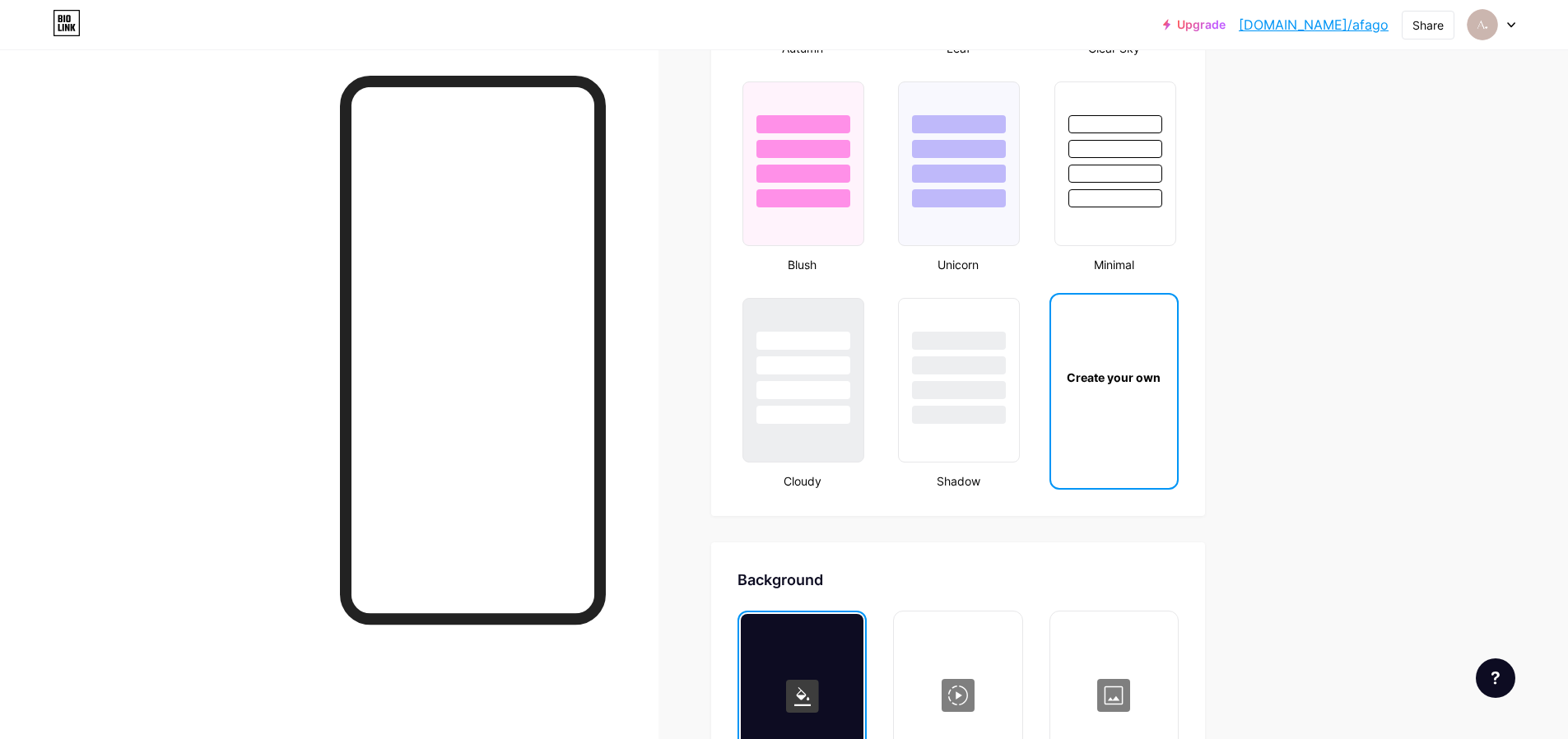
scroll to position [2060, 0]
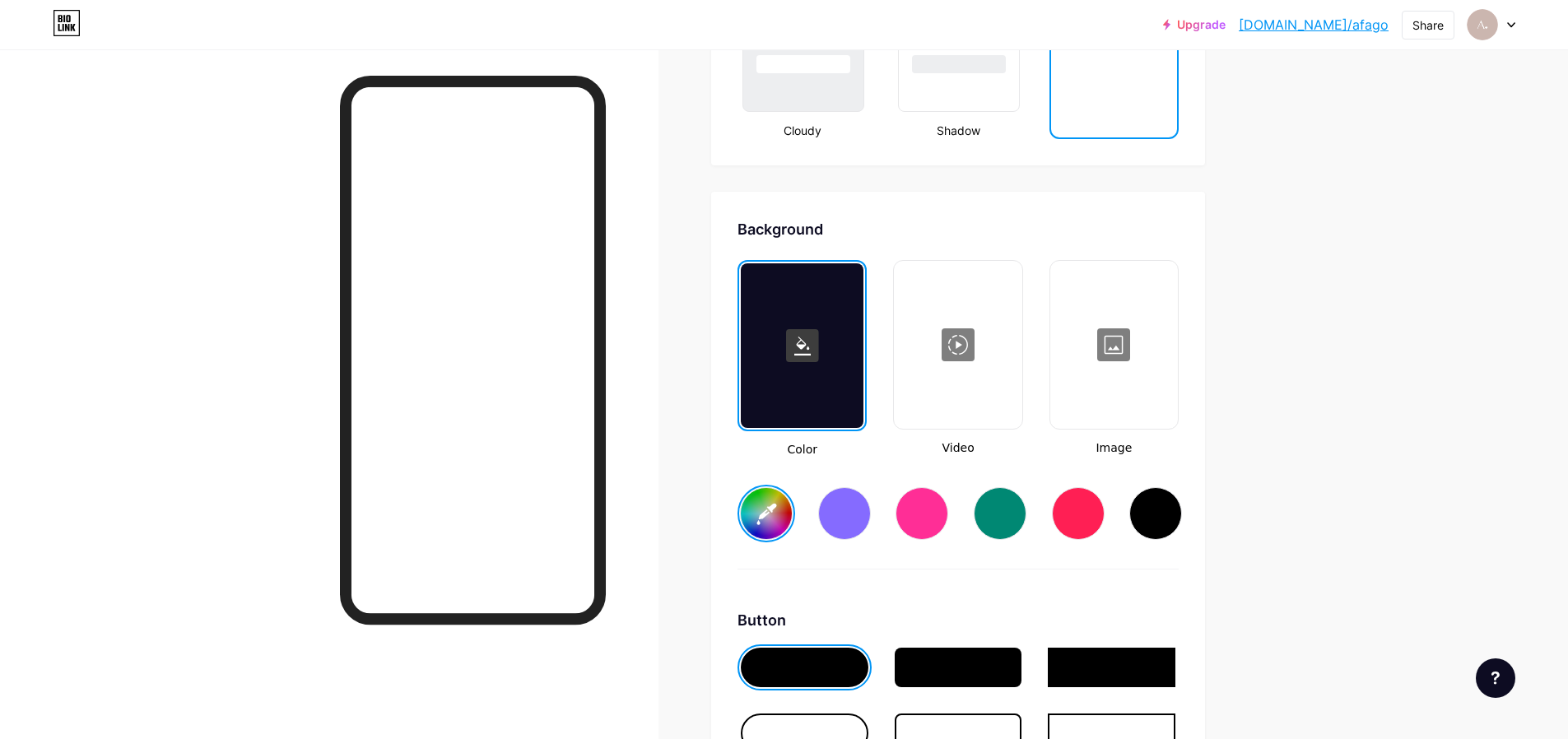
click at [777, 518] on input "#ffffff" at bounding box center [766, 514] width 51 height 51
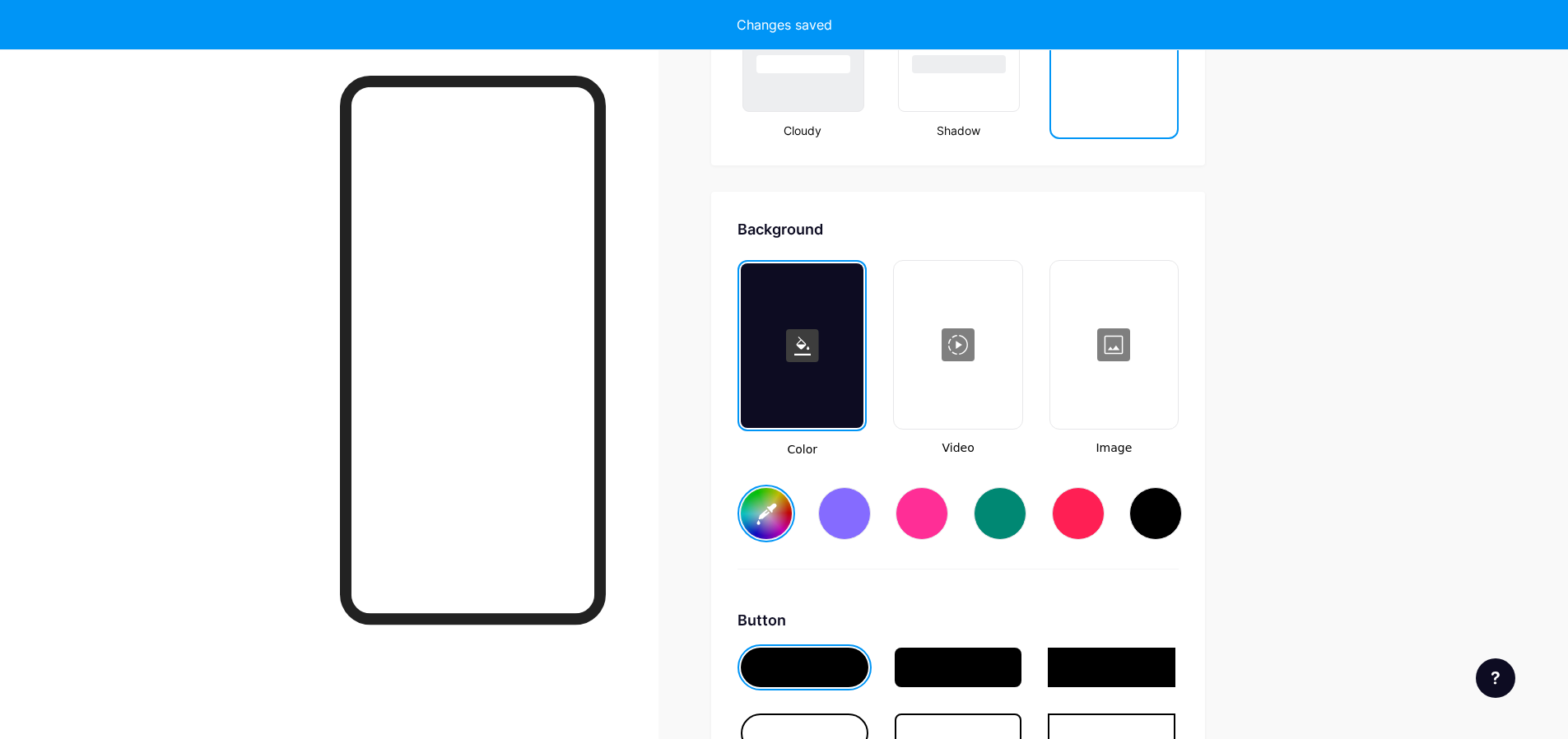
type input "#ffffff"
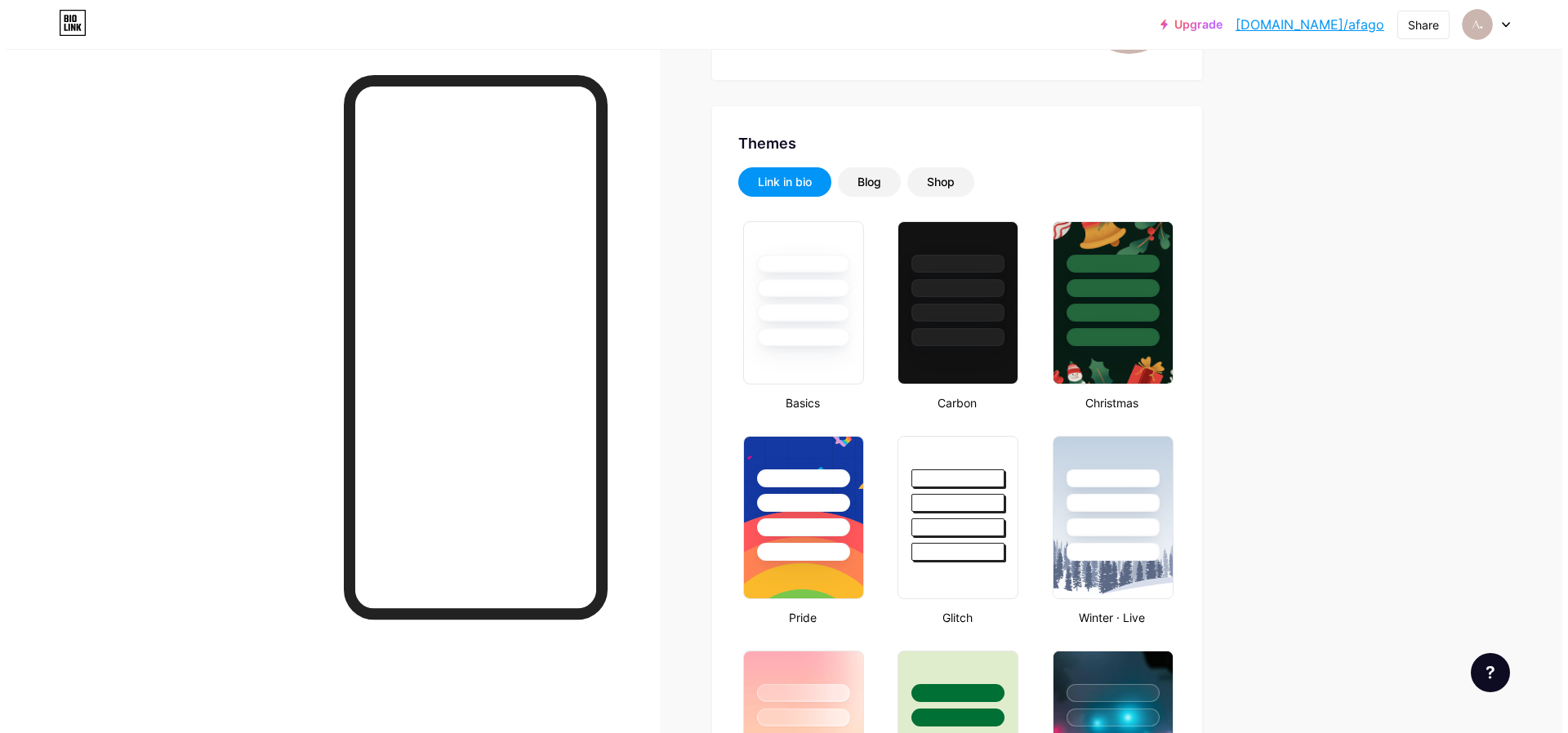
scroll to position [0, 0]
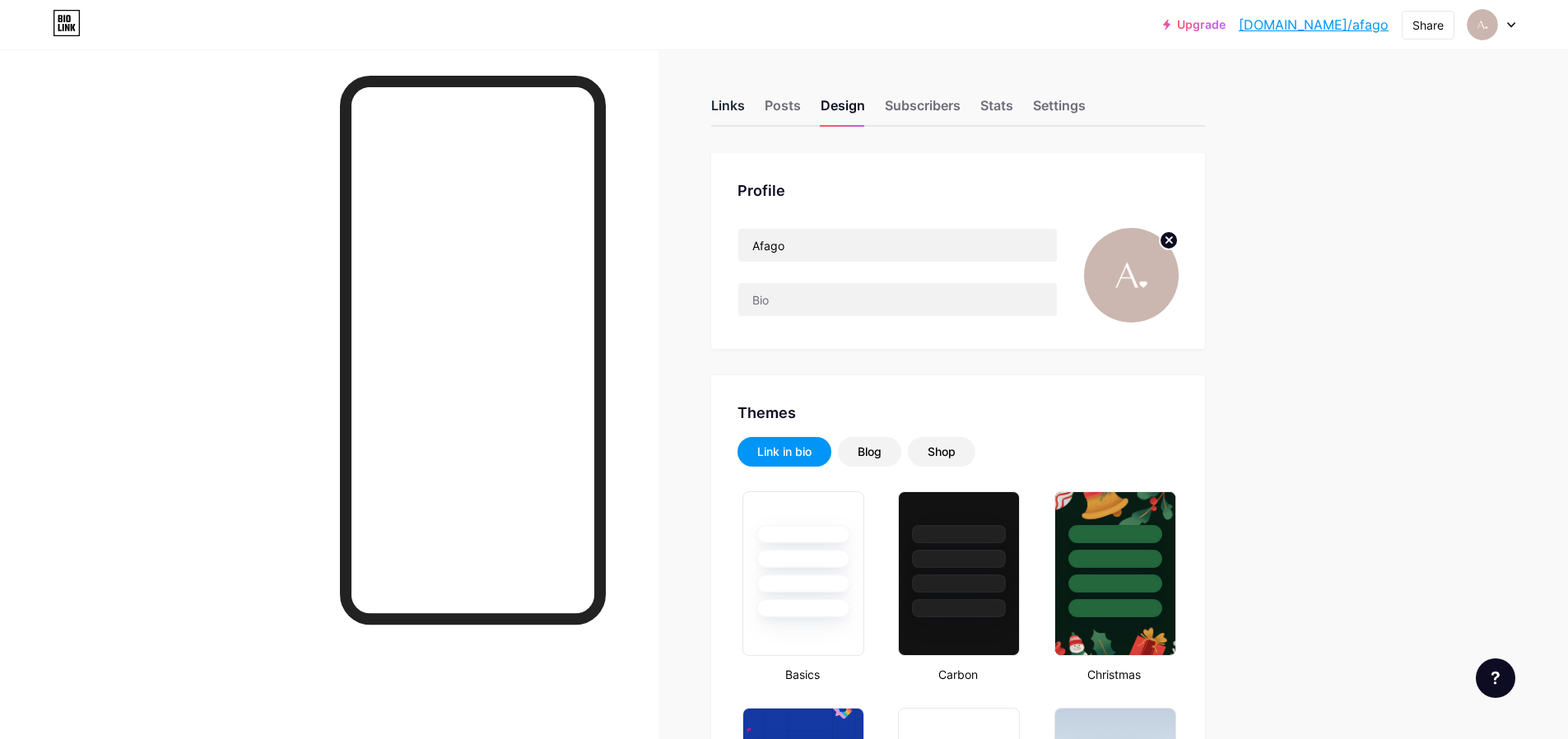
click at [723, 109] on div "Links" at bounding box center [728, 110] width 34 height 30
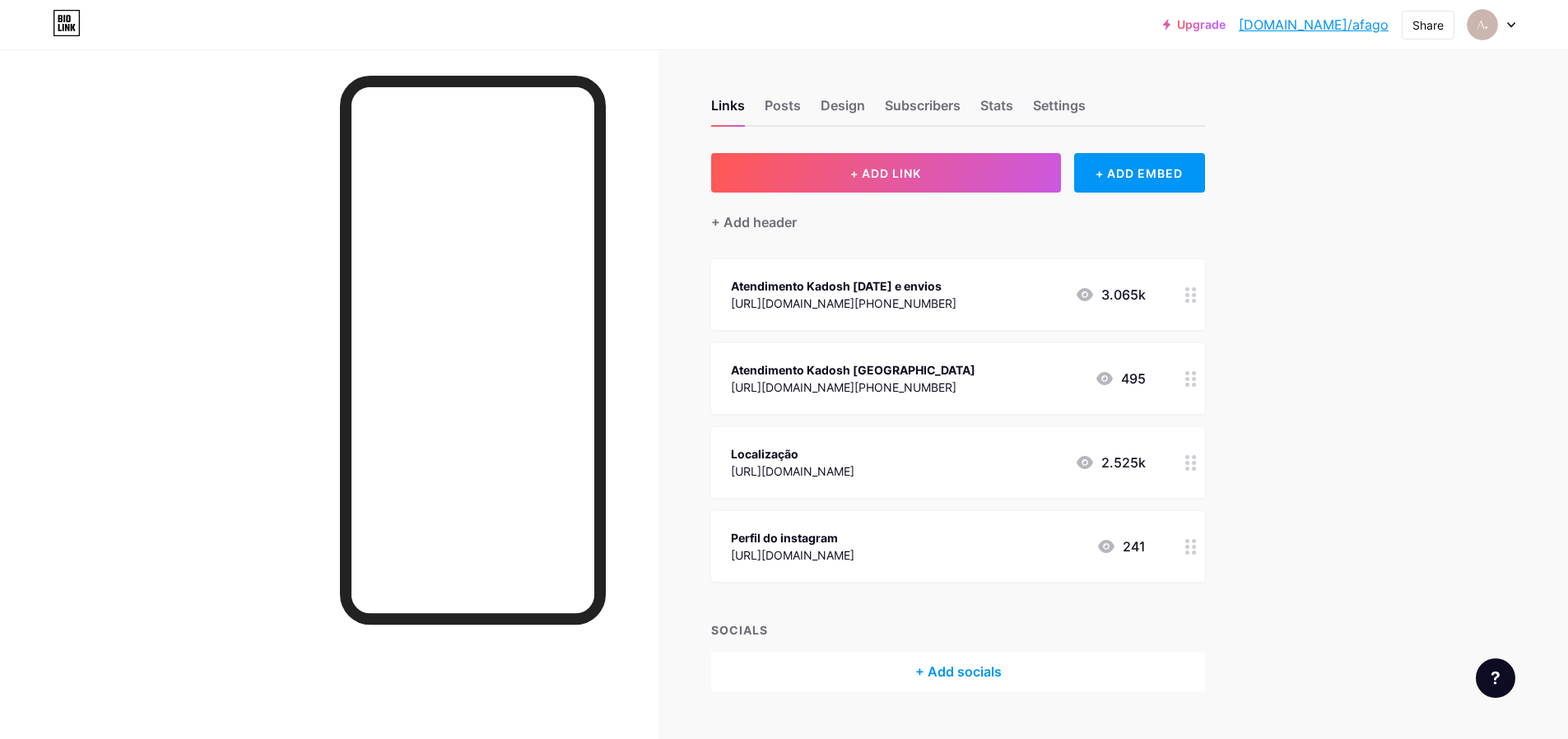
click at [957, 282] on div "Atendimento Kadosh [DATE] e envios" at bounding box center [844, 286] width 226 height 17
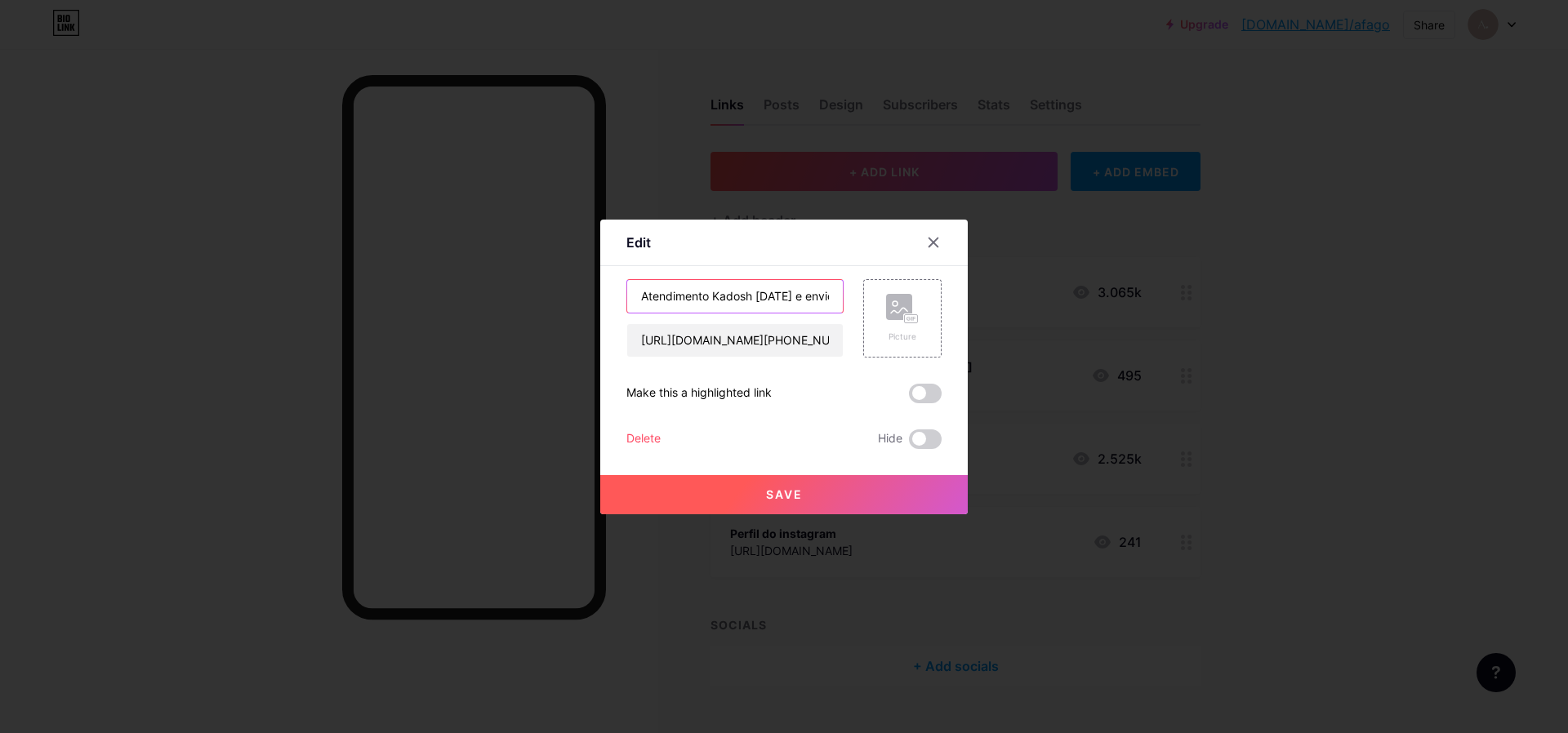
click at [701, 300] on input "Atendimento Kadosh [DATE] e envios" at bounding box center [735, 296] width 216 height 33
type input "Vendedora Arinalda"
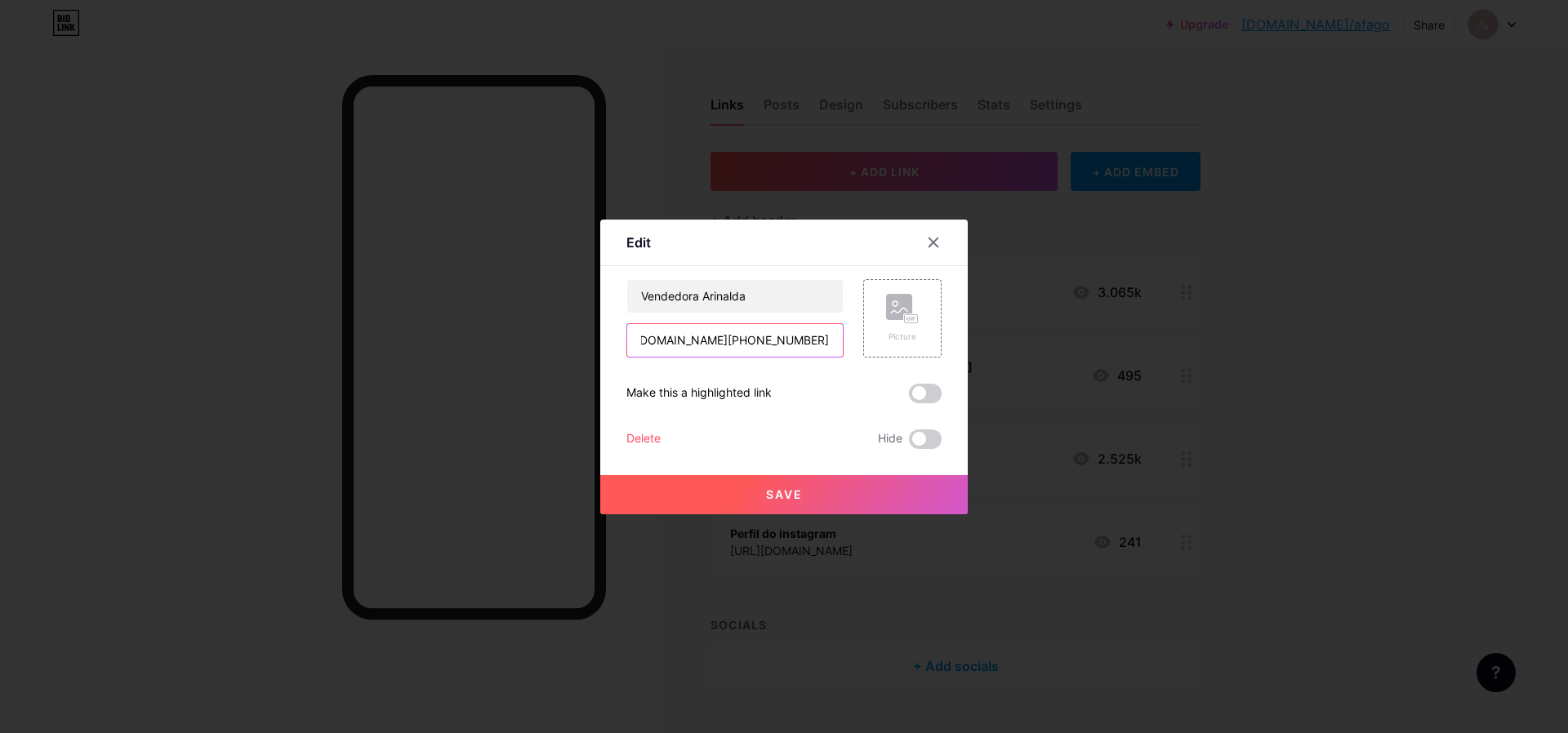
drag, startPoint x: 783, startPoint y: 337, endPoint x: 861, endPoint y: 349, distance: 78.9
click at [861, 349] on div "Vendedora Arinalda [URL][DOMAIN_NAME][PHONE_NUMBER] Picture" at bounding box center [784, 318] width 315 height 79
click at [812, 335] on input "[URL][DOMAIN_NAME][PHONE_NUMBER]" at bounding box center [735, 341] width 216 height 33
drag, startPoint x: 812, startPoint y: 335, endPoint x: 720, endPoint y: 337, distance: 92.0
click at [781, 343] on input "[URL][DOMAIN_NAME][PHONE_NUMBER]" at bounding box center [735, 341] width 216 height 33
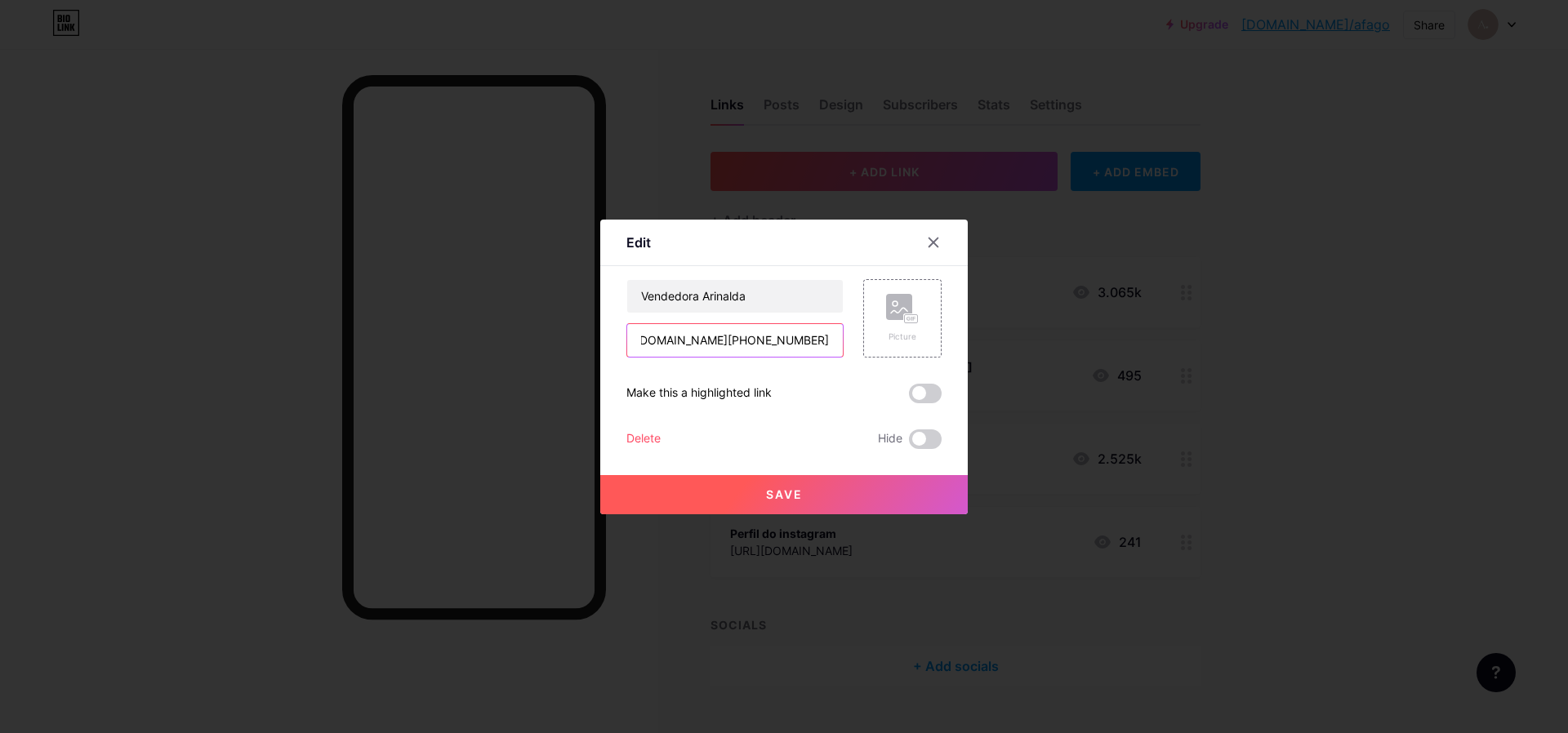
click at [712, 334] on input "[URL][DOMAIN_NAME][PHONE_NUMBER]" at bounding box center [735, 341] width 216 height 33
drag, startPoint x: 786, startPoint y: 343, endPoint x: 734, endPoint y: 344, distance: 52.0
click at [734, 344] on input "[URL][DOMAIN_NAME][PHONE_NUMBER]" at bounding box center [735, 341] width 216 height 33
type input "[URL][DOMAIN_NAME][PHONE_NUMBER]"
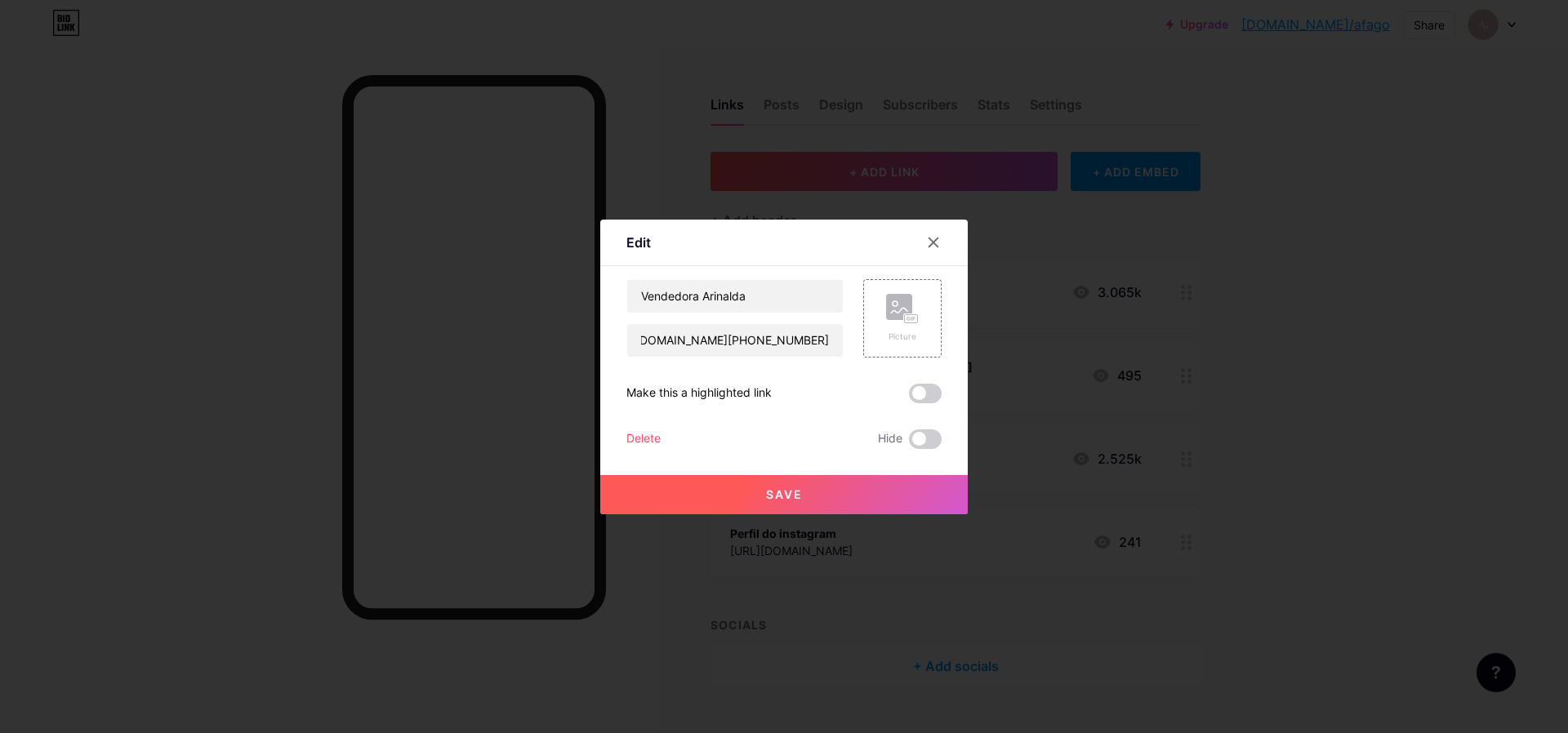
scroll to position [0, 0]
click at [797, 486] on button "Save" at bounding box center [784, 494] width 368 height 39
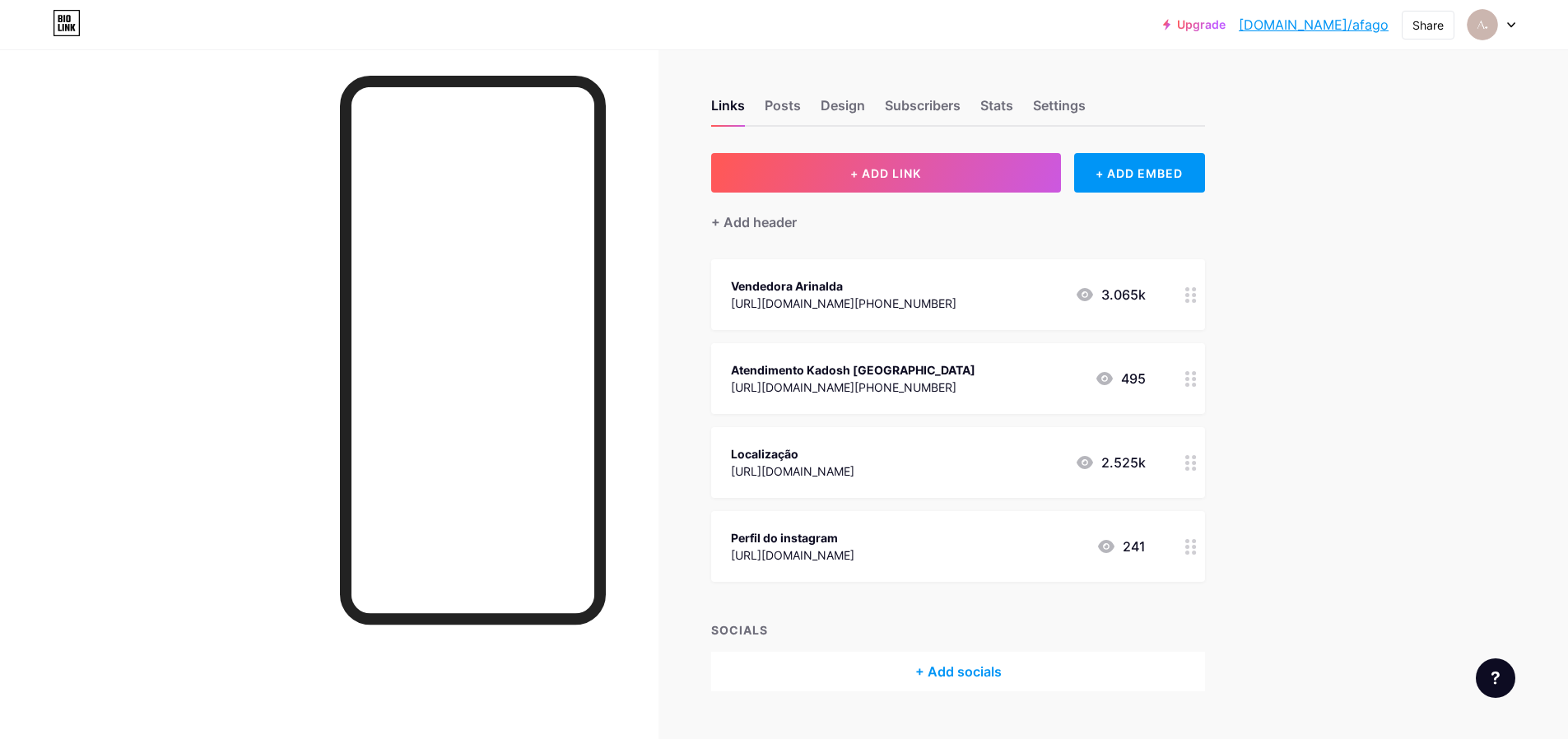
click at [1190, 377] on circle at bounding box center [1187, 379] width 5 height 5
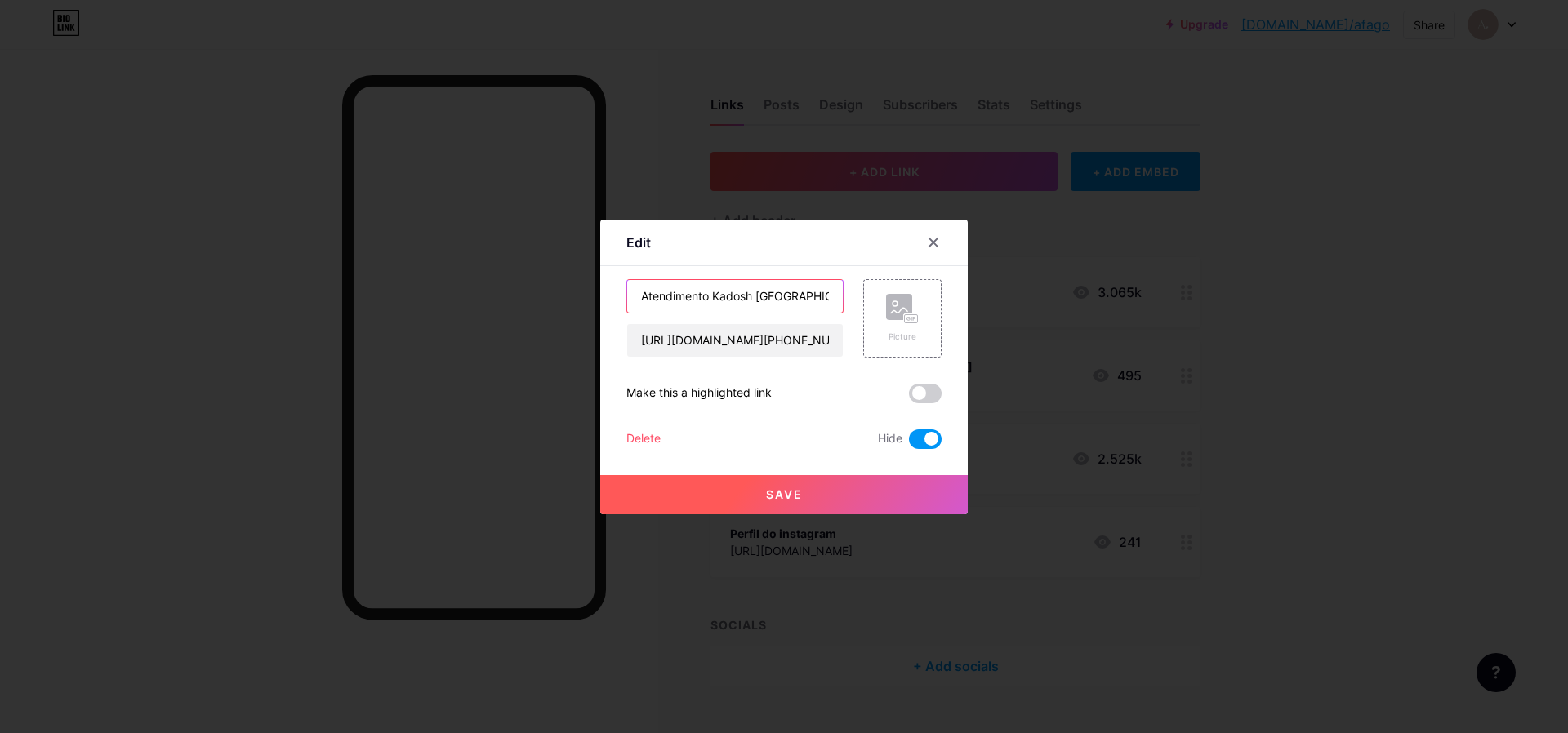
click at [827, 302] on input "Atendimento Kadosh [GEOGRAPHIC_DATA]" at bounding box center [735, 296] width 216 height 33
type input "Vendedora [PERSON_NAME]"
drag, startPoint x: 783, startPoint y: 331, endPoint x: 834, endPoint y: 340, distance: 51.8
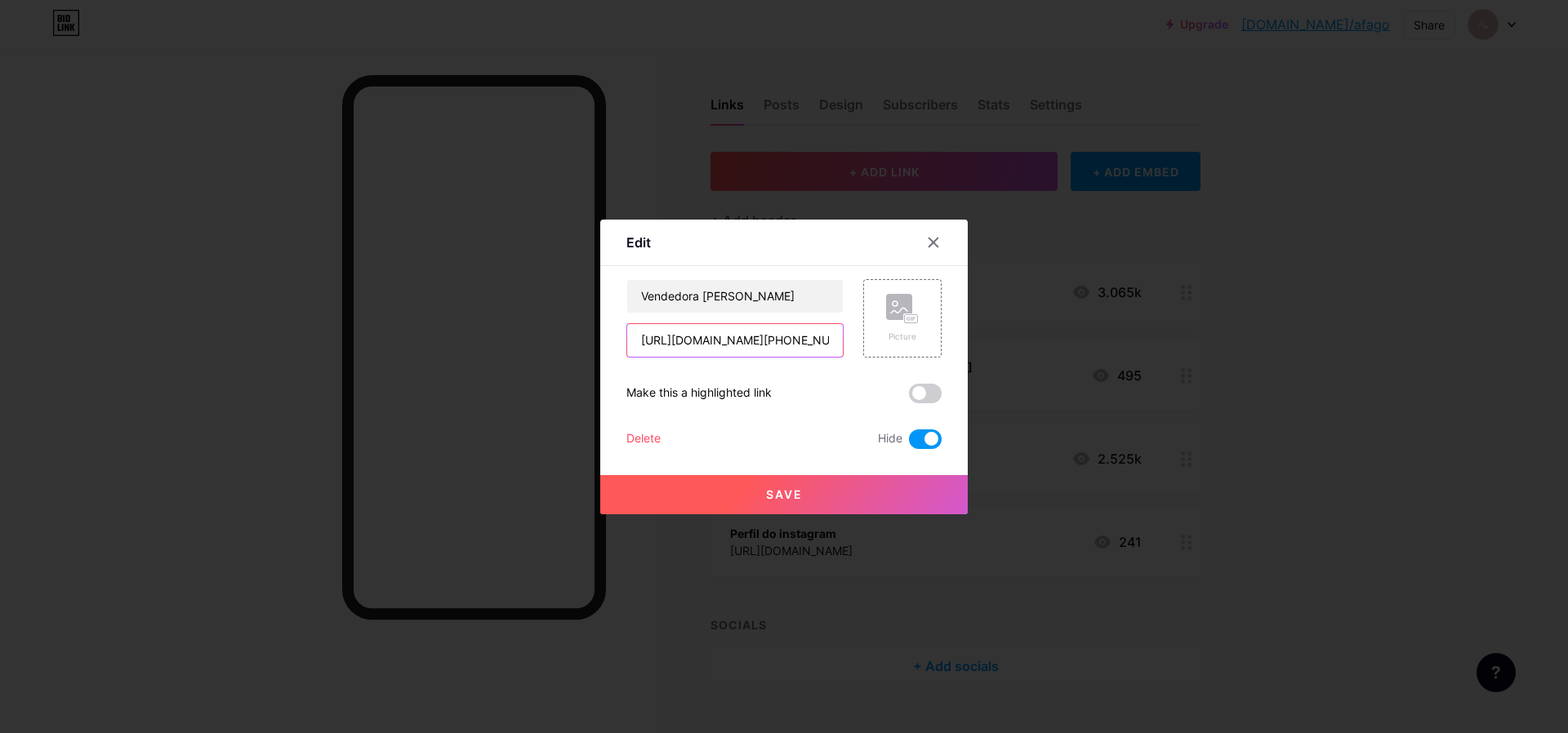
click at [855, 329] on div "Vendedora [PERSON_NAME] [URL][DOMAIN_NAME][PHONE_NUMBER] Picture" at bounding box center [784, 318] width 315 height 79
drag, startPoint x: 819, startPoint y: 341, endPoint x: 846, endPoint y: 343, distance: 27.1
click at [846, 343] on div "Vendedora [PERSON_NAME] [URL][DOMAIN_NAME][PHONE_NUMBER] Picture" at bounding box center [784, 318] width 315 height 79
click at [812, 340] on input "[URL][DOMAIN_NAME][PHONE_NUMBER]" at bounding box center [735, 341] width 216 height 33
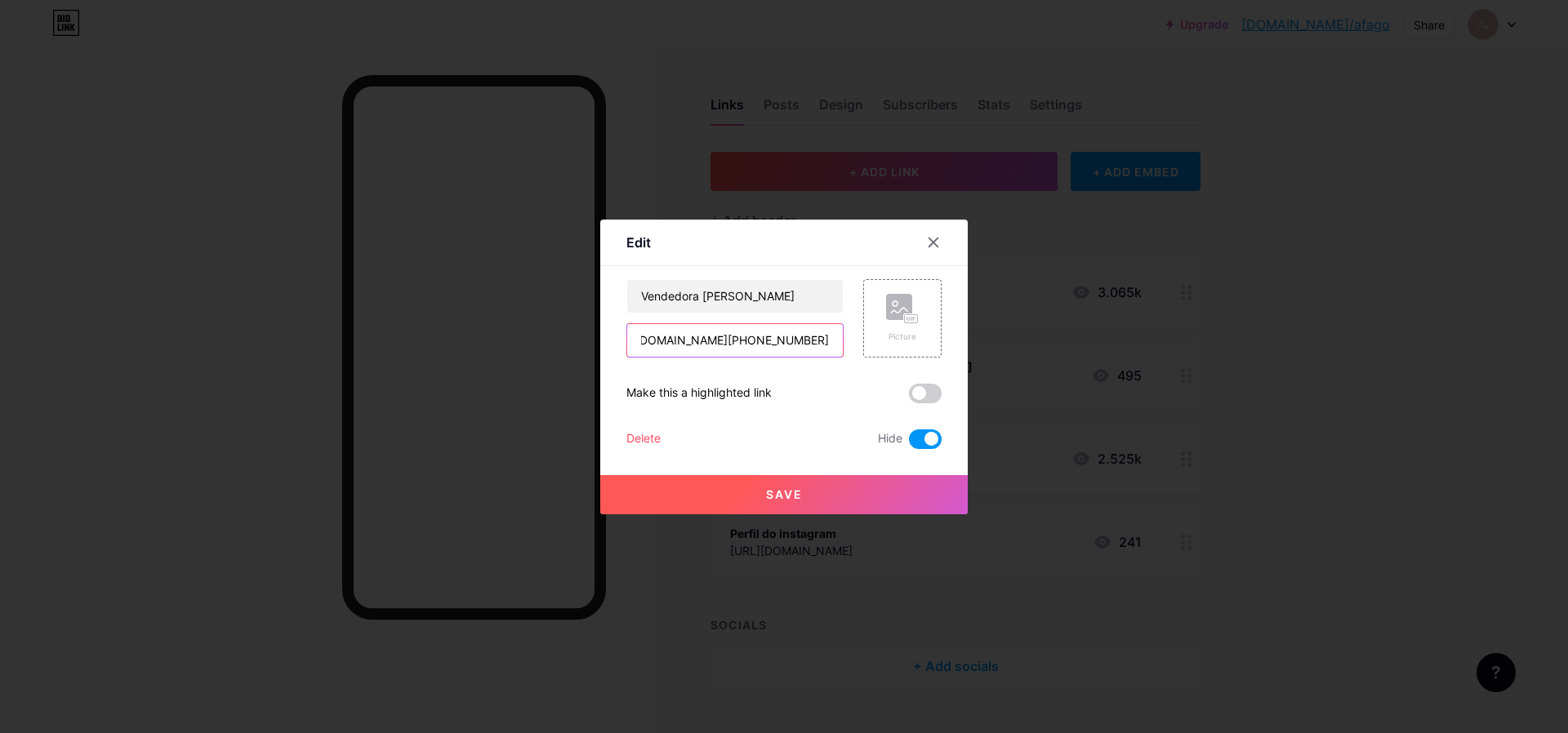
drag, startPoint x: 812, startPoint y: 340, endPoint x: 843, endPoint y: 341, distance: 31.0
click at [843, 341] on div "Vendedora [PERSON_NAME] [URL][DOMAIN_NAME][PHONE_NUMBER] Picture" at bounding box center [784, 318] width 315 height 79
drag, startPoint x: 836, startPoint y: 344, endPoint x: 854, endPoint y: 341, distance: 18.2
click at [854, 341] on div "Vendedora [PERSON_NAME] [URL][DOMAIN_NAME][PHONE_NUMBER] Picture" at bounding box center [784, 318] width 315 height 79
drag, startPoint x: 834, startPoint y: 343, endPoint x: 761, endPoint y: 344, distance: 73.0
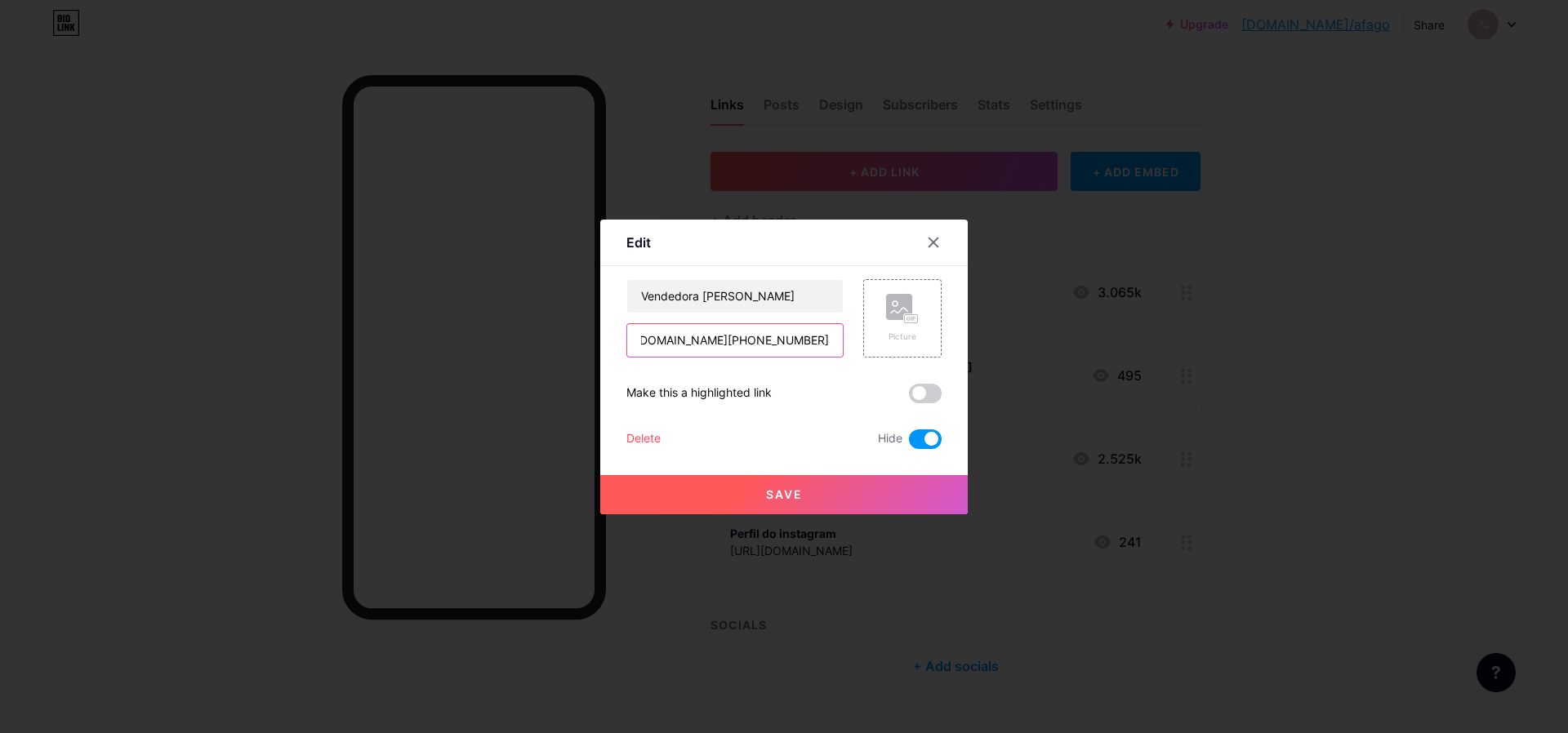
click at [761, 344] on input "[URL][DOMAIN_NAME][PHONE_NUMBER]" at bounding box center [735, 341] width 216 height 33
type input "[URL][DOMAIN_NAME][PHONE_NUMBER]"
click at [811, 504] on button "Save" at bounding box center [784, 494] width 368 height 39
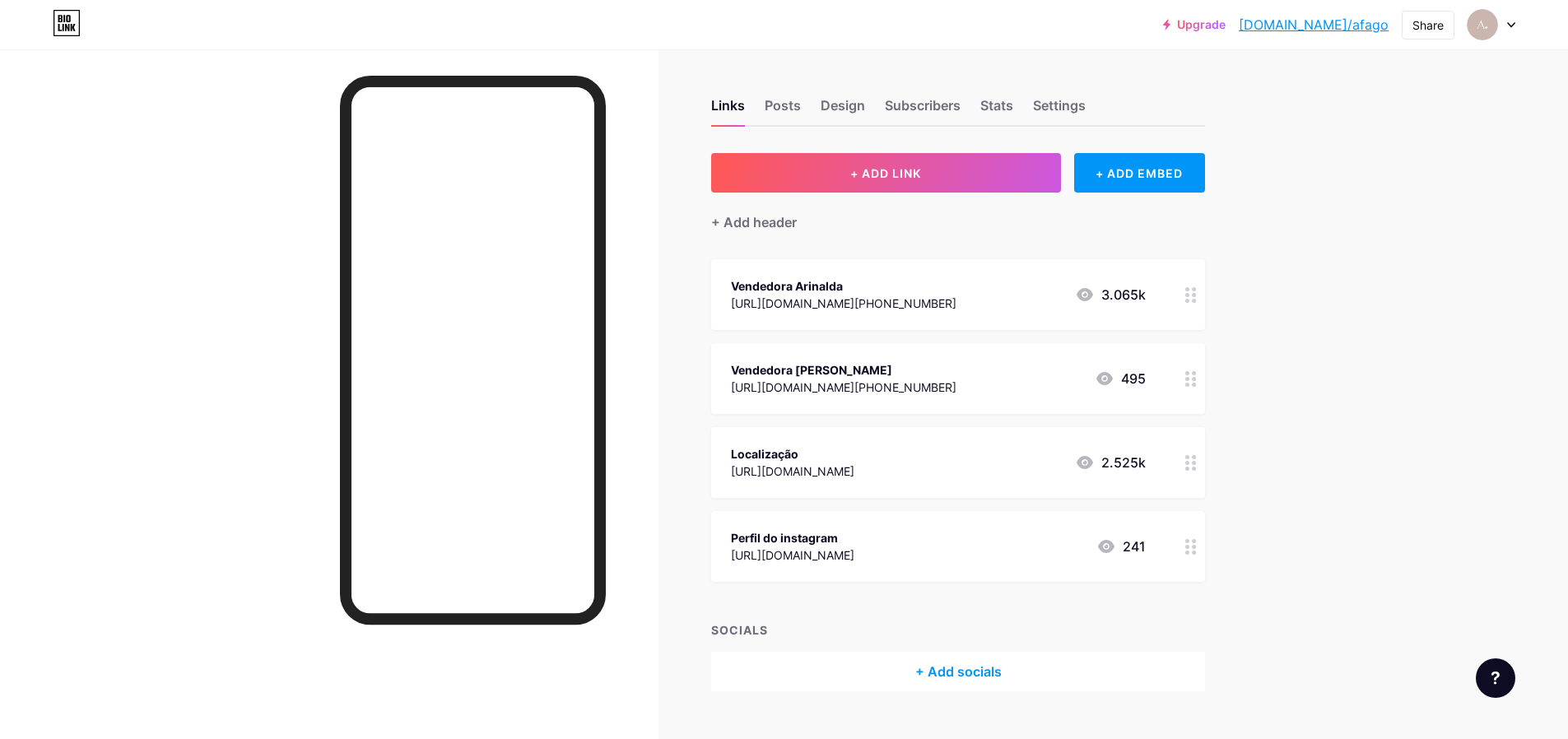
click at [772, 341] on span "Vendedora Arinalda [URL][DOMAIN_NAME][PHONE_NUMBER] 3.065k Vendedora [PERSON_NA…" at bounding box center [958, 421] width 494 height 323
click at [881, 311] on div "[URL][DOMAIN_NAME][PHONE_NUMBER]" at bounding box center [844, 303] width 226 height 17
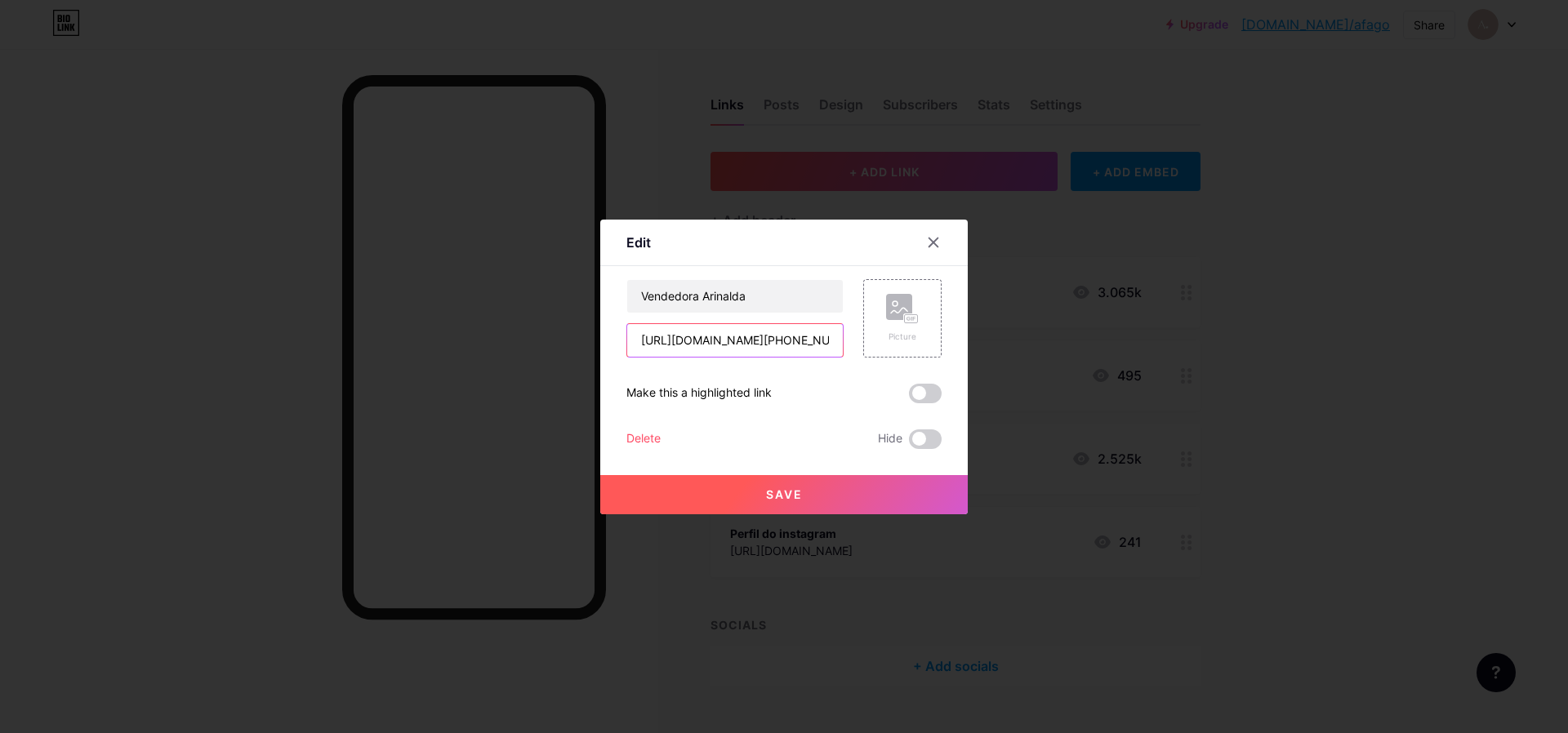
scroll to position [0, 356]
drag, startPoint x: 794, startPoint y: 337, endPoint x: 861, endPoint y: 343, distance: 67.3
click at [861, 343] on div "Vendedora Arinalda [URL][DOMAIN_NAME][PHONE_NUMBER] Picture" at bounding box center [784, 318] width 315 height 79
click at [803, 341] on input "[URL][DOMAIN_NAME][PHONE_NUMBER]" at bounding box center [735, 341] width 216 height 33
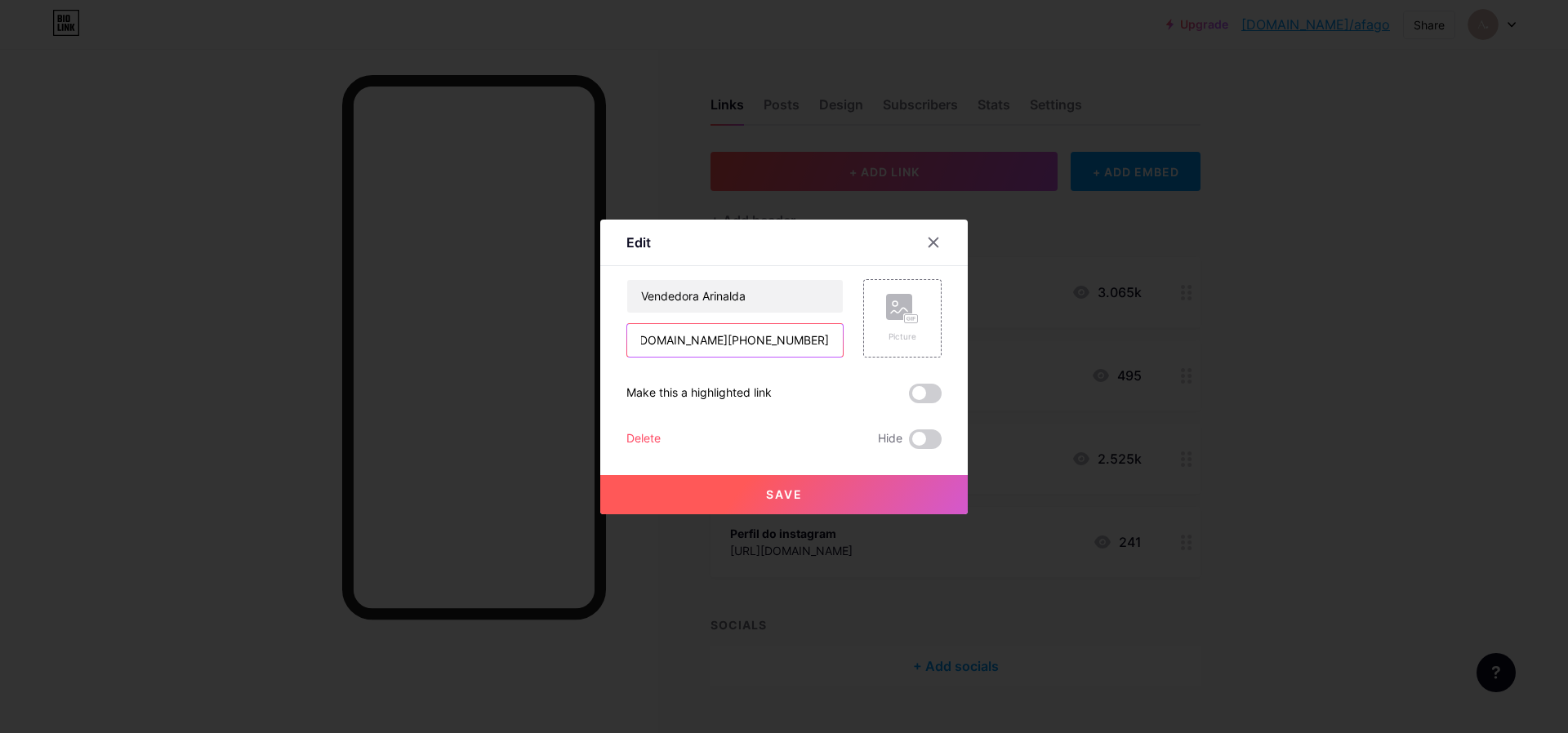
drag, startPoint x: 685, startPoint y: 344, endPoint x: 789, endPoint y: 343, distance: 104.0
click at [789, 343] on input "[URL][DOMAIN_NAME][PHONE_NUMBER]" at bounding box center [735, 341] width 216 height 33
drag, startPoint x: 749, startPoint y: 341, endPoint x: 848, endPoint y: 336, distance: 99.1
click at [848, 336] on div "Vendedora Arinalda [URL][DOMAIN_NAME][PHONE_NUMBER] Picture" at bounding box center [784, 318] width 315 height 79
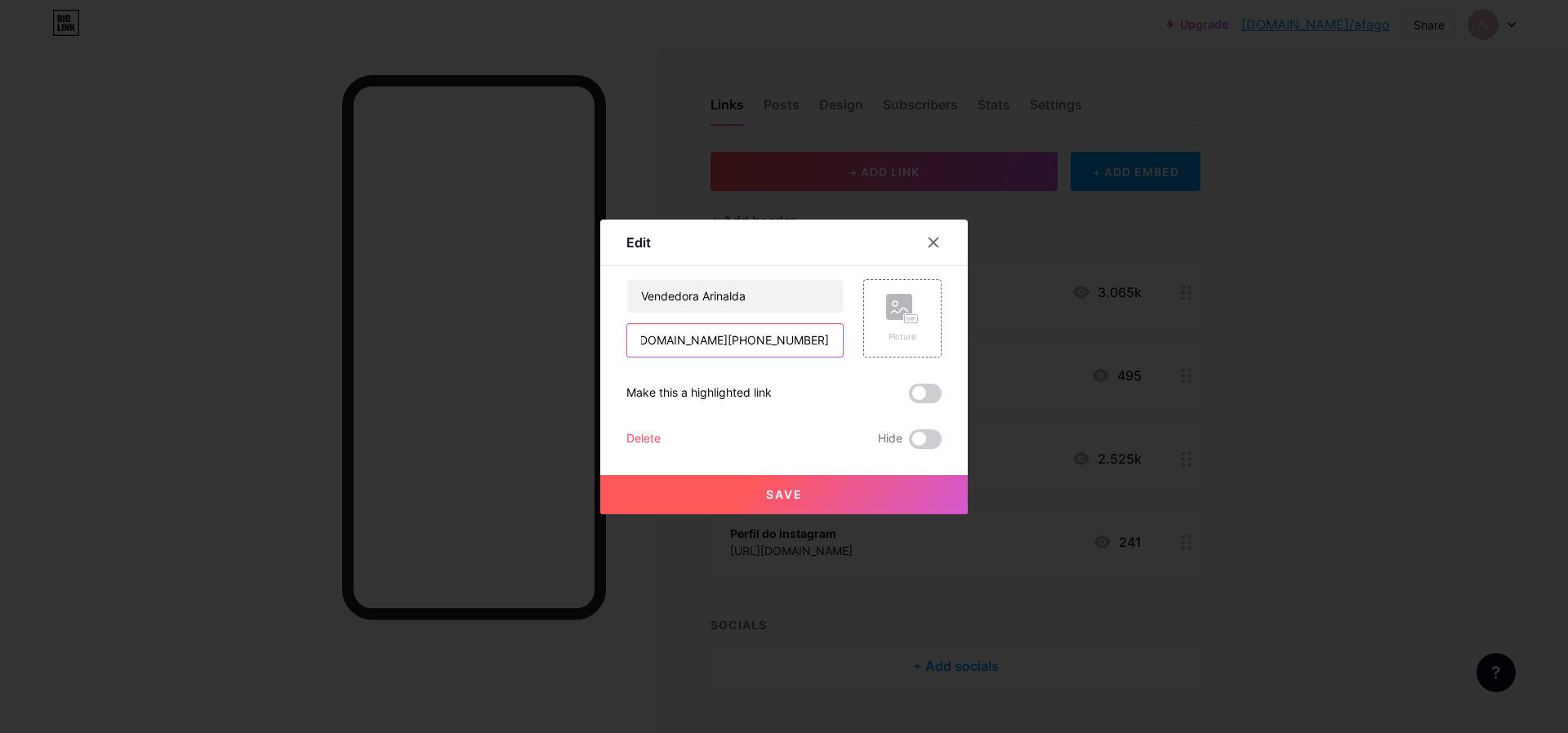
scroll to position [0, 123]
click at [772, 345] on input "[URL][DOMAIN_NAME][PHONE_NUMBER]" at bounding box center [735, 341] width 216 height 33
type input "[URL][DOMAIN_NAME][PHONE_NUMBER]"
click at [868, 515] on div at bounding box center [784, 366] width 1568 height 733
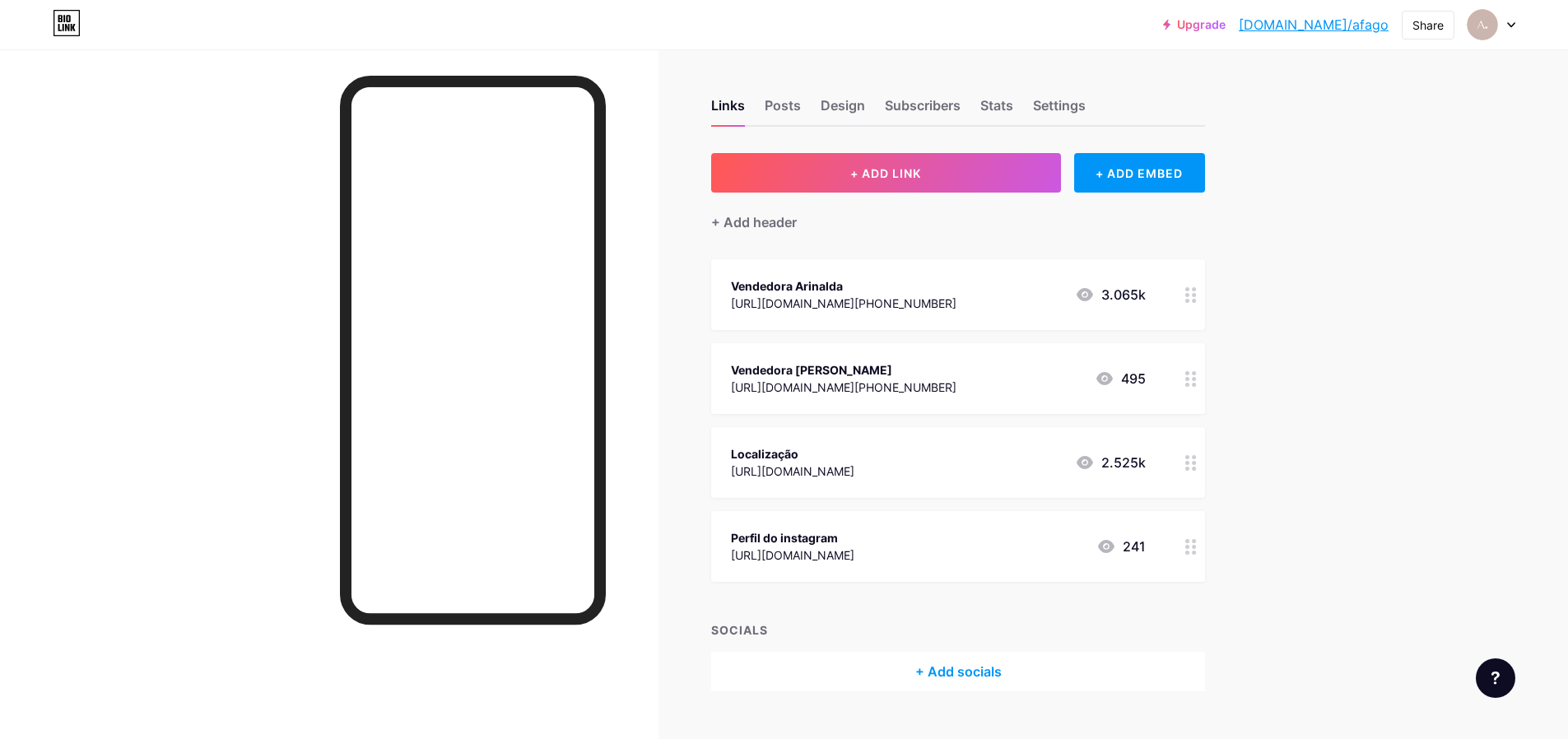
click at [918, 381] on div "[URL][DOMAIN_NAME][PHONE_NUMBER]" at bounding box center [844, 387] width 226 height 17
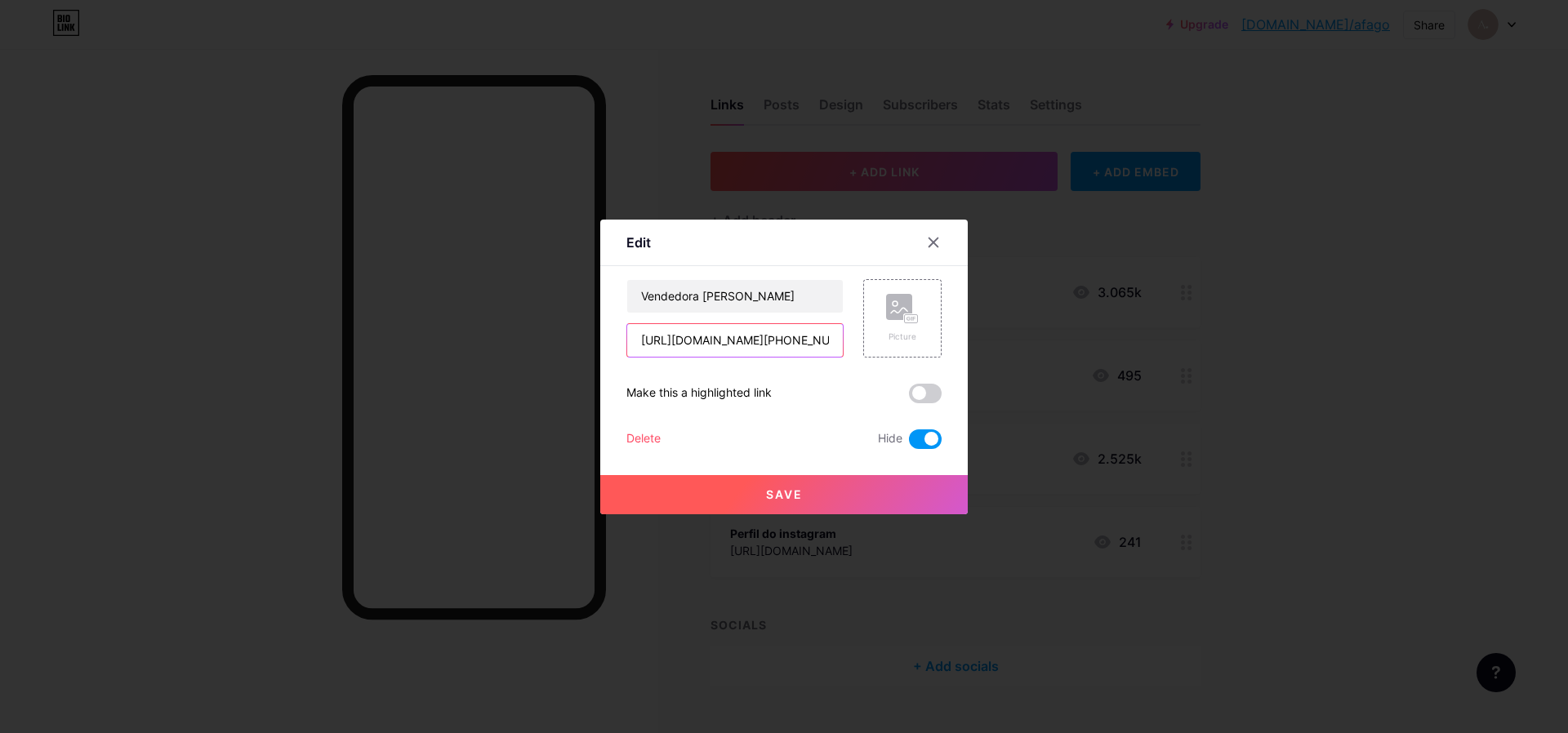
drag, startPoint x: 826, startPoint y: 348, endPoint x: 842, endPoint y: 350, distance: 16.1
click at [931, 358] on div "Vendedora [PERSON_NAME] [URL][DOMAIN_NAME][PHONE_NUMBER] Picture Make this a hi…" at bounding box center [784, 364] width 315 height 170
drag, startPoint x: 822, startPoint y: 346, endPoint x: 1060, endPoint y: 383, distance: 240.9
click at [900, 349] on div "Vendedora [PERSON_NAME] [URL][DOMAIN_NAME][PHONE_NUMBER] Picture" at bounding box center [784, 318] width 315 height 79
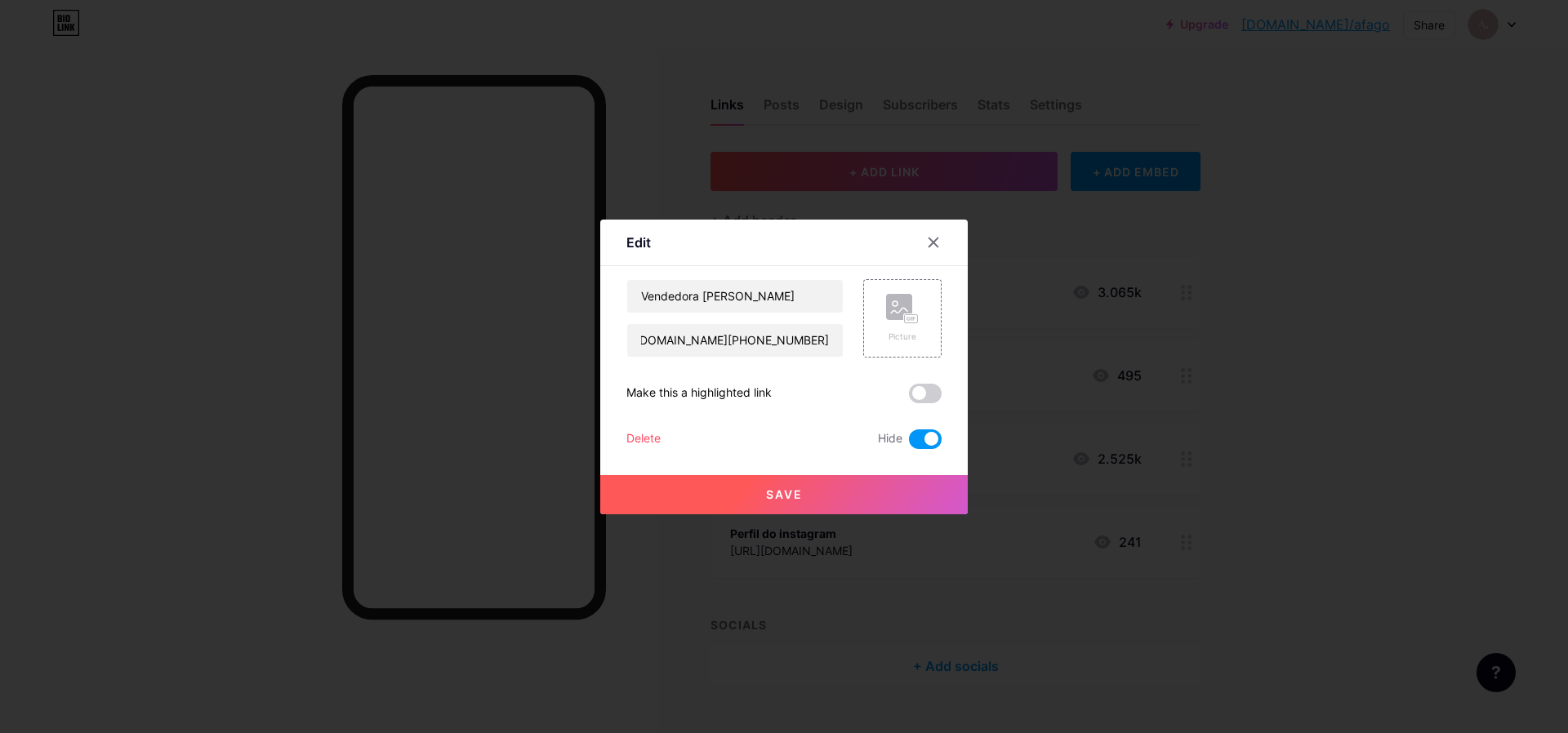
scroll to position [0, 0]
click at [1303, 437] on div at bounding box center [784, 366] width 1568 height 733
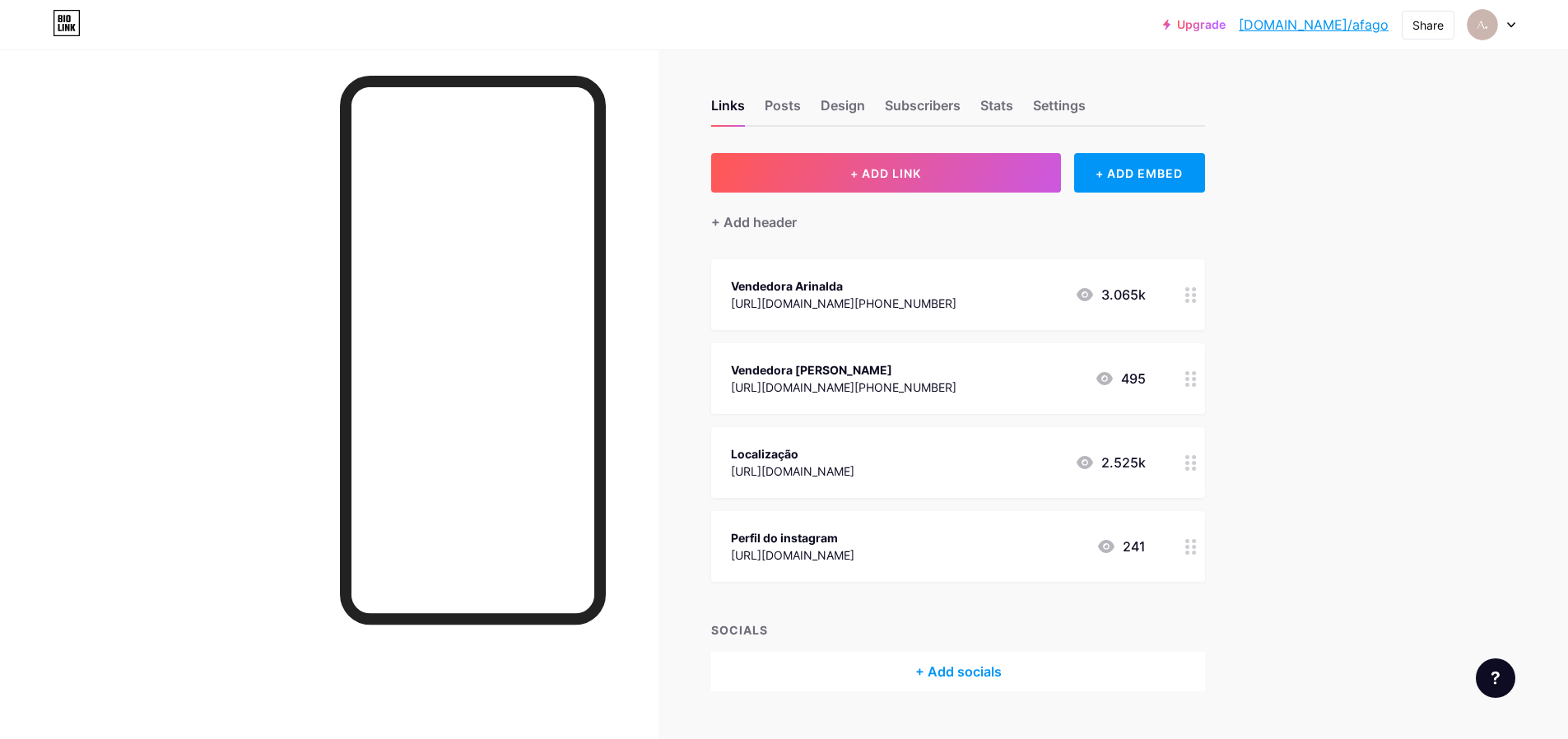
click at [957, 286] on div "Vendedora Arinalda" at bounding box center [844, 286] width 226 height 17
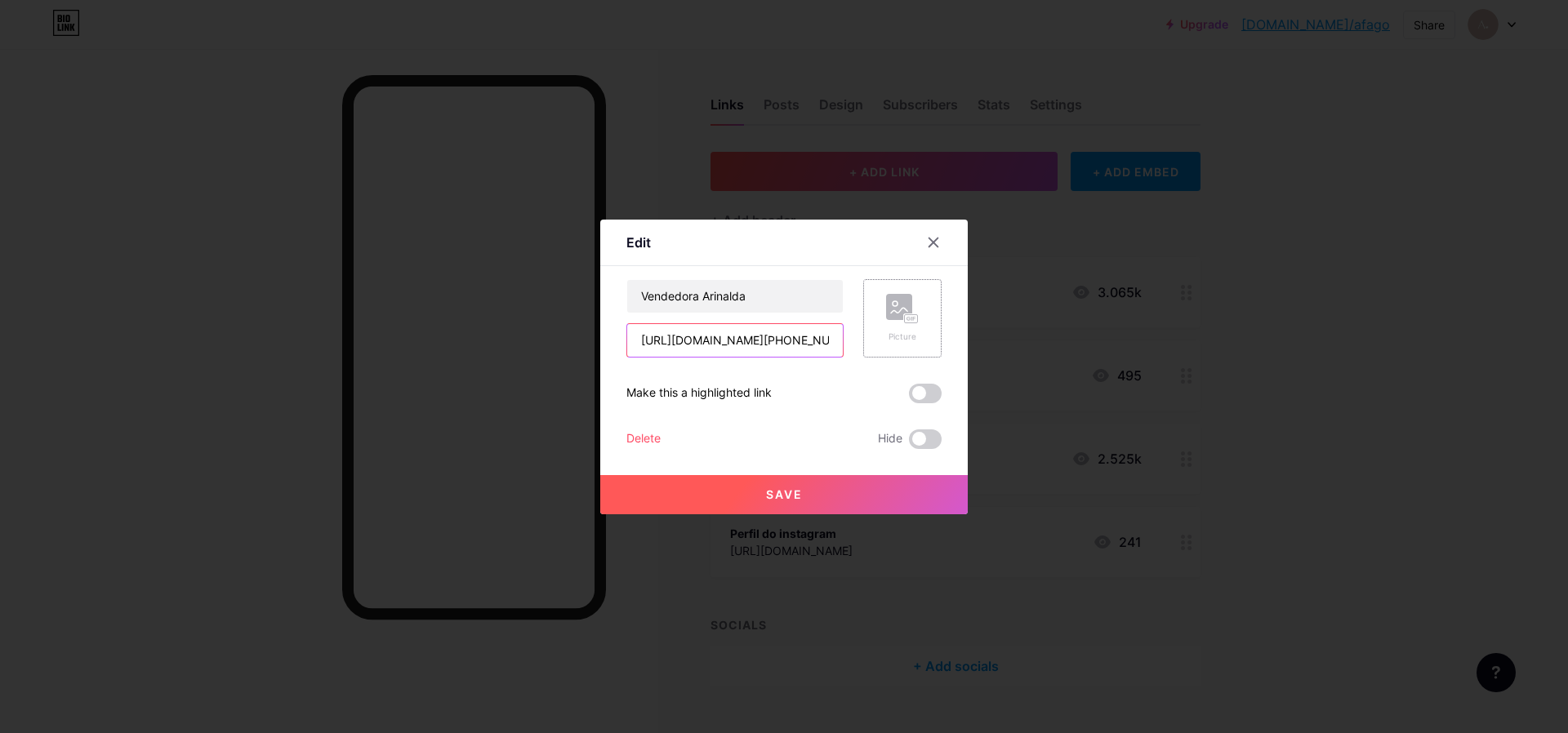
scroll to position [0, 356]
drag, startPoint x: 815, startPoint y: 339, endPoint x: 916, endPoint y: 343, distance: 101.1
click at [921, 343] on div "Vendedora Arinalda [URL][DOMAIN_NAME][PHONE_NUMBER] Picture" at bounding box center [784, 318] width 315 height 79
click at [801, 339] on input "[URL][DOMAIN_NAME][PHONE_NUMBER]" at bounding box center [735, 341] width 216 height 33
drag, startPoint x: 819, startPoint y: 344, endPoint x: 684, endPoint y: 333, distance: 135.4
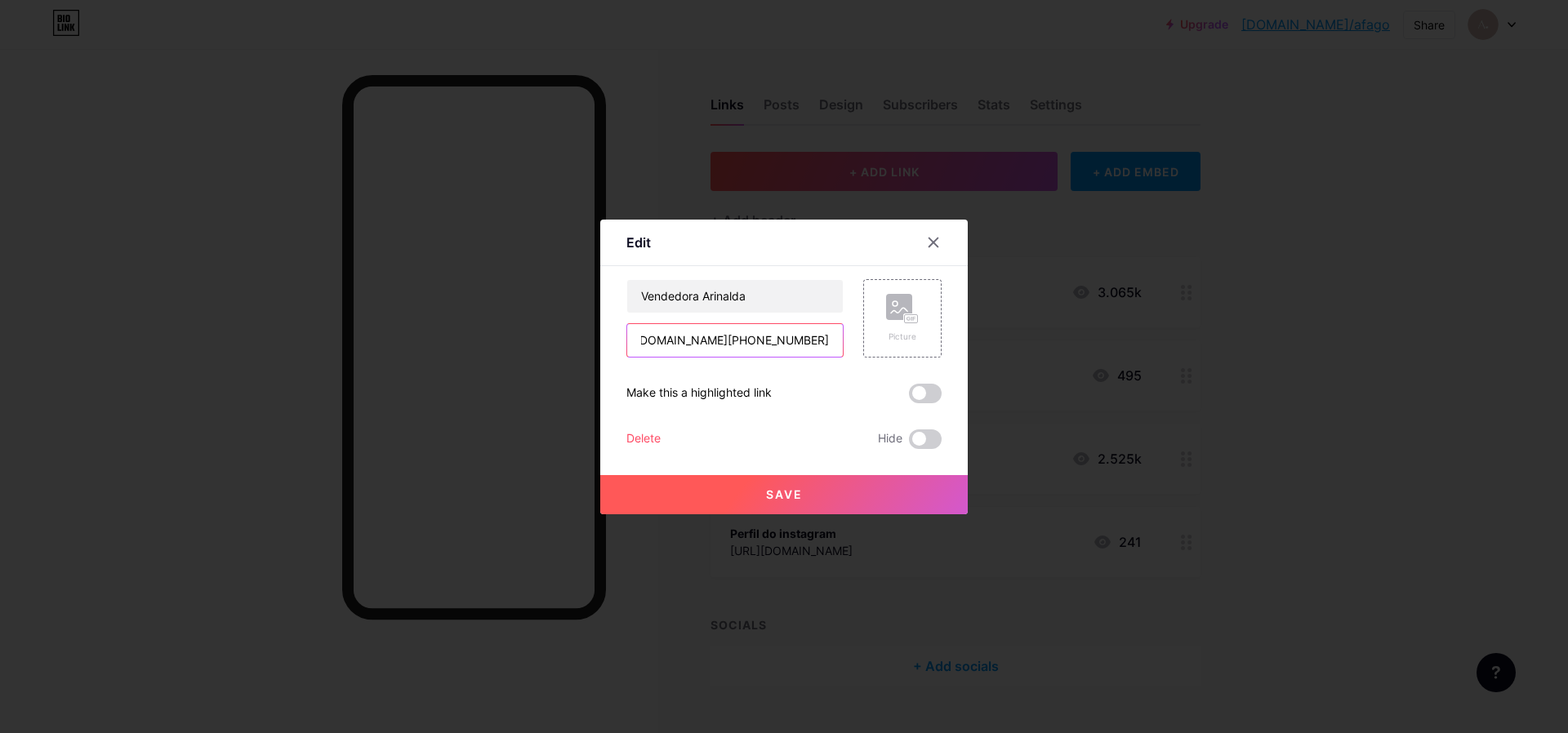
click at [672, 341] on input "[URL][DOMAIN_NAME][PHONE_NUMBER]" at bounding box center [735, 341] width 216 height 33
type input "[URL][DOMAIN_NAME][PHONE_NUMBER]"
click at [722, 485] on button "Save" at bounding box center [784, 494] width 368 height 39
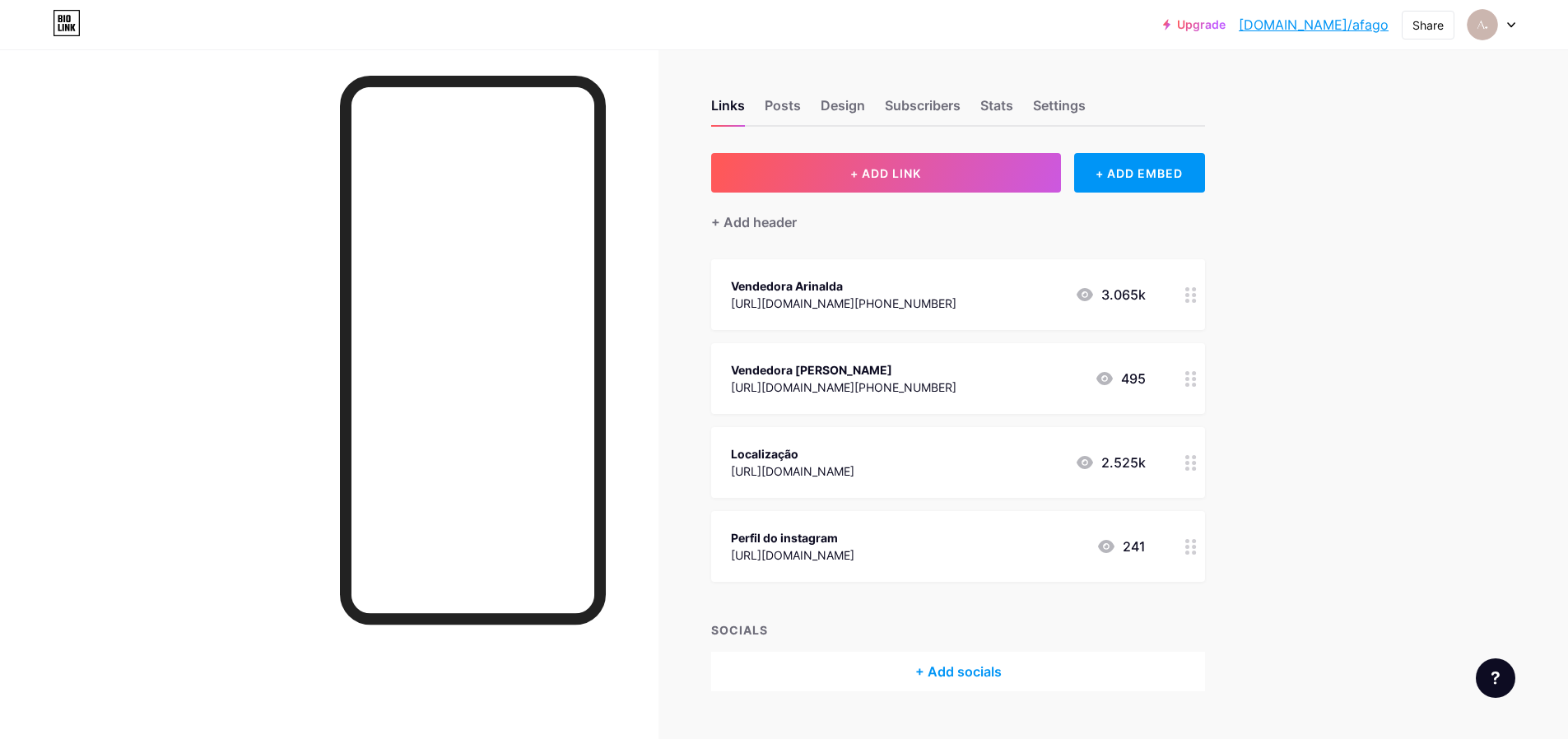
click at [850, 465] on div "[URL][DOMAIN_NAME]" at bounding box center [793, 471] width 124 height 17
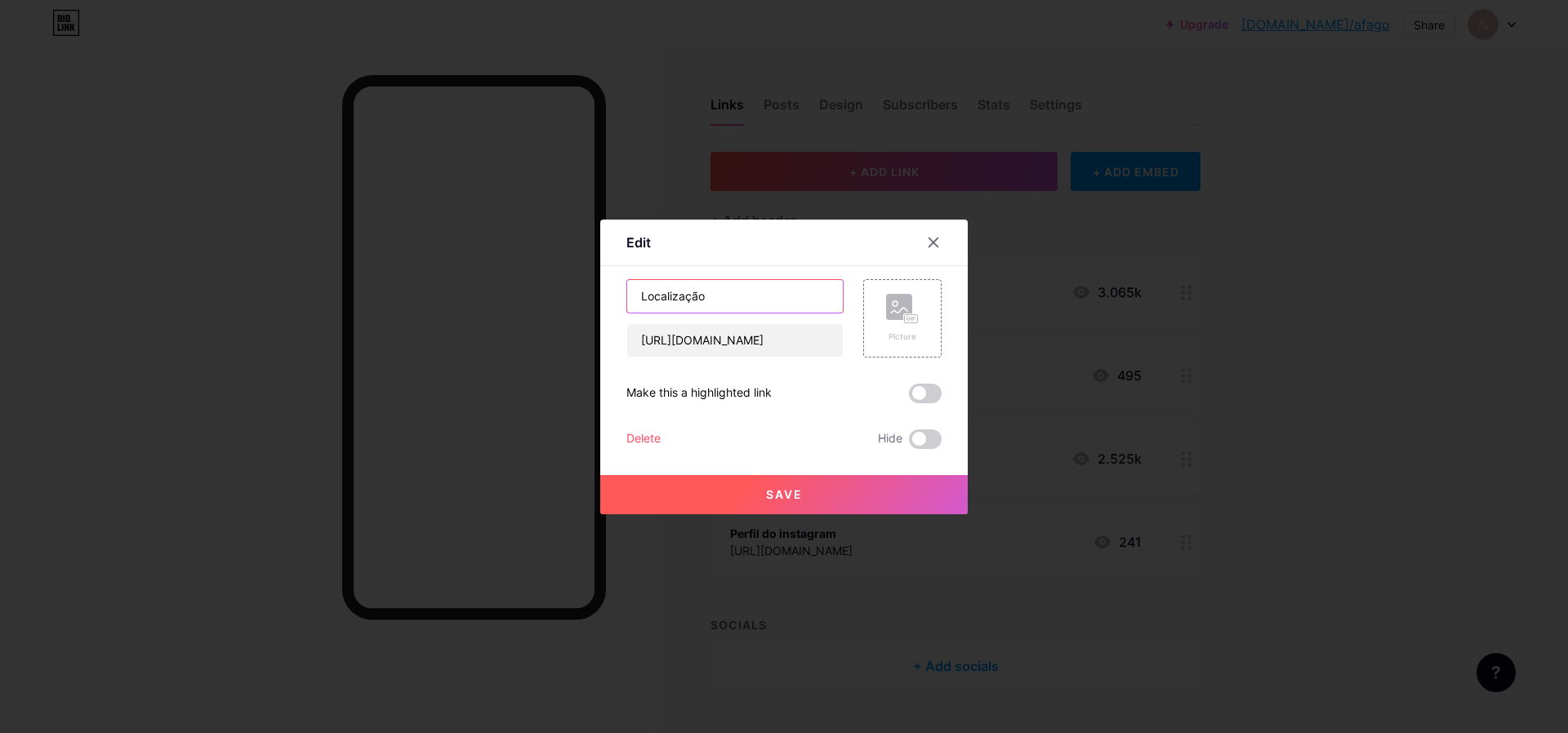
click at [771, 297] on input "Localização" at bounding box center [735, 296] width 216 height 33
paste input "[URL][DOMAIN_NAME][PHONE_NUMBER]"
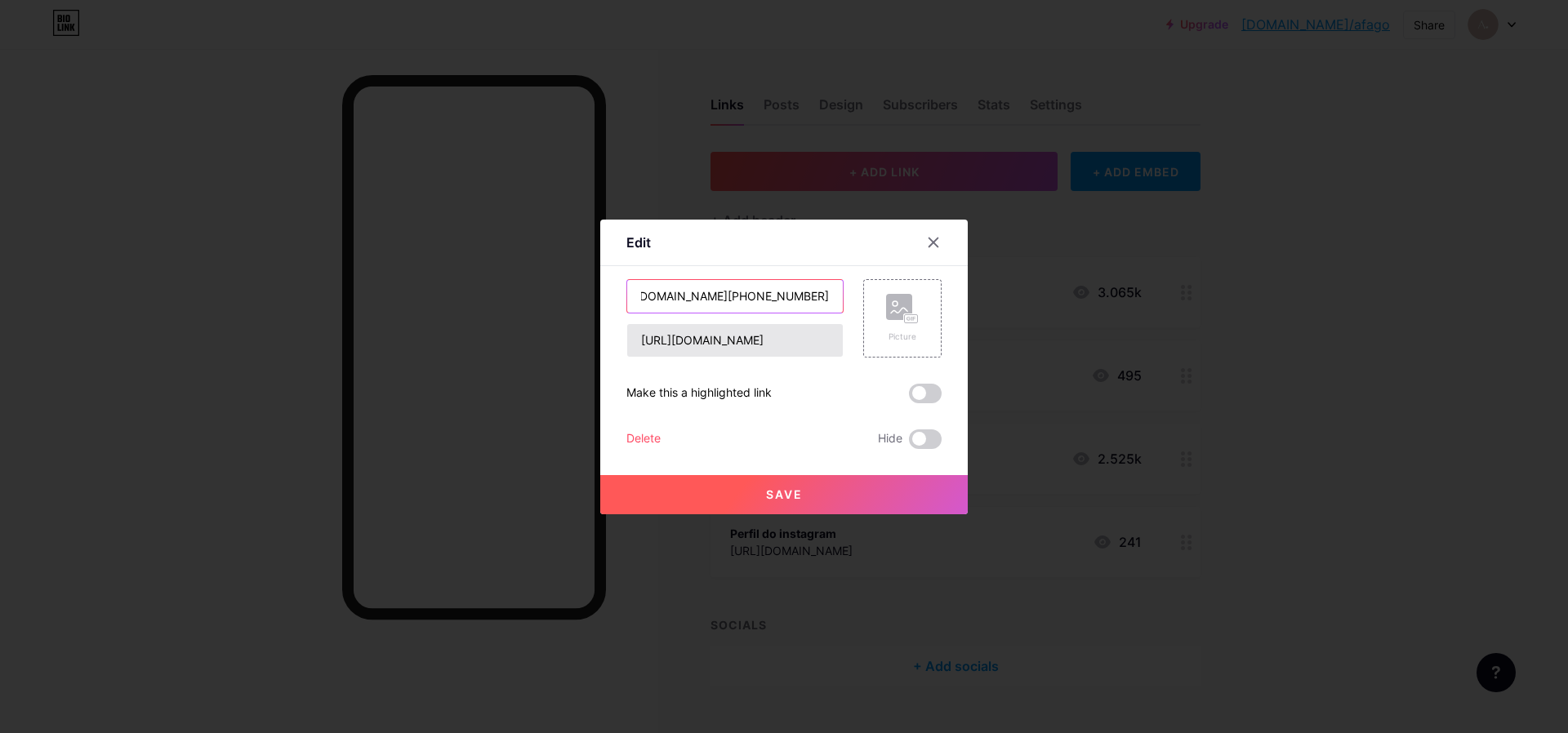
type input "[URL][DOMAIN_NAME][PHONE_NUMBER]"
click at [764, 352] on input "[URL][DOMAIN_NAME]" at bounding box center [735, 341] width 216 height 33
paste input "[DOMAIN_NAME][URL][PHONE_NUMBER]"
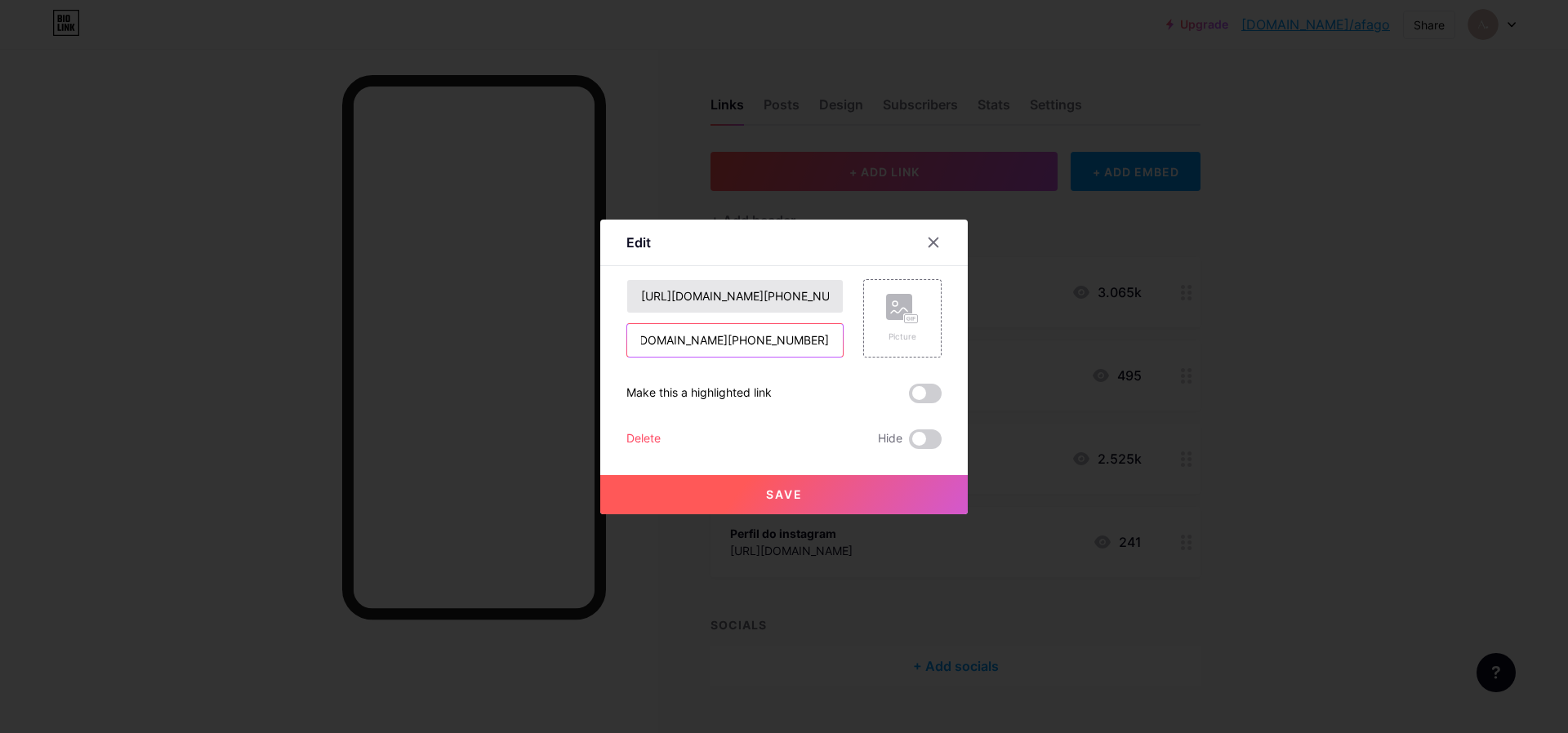
type input "[URL][DOMAIN_NAME][PHONE_NUMBER]"
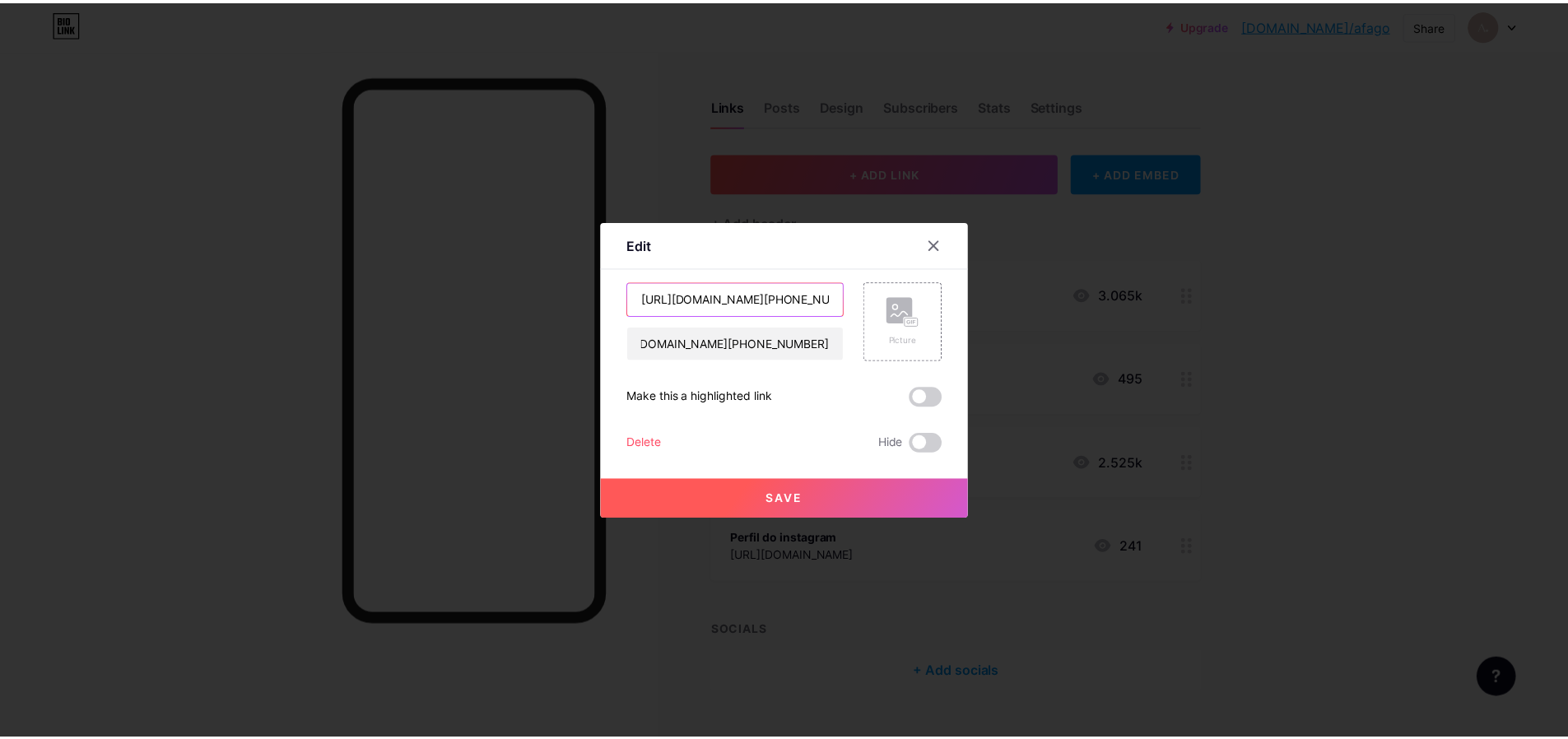
scroll to position [0, 0]
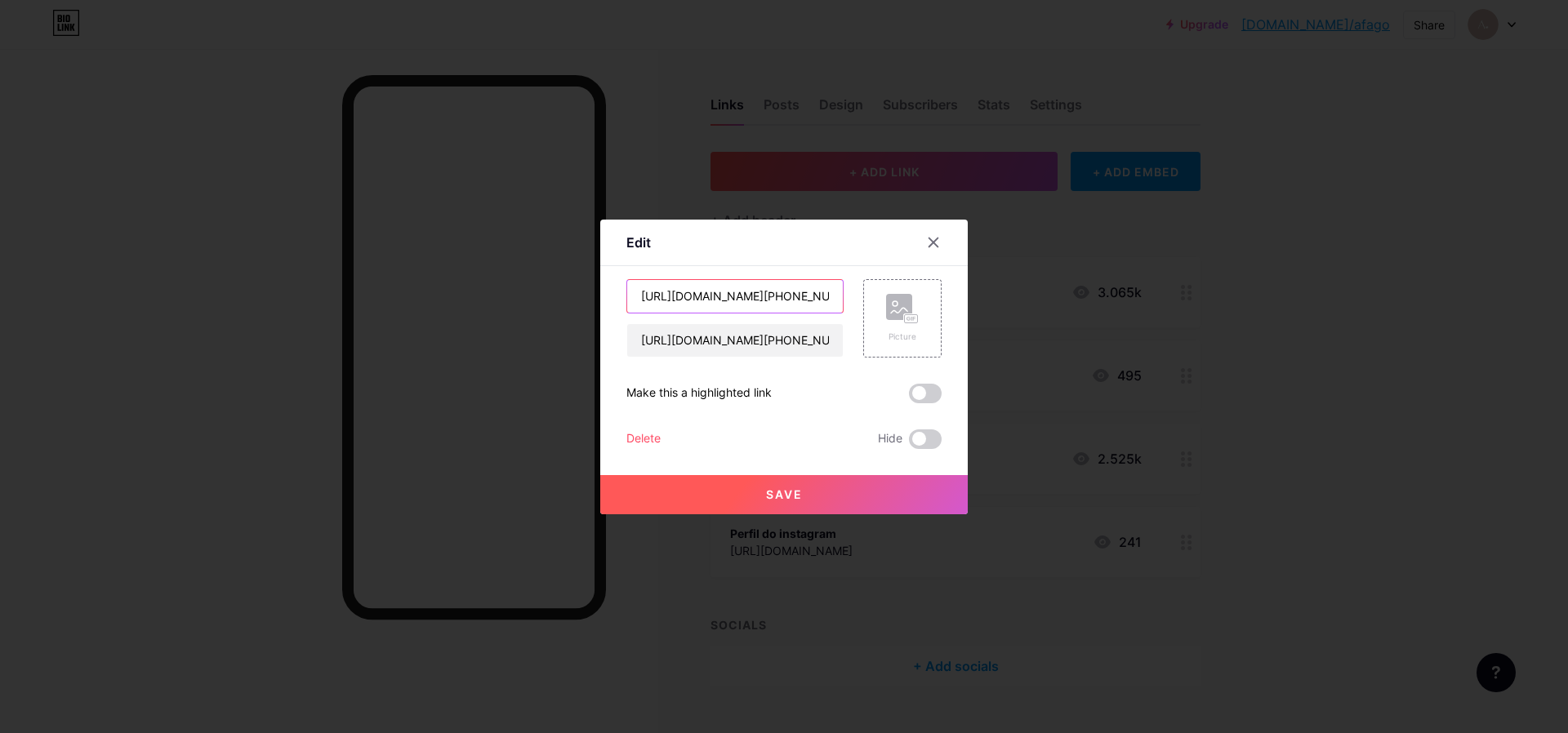
click at [704, 298] on input "[URL][DOMAIN_NAME][PHONE_NUMBER]" at bounding box center [735, 296] width 216 height 33
type input "Vendedora [PERSON_NAME]"
click at [810, 493] on button "Save" at bounding box center [784, 494] width 368 height 39
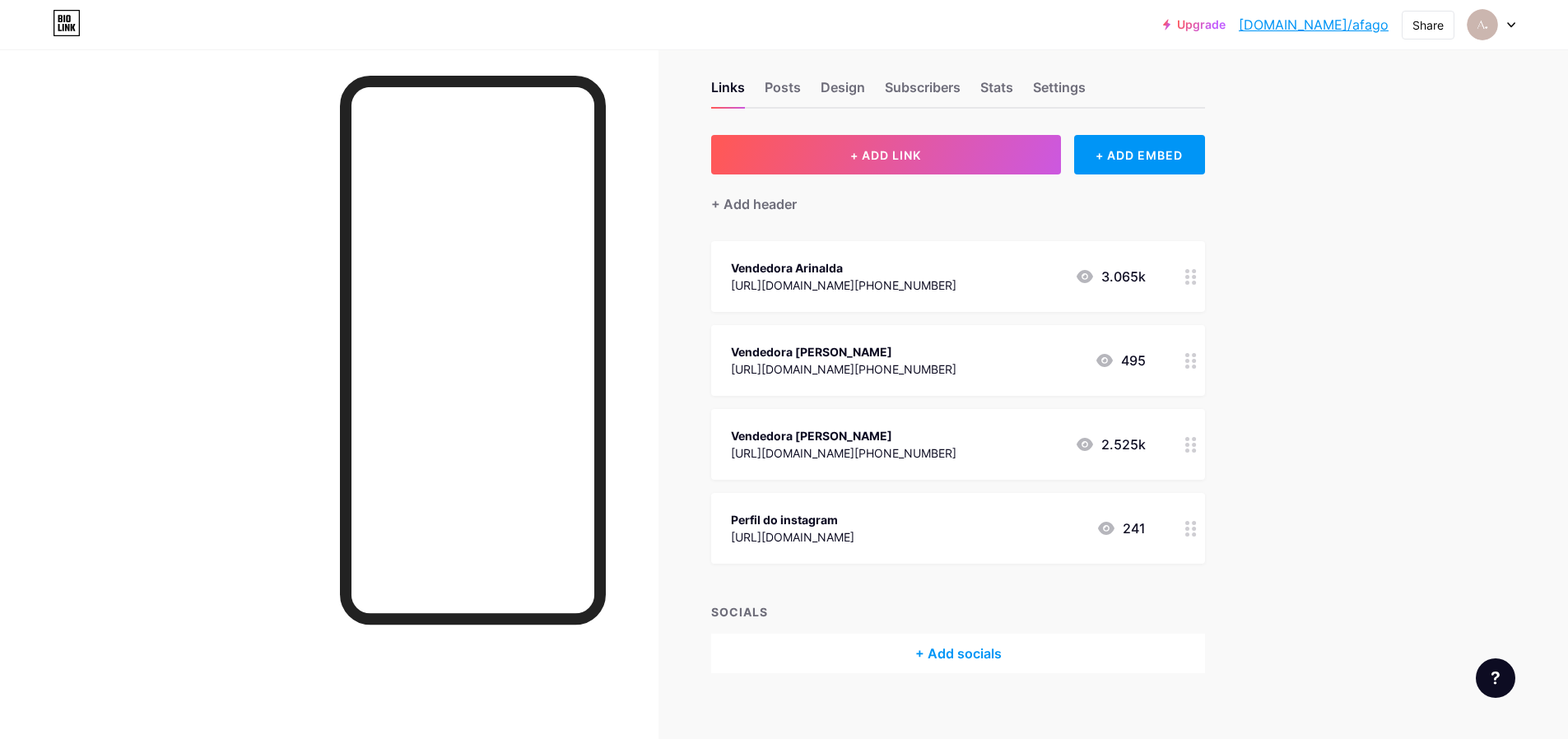
scroll to position [34, 0]
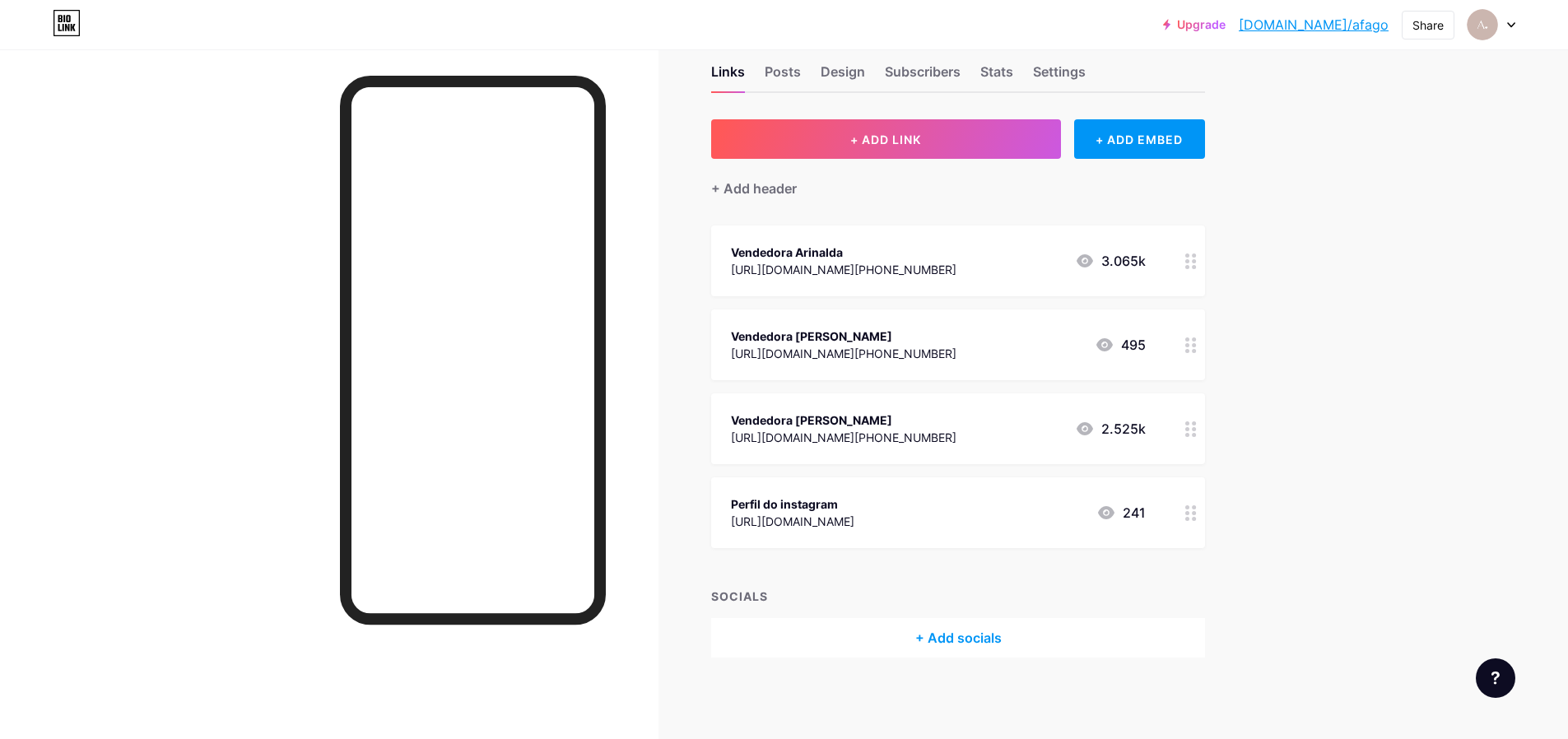
click at [1195, 512] on icon at bounding box center [1191, 513] width 12 height 15
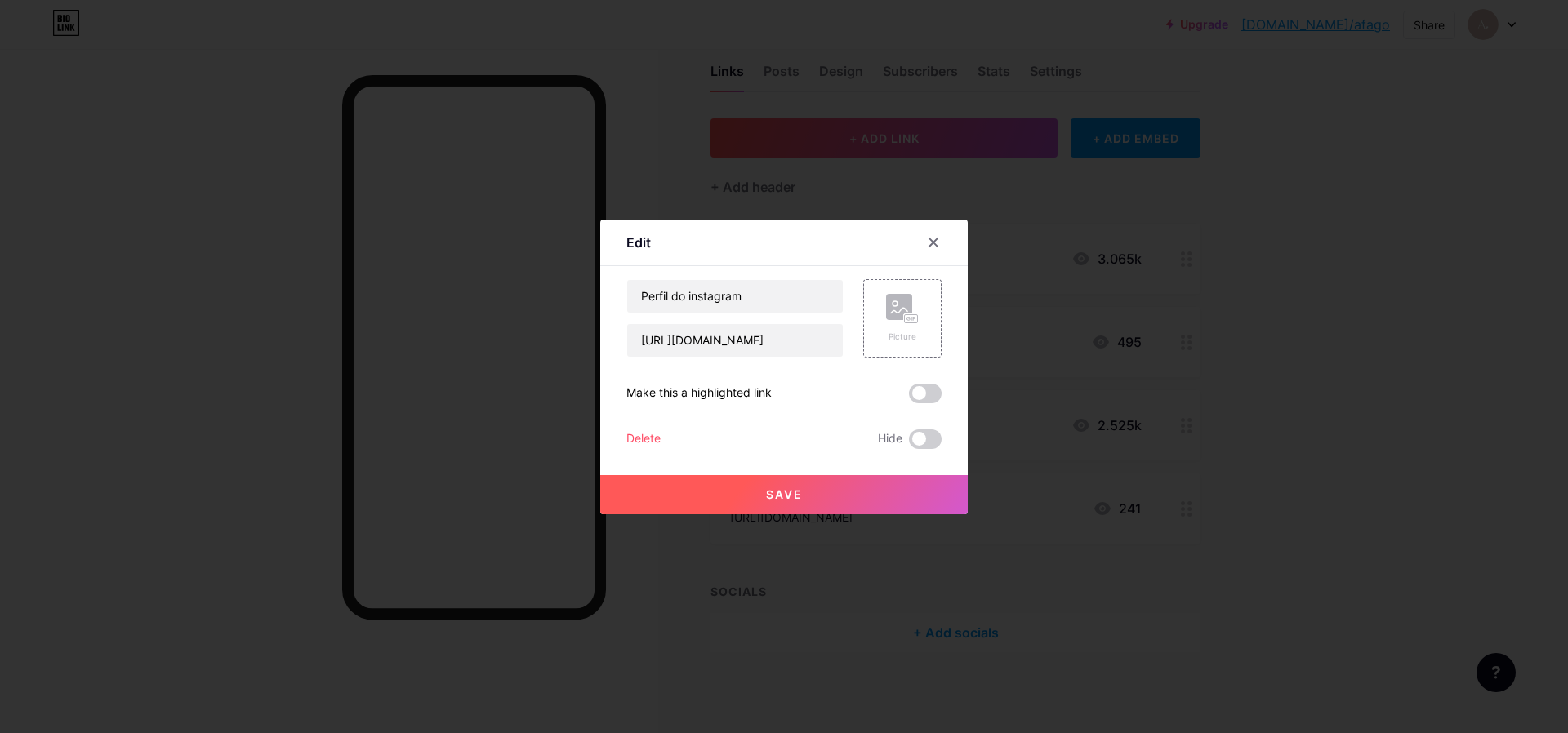
click at [634, 445] on div "Delete" at bounding box center [643, 439] width 34 height 20
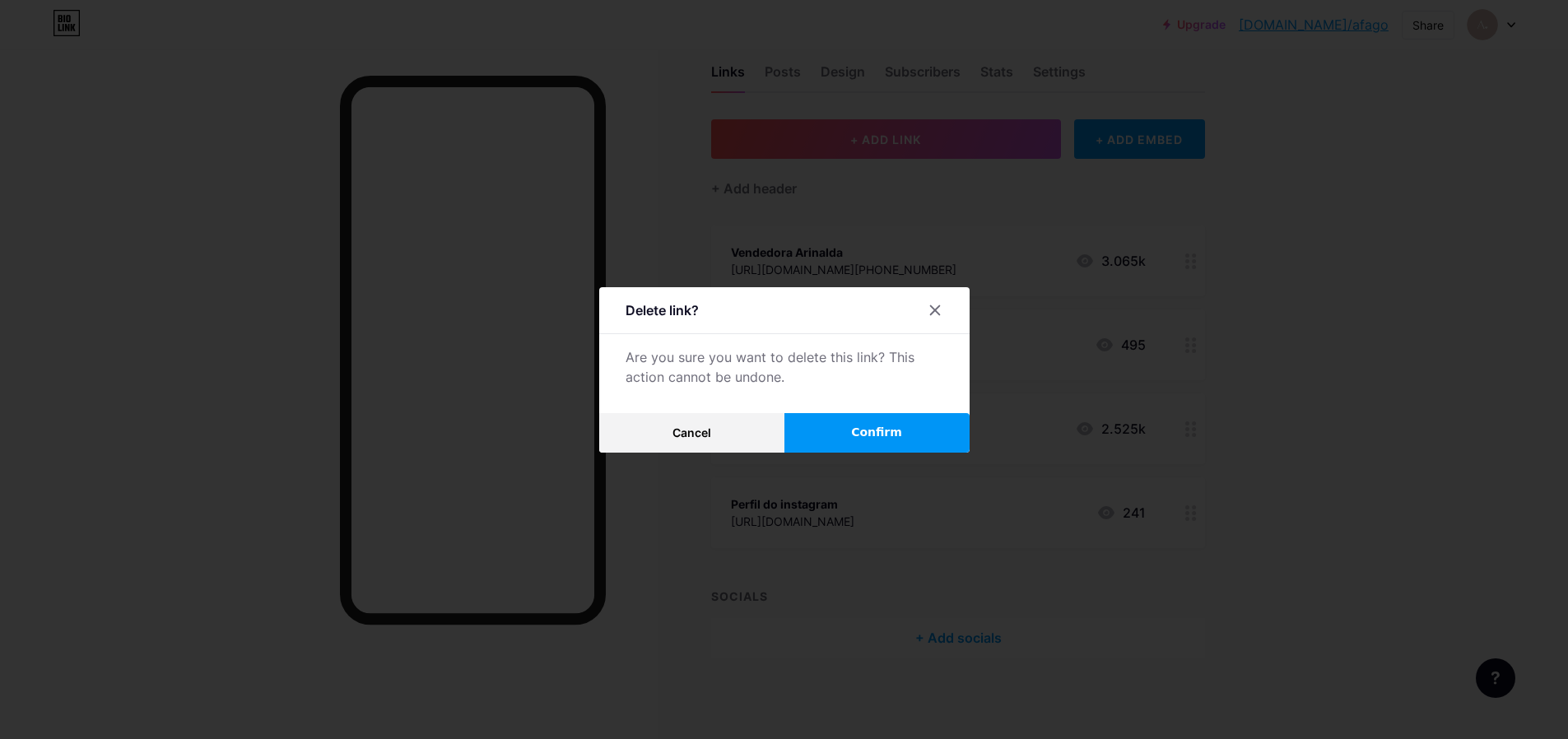
click at [830, 442] on button "Confirm" at bounding box center [876, 433] width 185 height 39
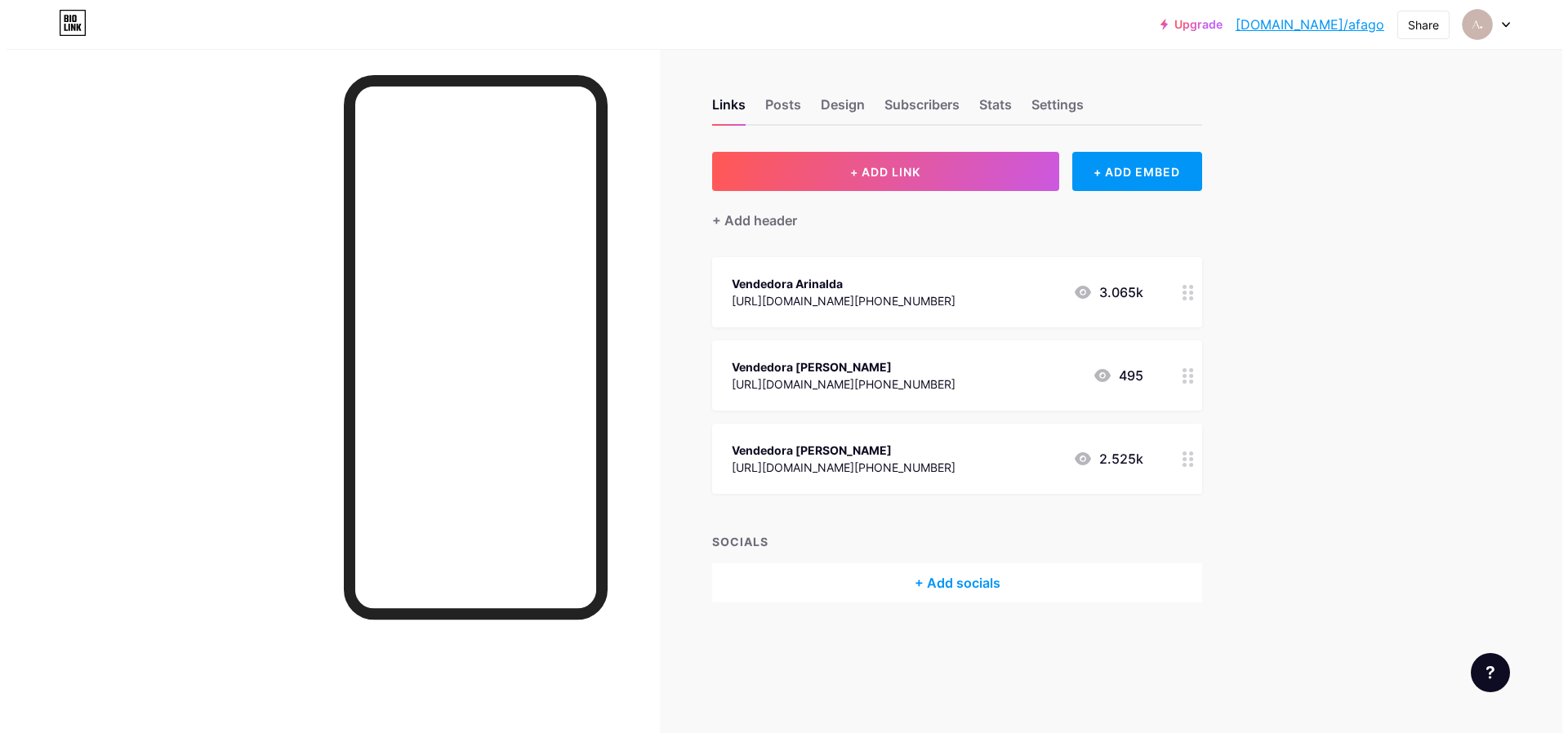
scroll to position [0, 0]
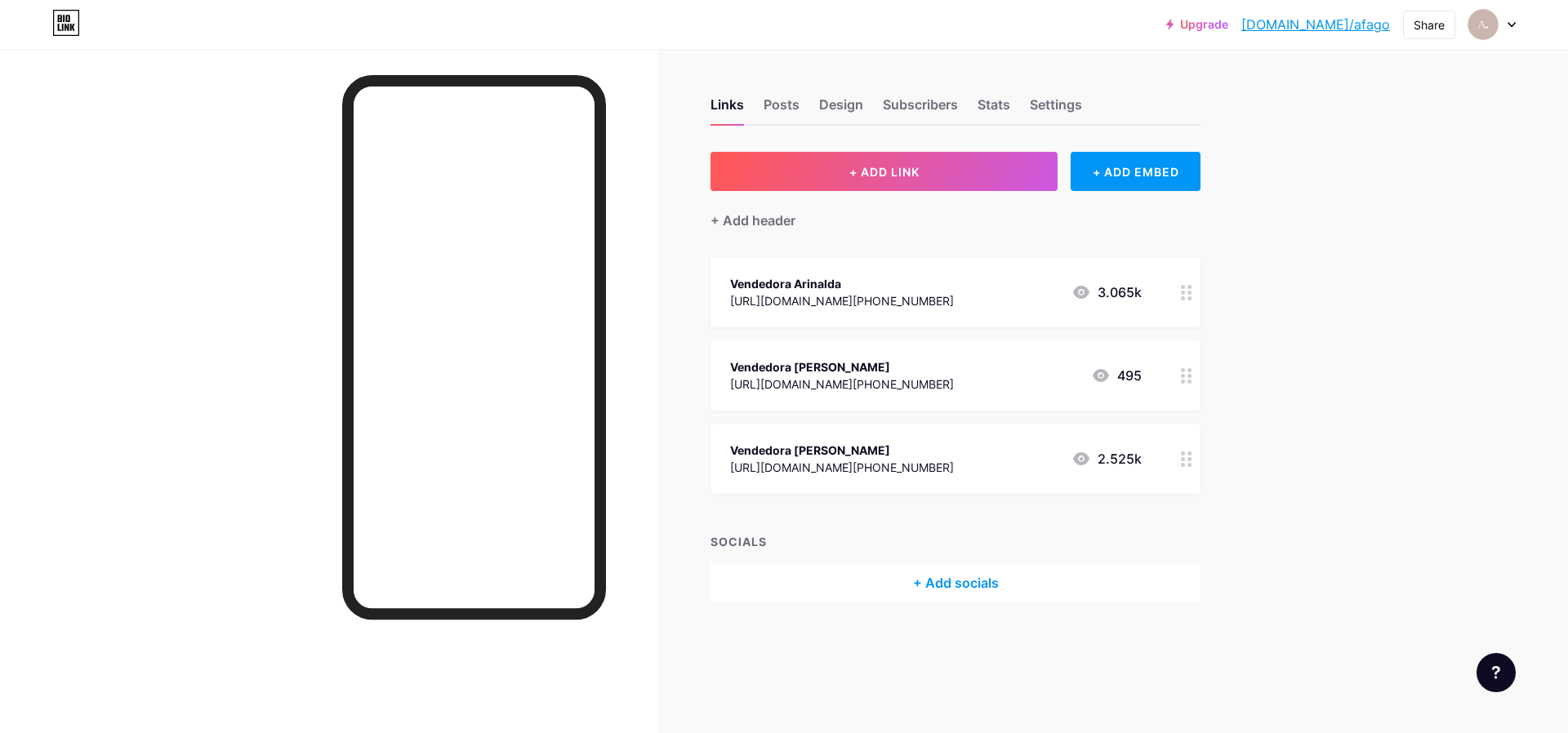
click at [1304, 446] on div "Upgrade [DOMAIN_NAME]/afago [DOMAIN_NAME]/afago Share Switch accounts Afago [DO…" at bounding box center [784, 366] width 1568 height 733
click at [778, 114] on div "Posts" at bounding box center [782, 109] width 36 height 30
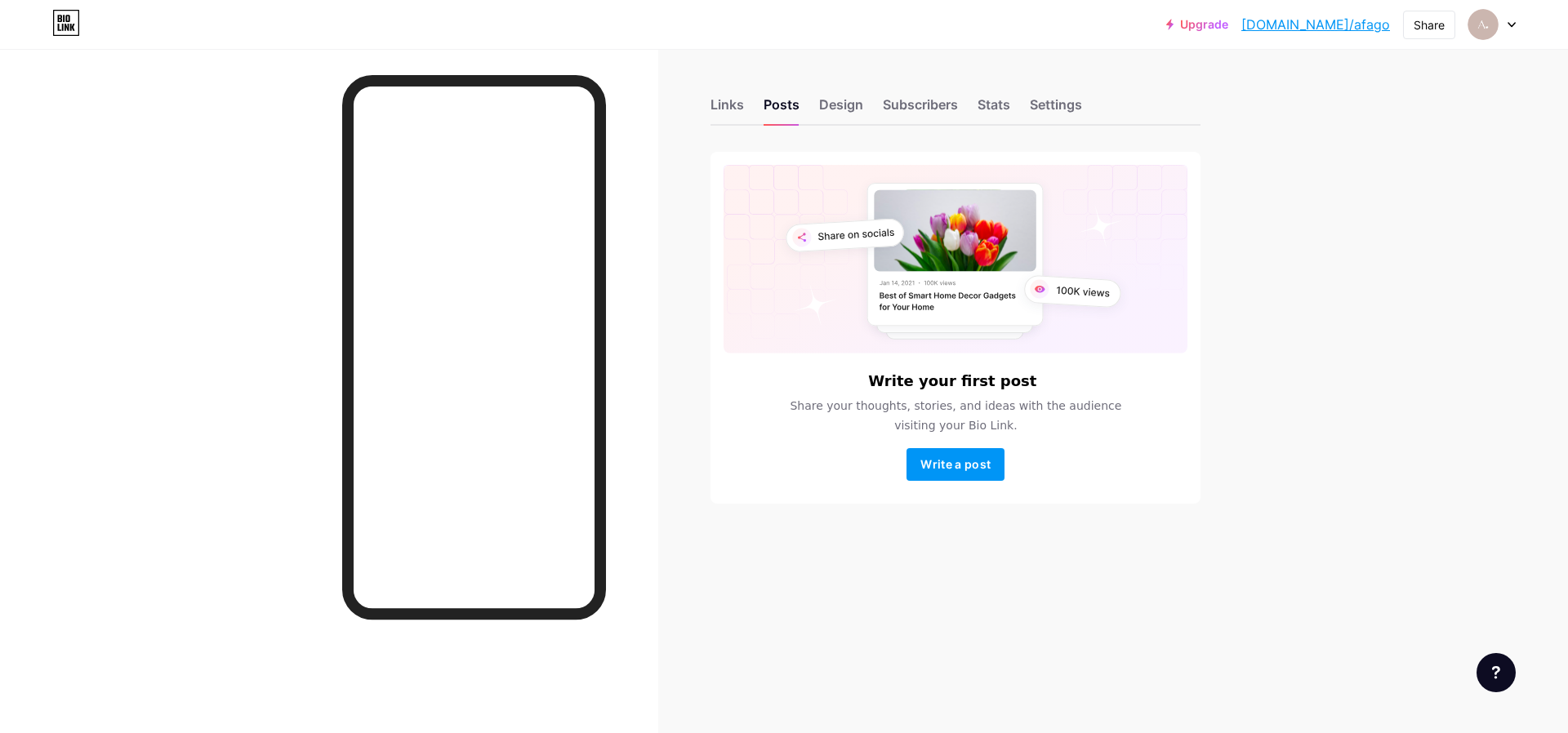
click at [749, 105] on div "Links Posts Design Subscribers Stats Settings" at bounding box center [955, 97] width 490 height 57
click at [1317, 21] on link "[DOMAIN_NAME]/afago" at bounding box center [1315, 24] width 148 height 20
click at [742, 112] on div "Links" at bounding box center [727, 109] width 33 height 30
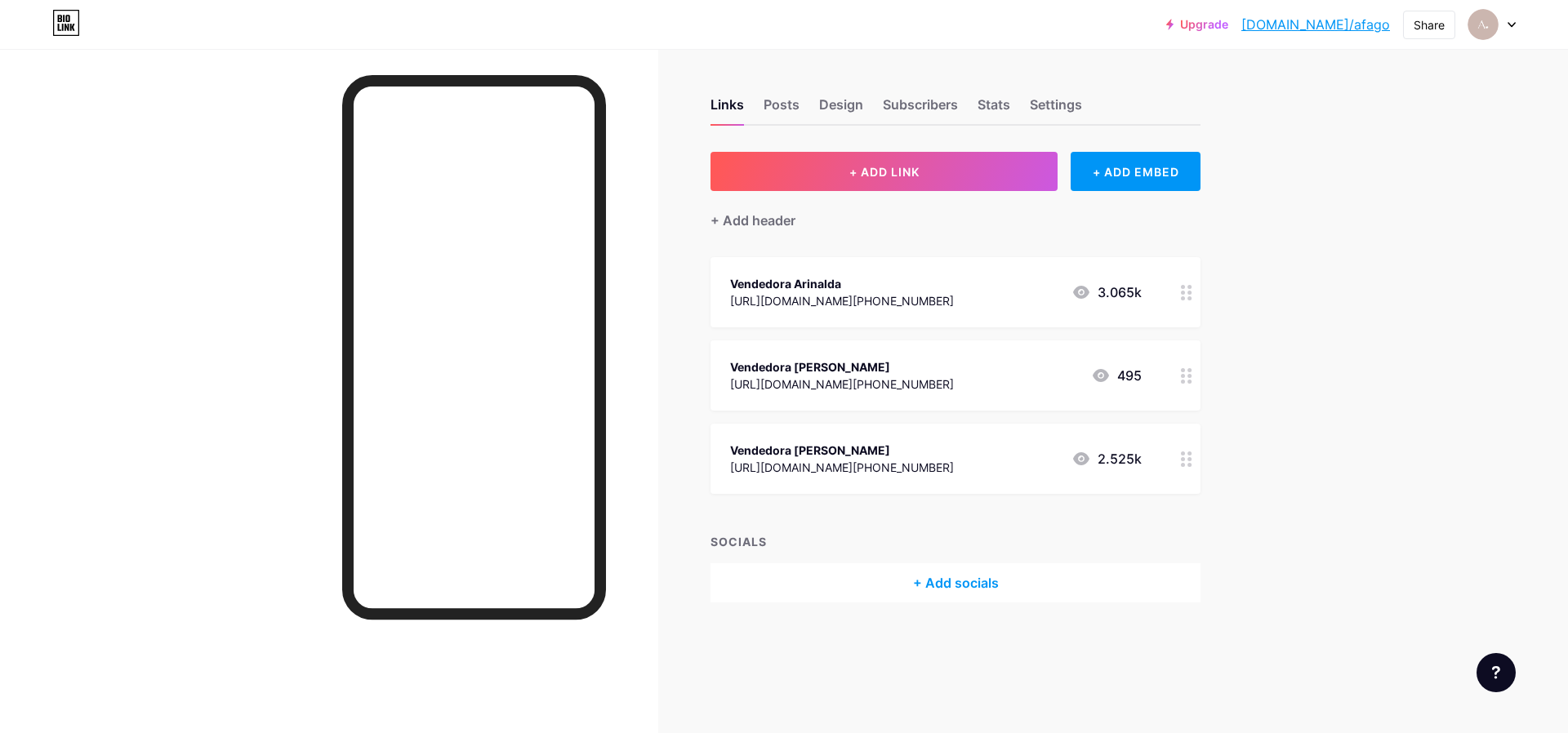
click at [953, 369] on div "Vendedora [PERSON_NAME]" at bounding box center [842, 367] width 224 height 17
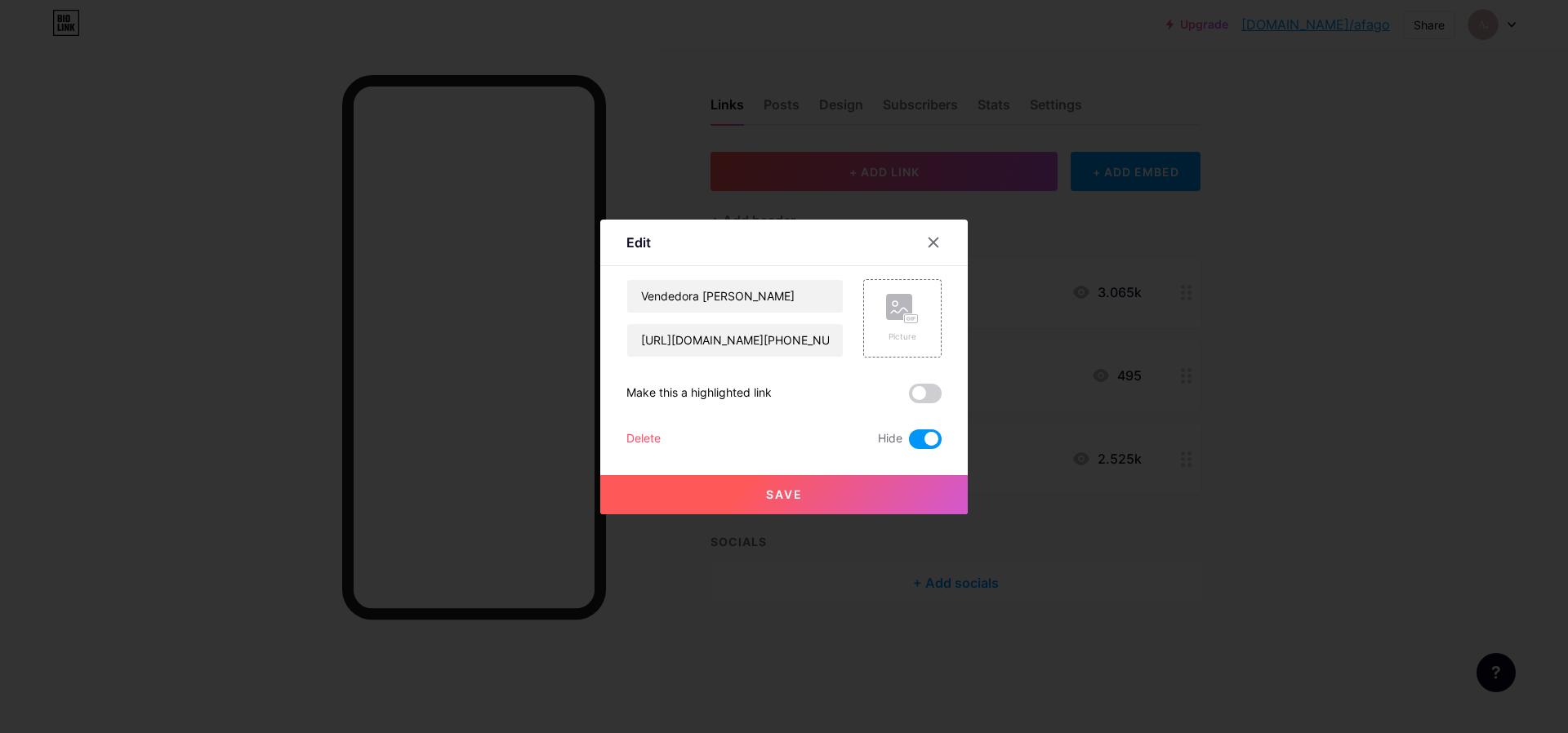
click at [929, 446] on span at bounding box center [925, 439] width 33 height 20
click at [909, 444] on input "checkbox" at bounding box center [909, 444] width 0 height 0
click at [866, 509] on button "Save" at bounding box center [784, 494] width 368 height 39
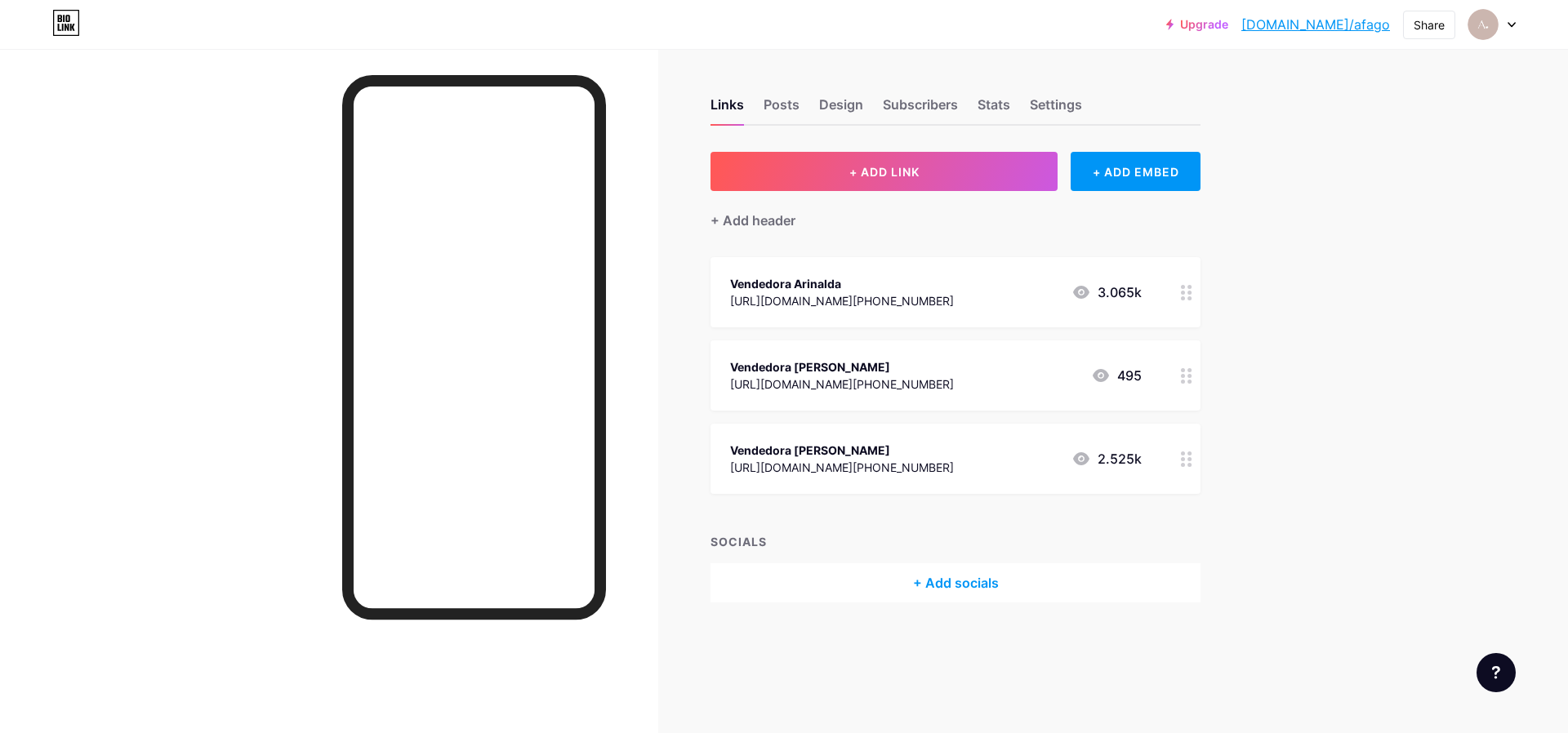
click at [1241, 549] on div "Links Posts Design Subscribers Stats Settings + ADD LINK + ADD EMBED + Add head…" at bounding box center [634, 366] width 1269 height 635
click at [1347, 28] on link "[DOMAIN_NAME]/afago" at bounding box center [1315, 24] width 148 height 20
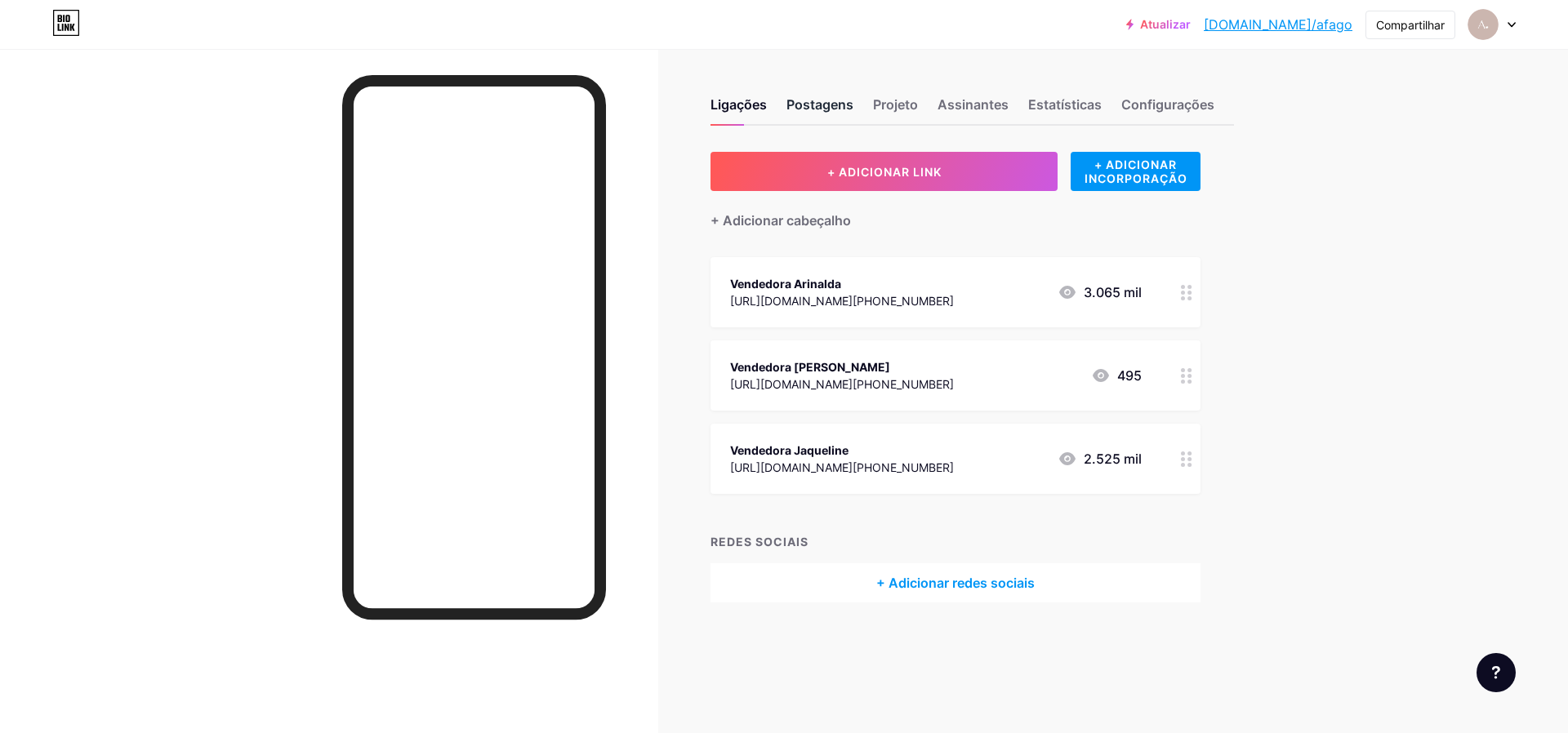
click at [830, 99] on font "Postagens" at bounding box center [820, 105] width 67 height 16
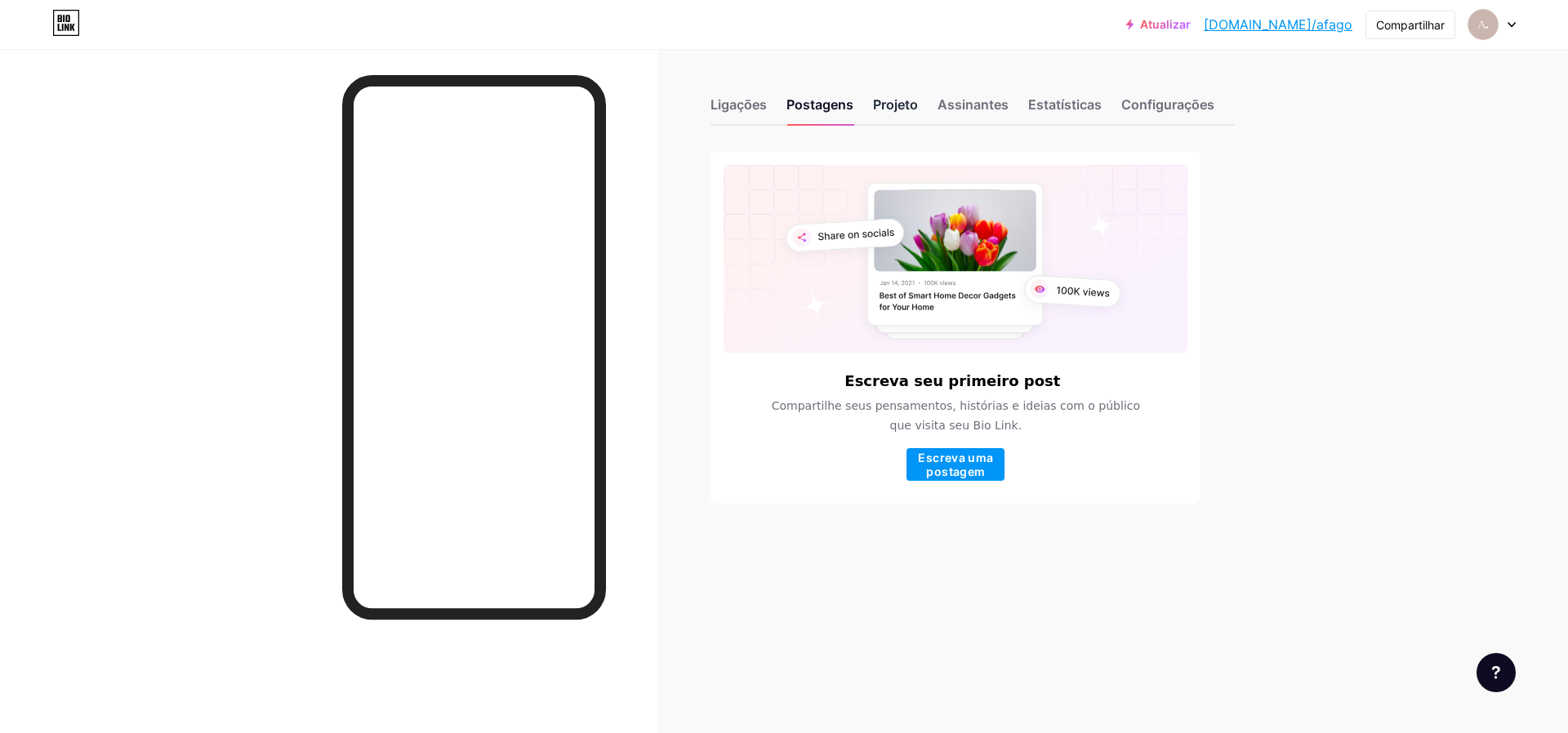
click at [910, 106] on font "Projeto" at bounding box center [896, 105] width 45 height 16
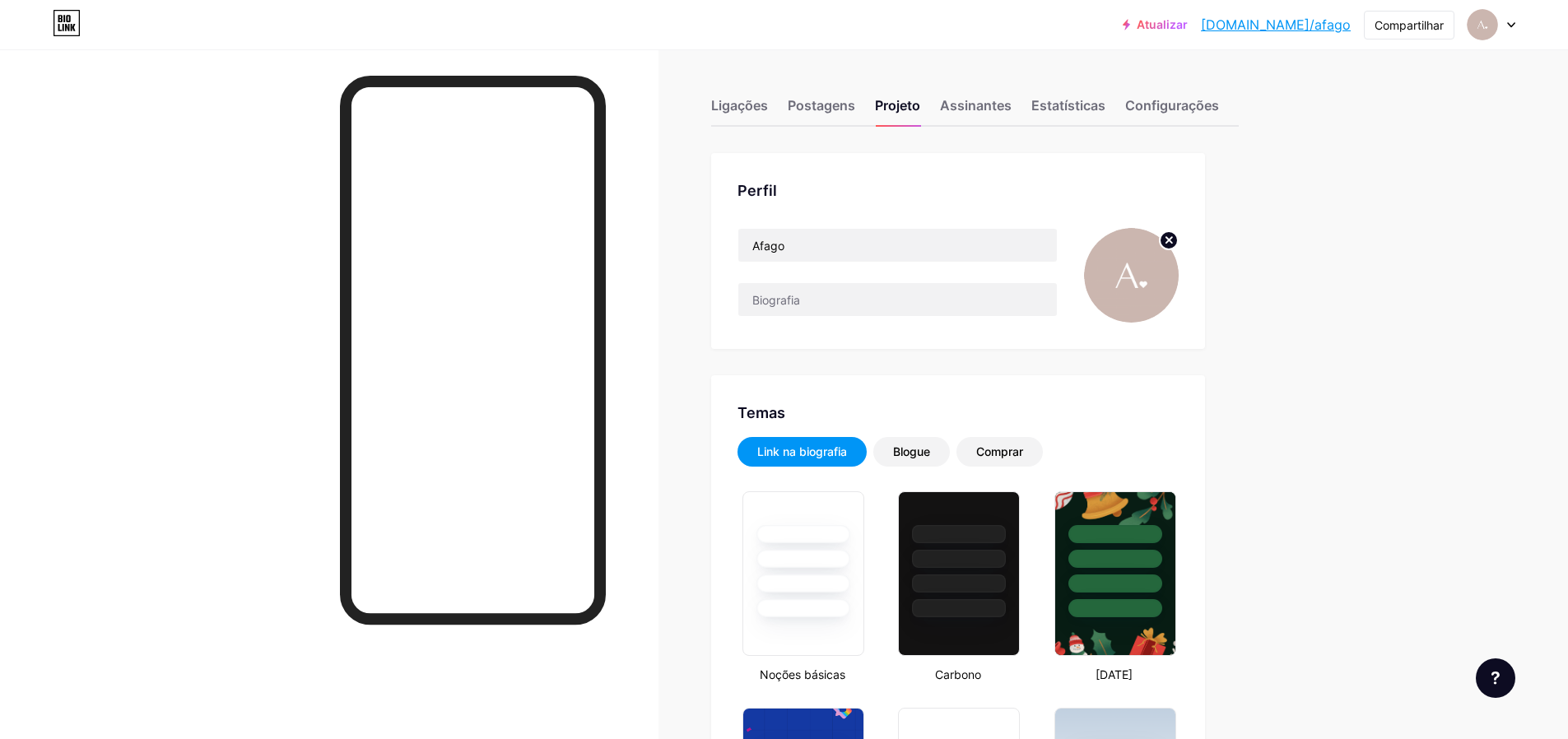
type input "#ffffff"
type input "#cbb6af"
type input "#000000"
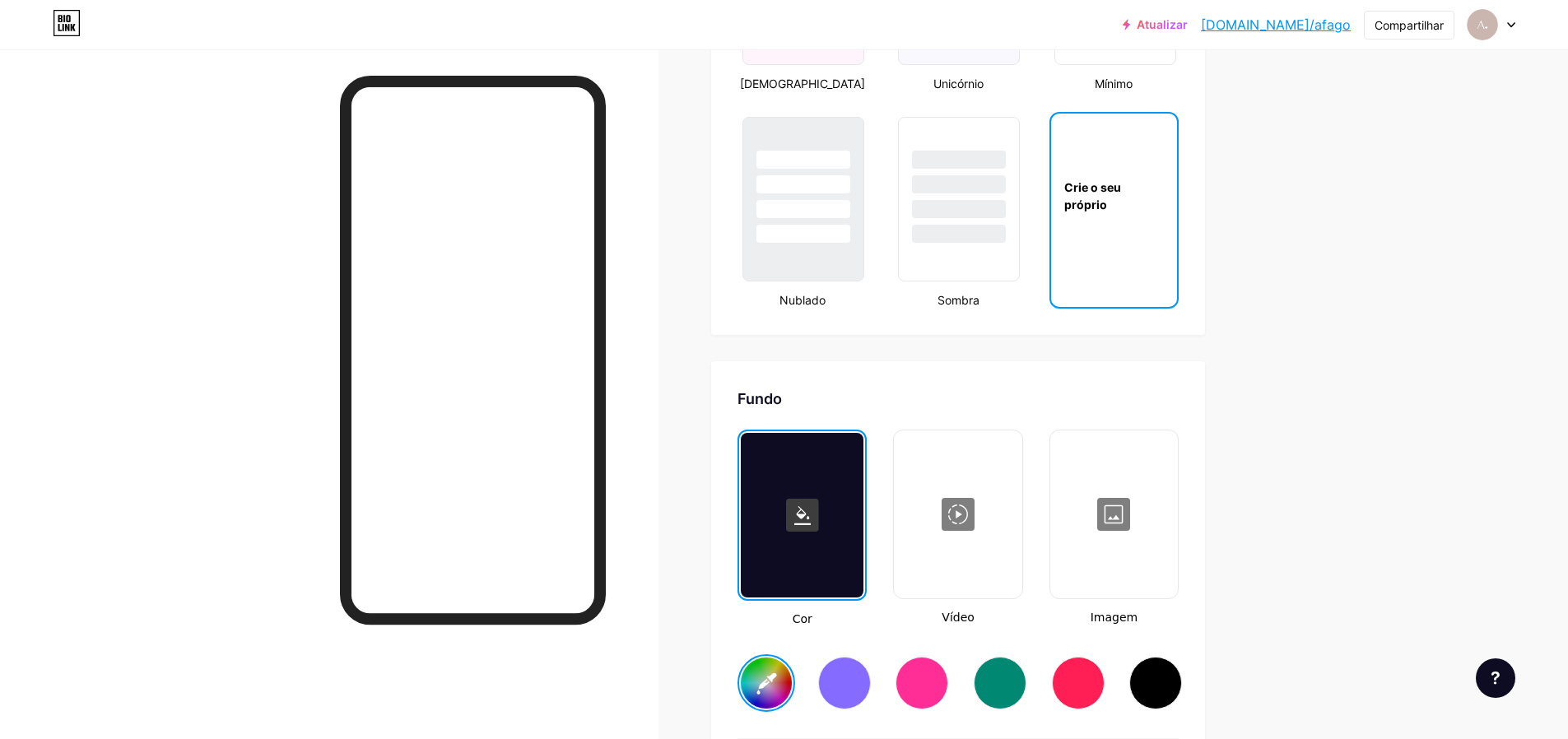
scroll to position [1899, 0]
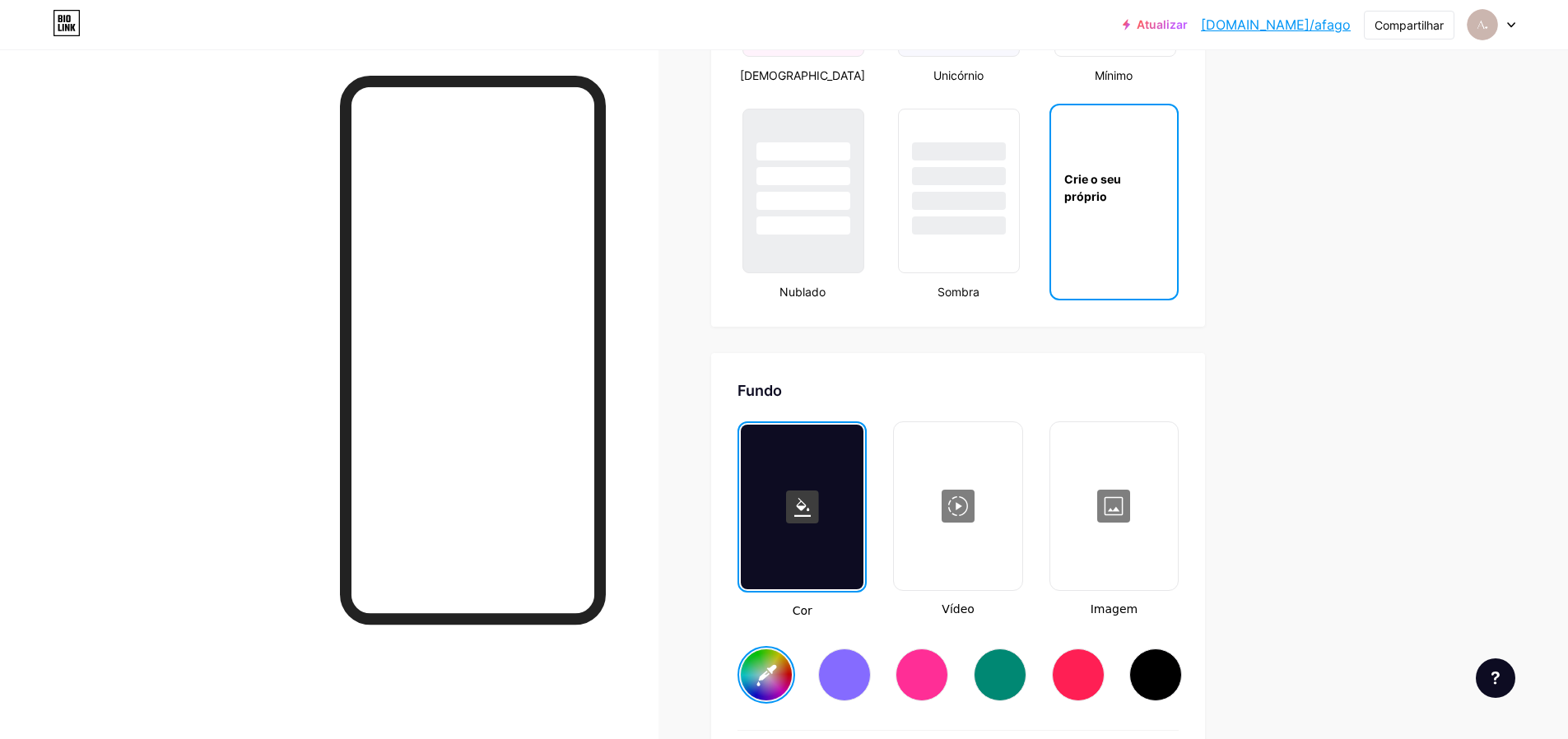
click at [1106, 521] on div at bounding box center [1114, 506] width 124 height 165
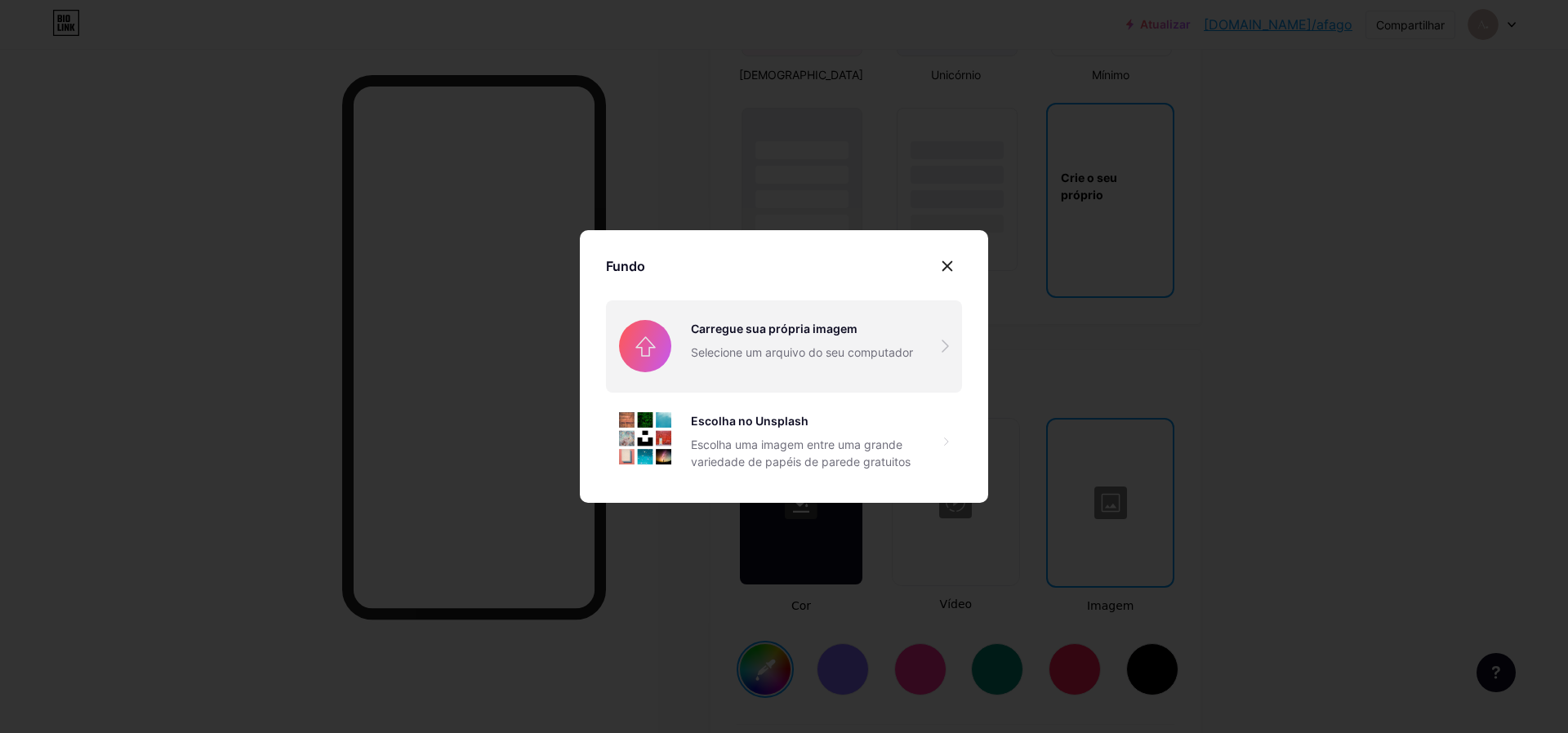
click at [814, 339] on input "file" at bounding box center [784, 346] width 356 height 91
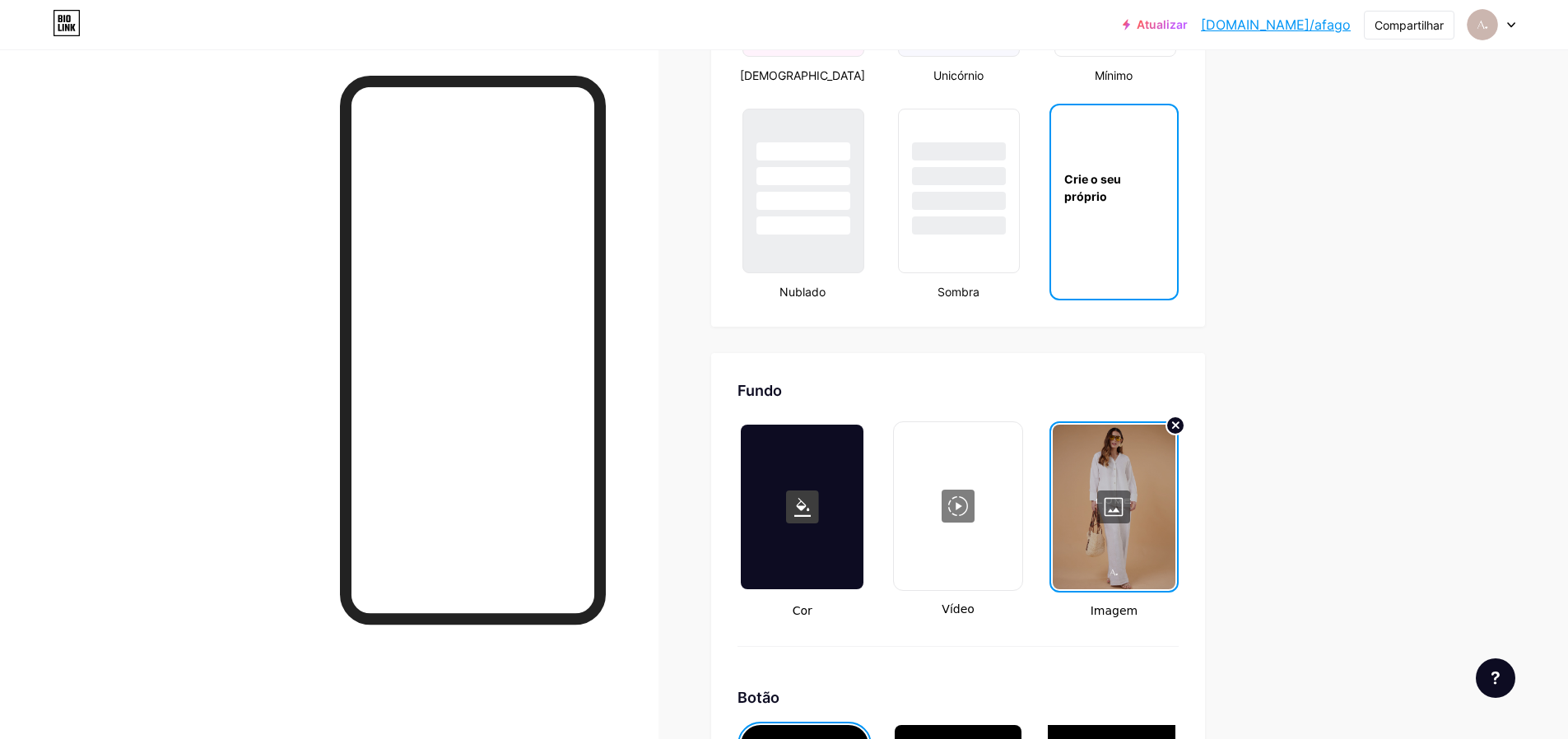
click at [1276, 239] on div "Ligações Postagens Projeto Assinantes Estatísticas Configurações Perfil Afago T…" at bounding box center [654, 20] width 1308 height 3739
